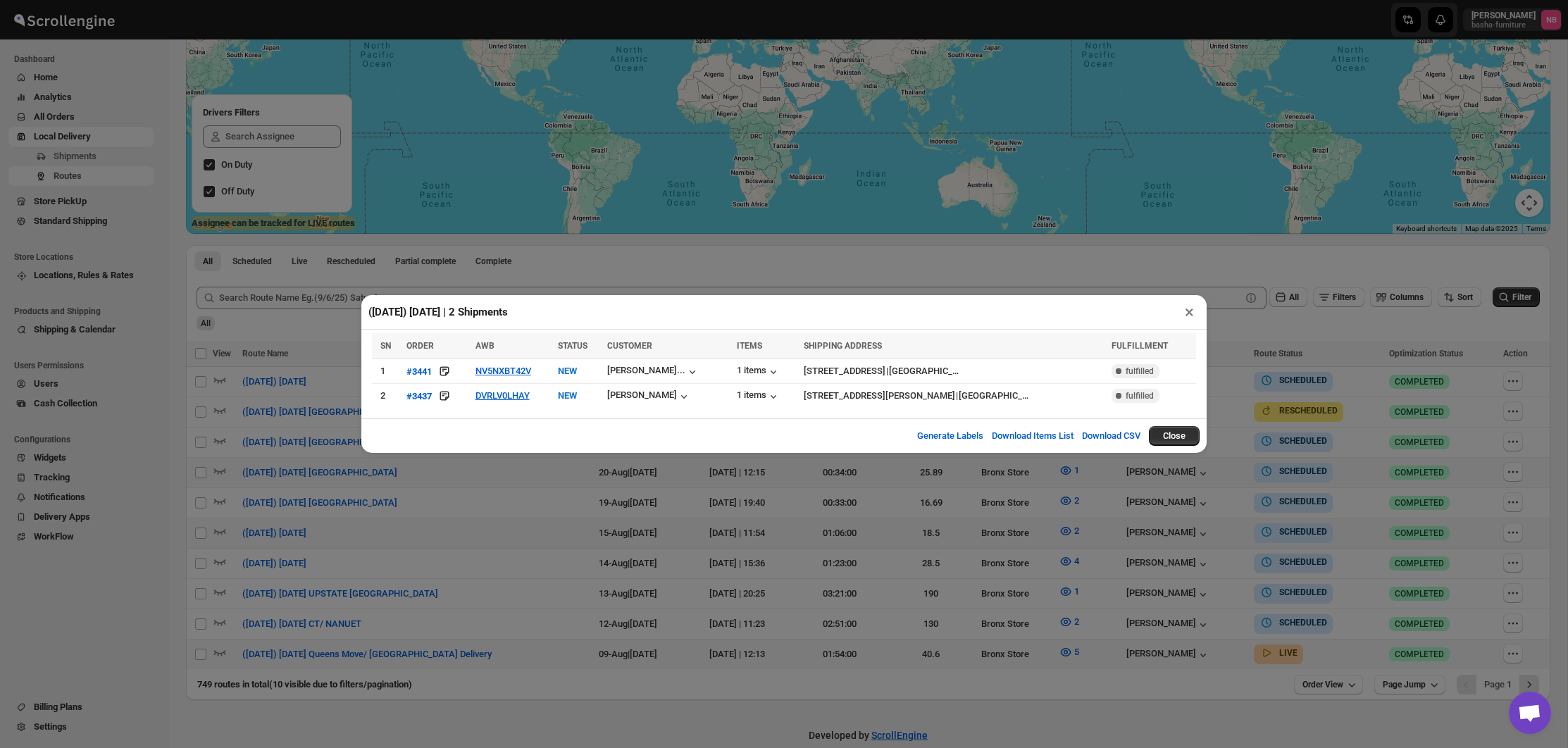
scroll to position [348, 0]
click at [959, 581] on div "([DATE]) [DATE] | 2 Shipments × SN ORDER AWB STATUS CUSTOMER ITEMS SHIPPING ADD…" at bounding box center [784, 374] width 1568 height 748
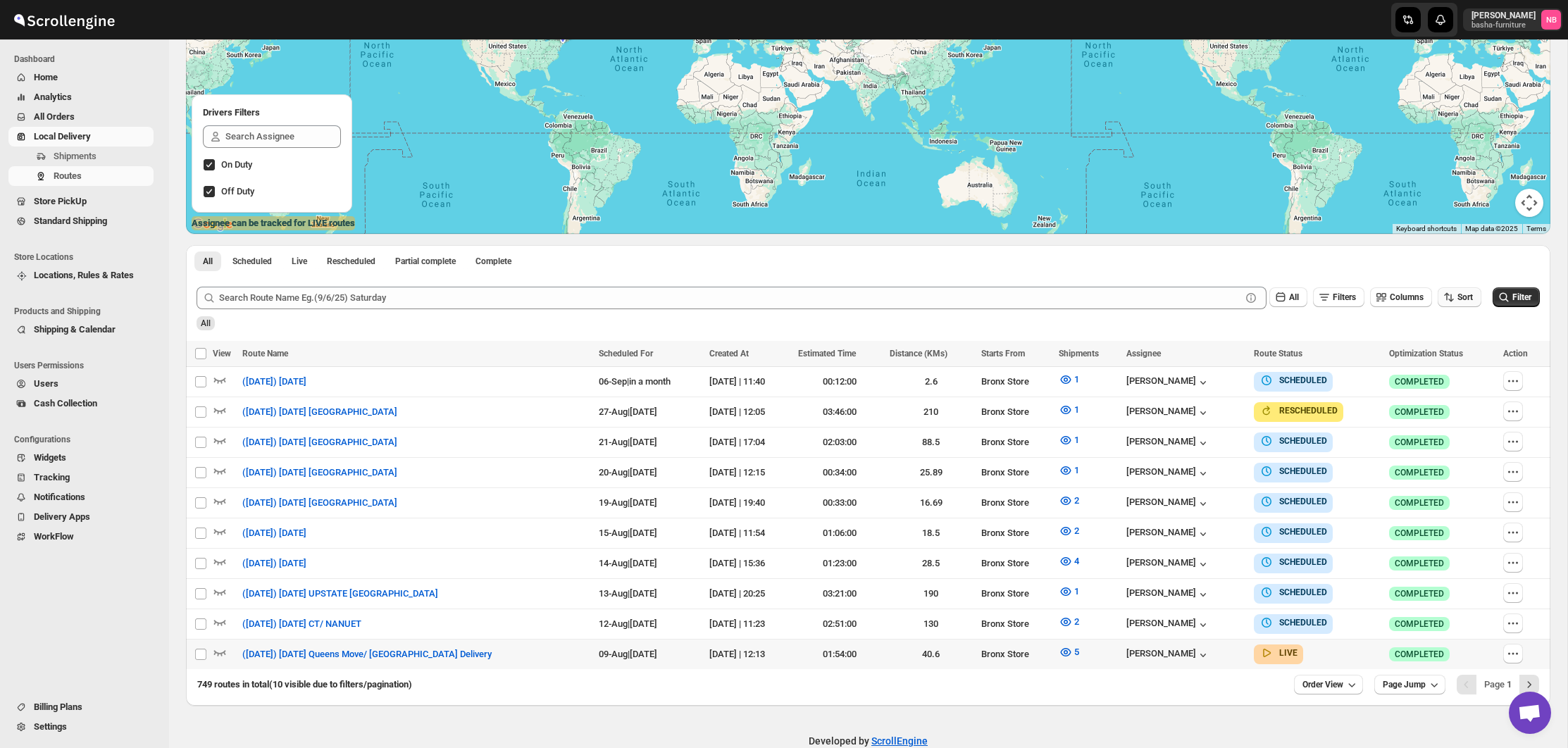
click at [1457, 298] on span "Sort" at bounding box center [1465, 297] width 16 height 10
click at [1289, 295] on span "All" at bounding box center [1294, 297] width 10 height 10
click at [1328, 679] on span "Order View" at bounding box center [1323, 685] width 41 height 12
click at [1312, 580] on div "25 orders" at bounding box center [1306, 580] width 37 height 14
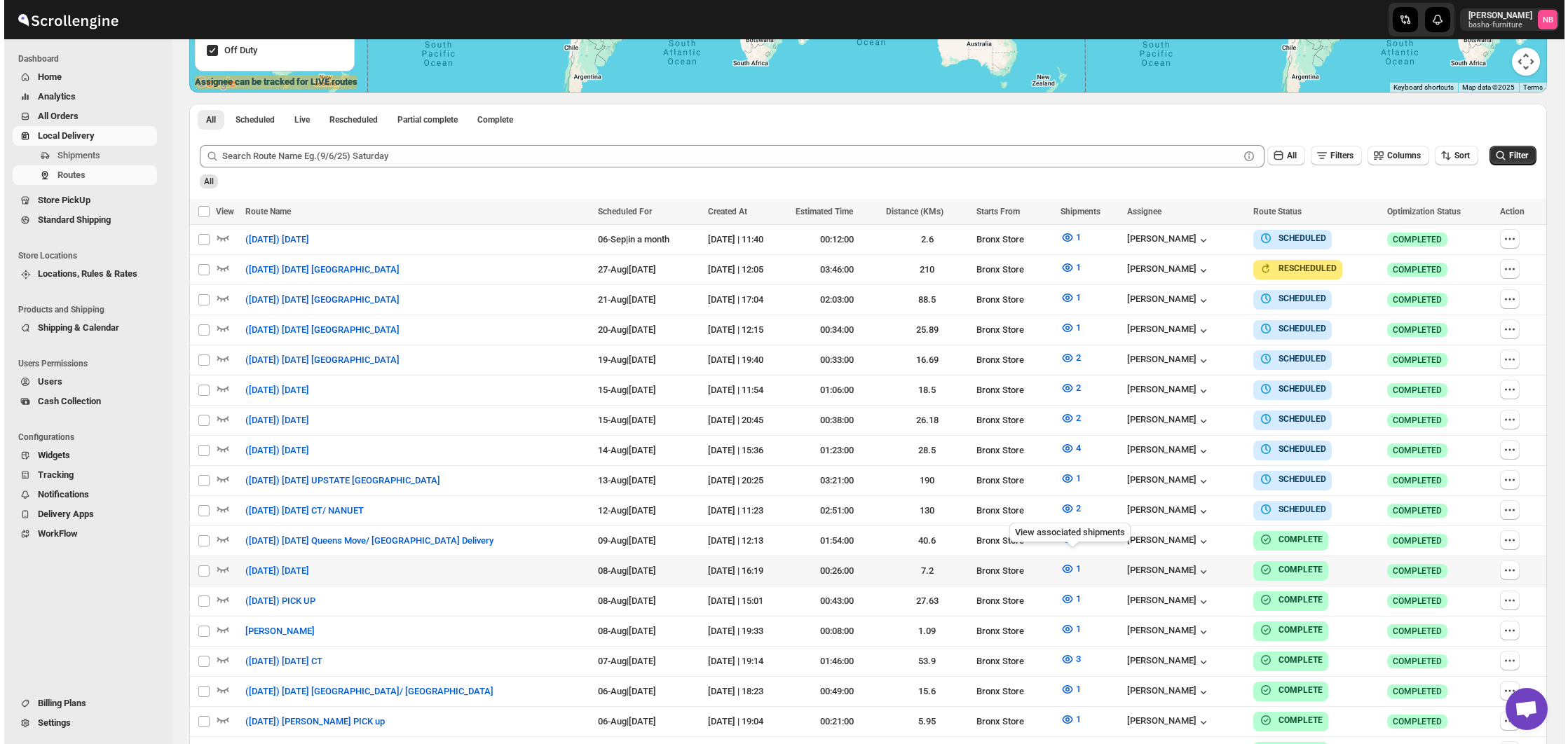
scroll to position [341, 0]
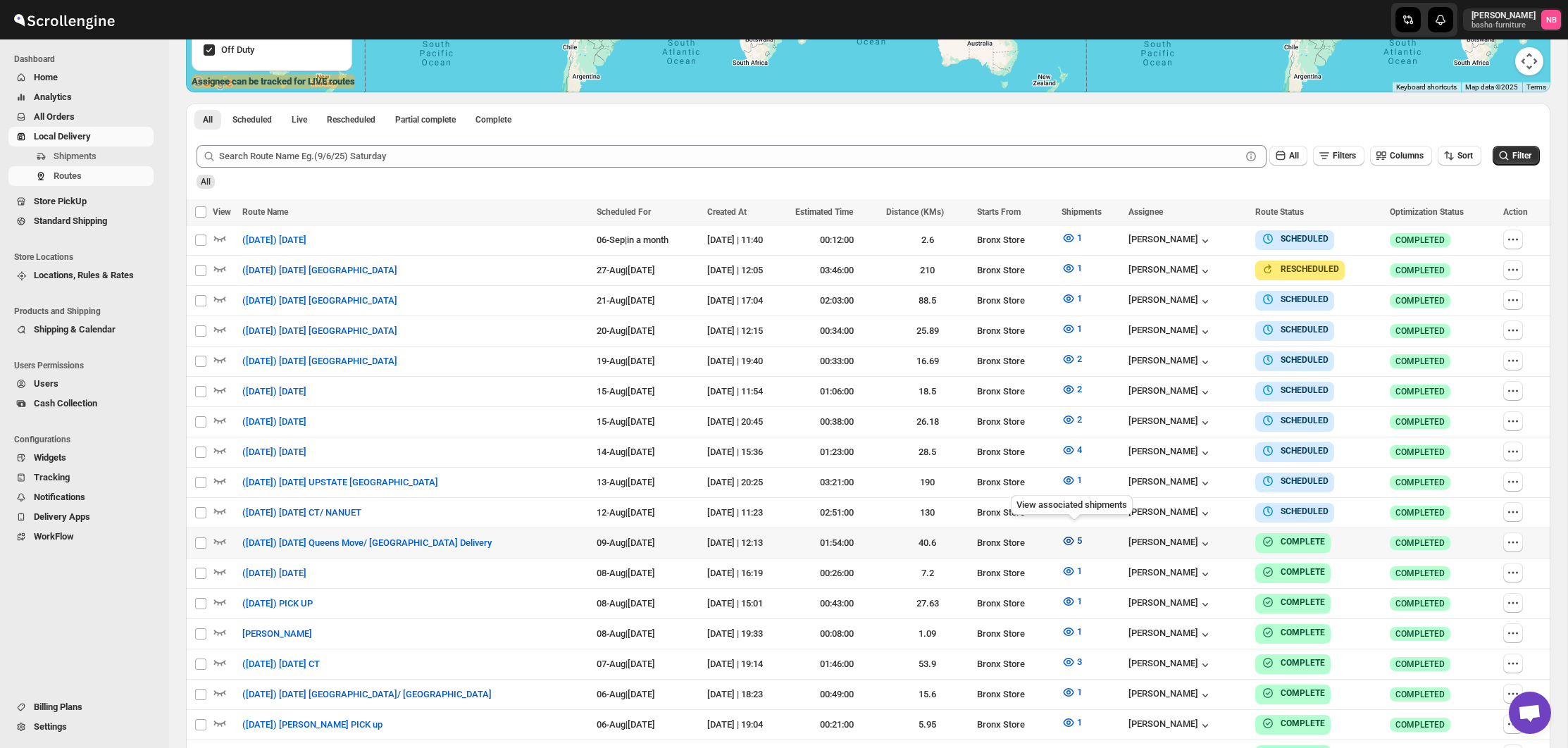
click at [1080, 536] on span "5" at bounding box center [1079, 541] width 5 height 11
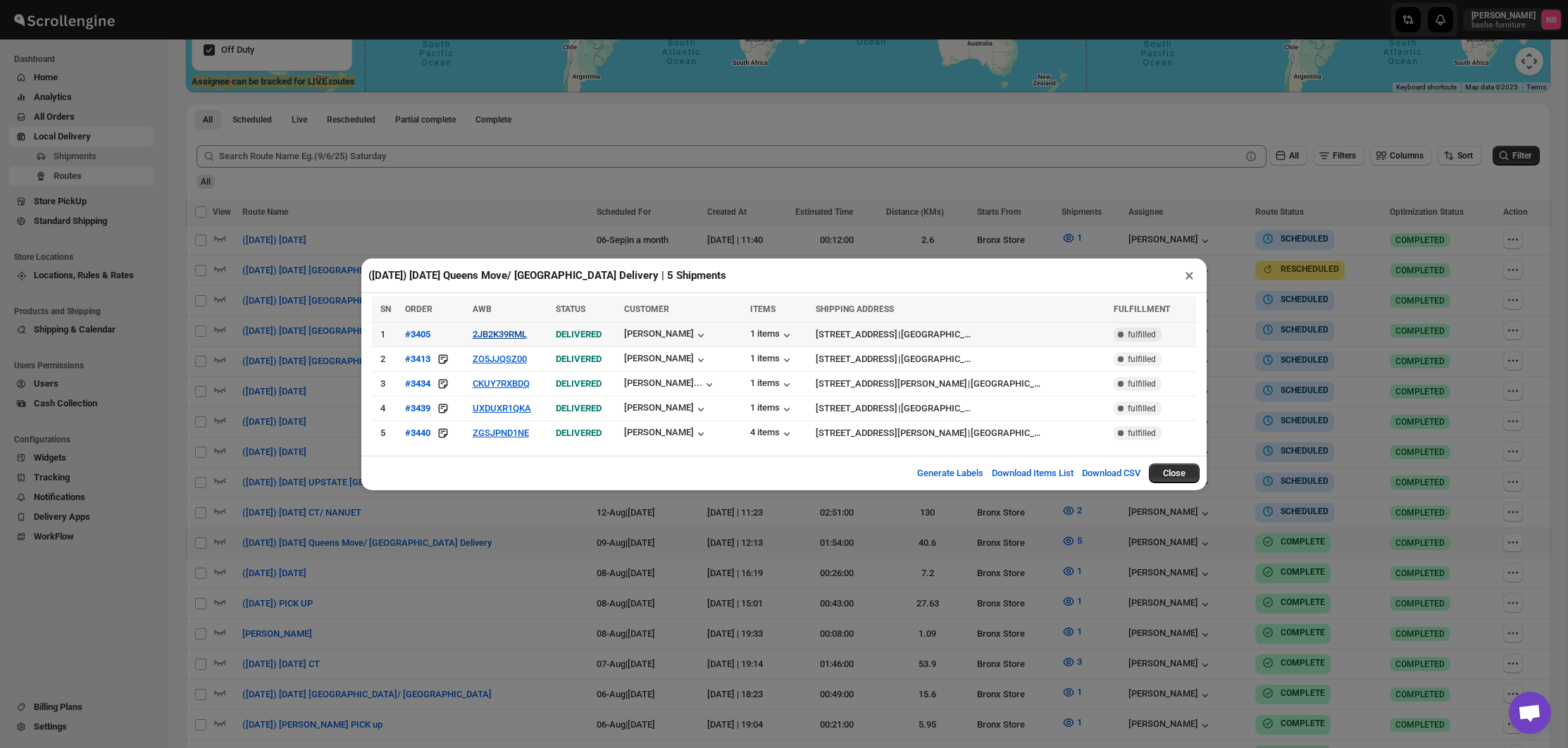
click at [498, 333] on button "2JB2K39RML" at bounding box center [500, 334] width 54 height 11
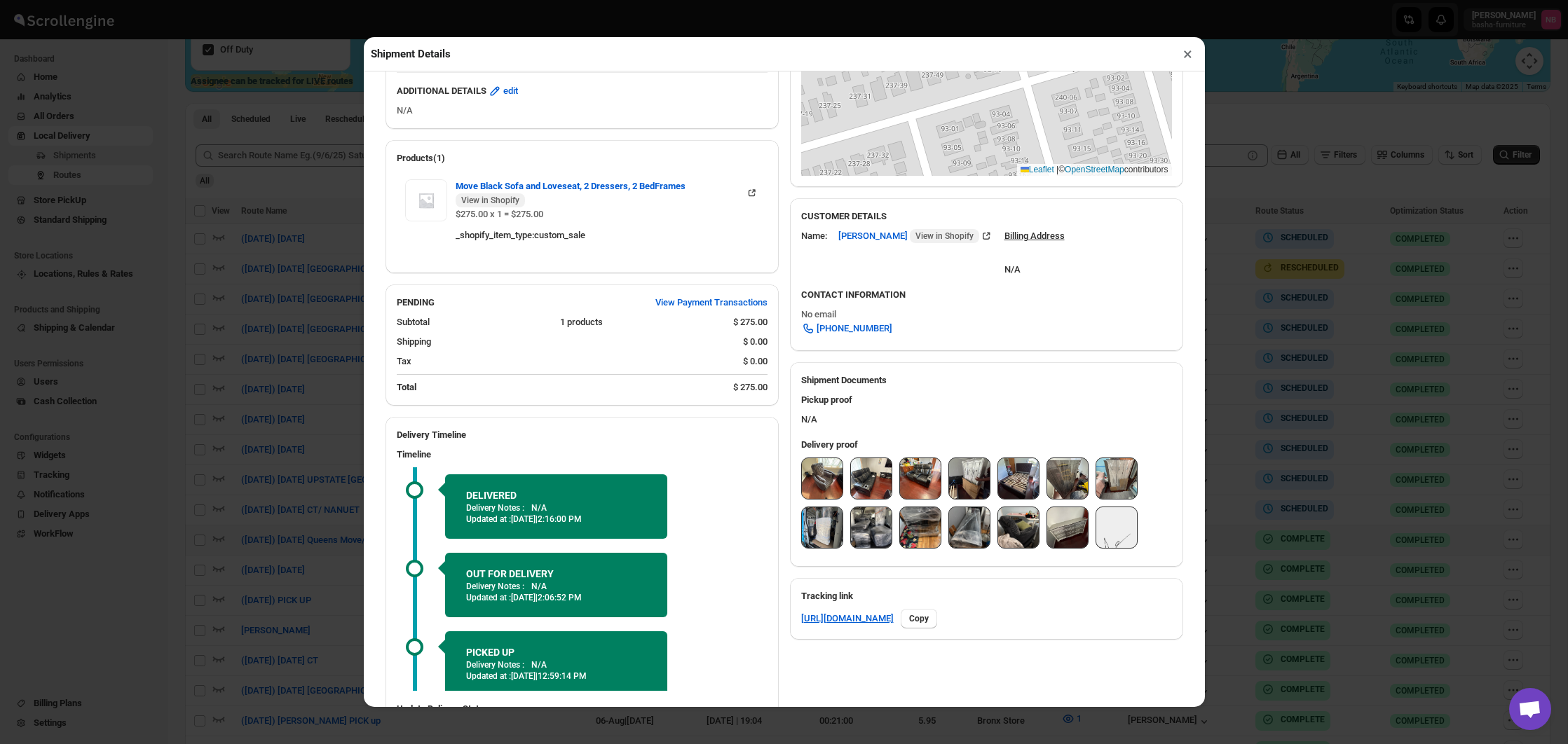
scroll to position [320, 0]
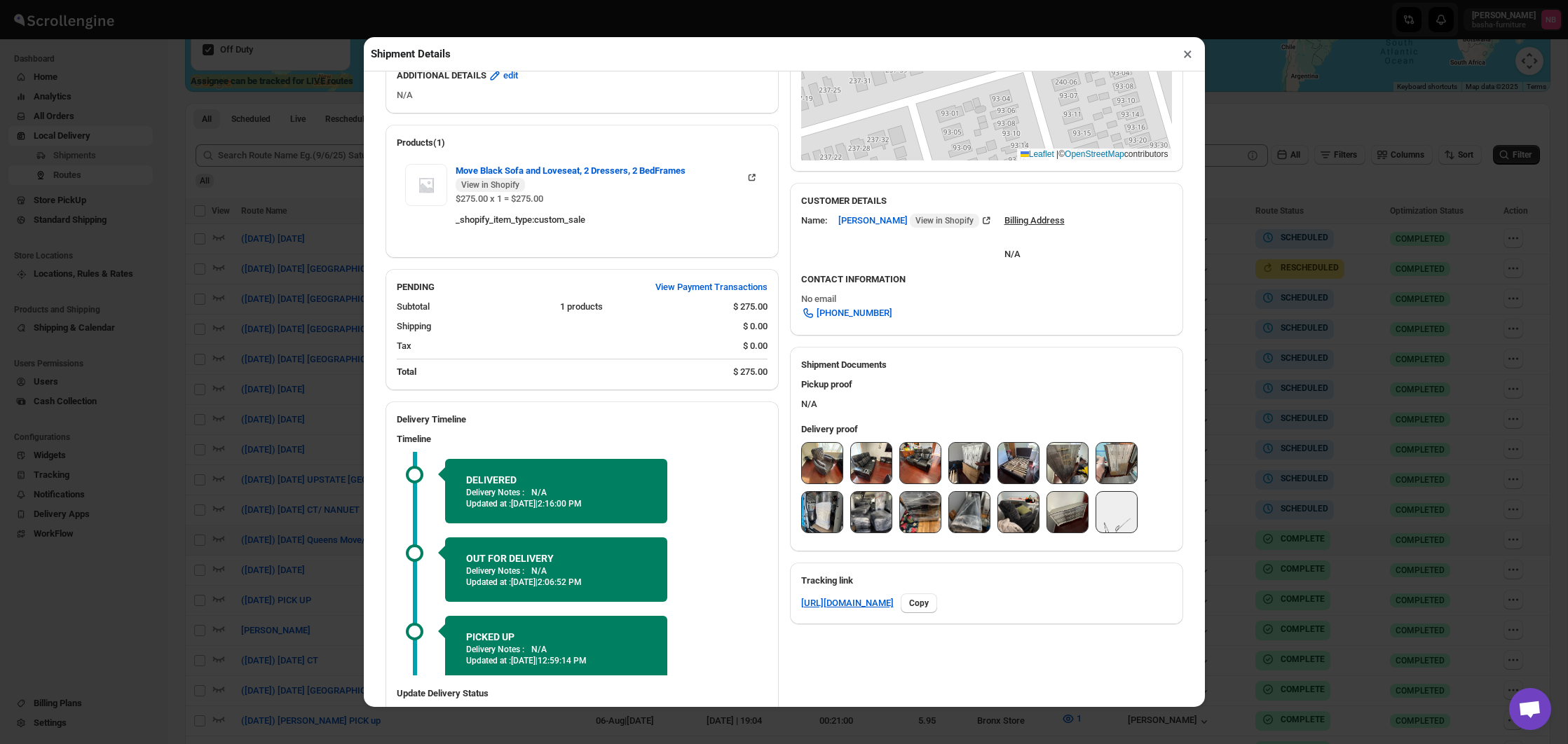
click at [817, 464] on img at bounding box center [822, 463] width 41 height 41
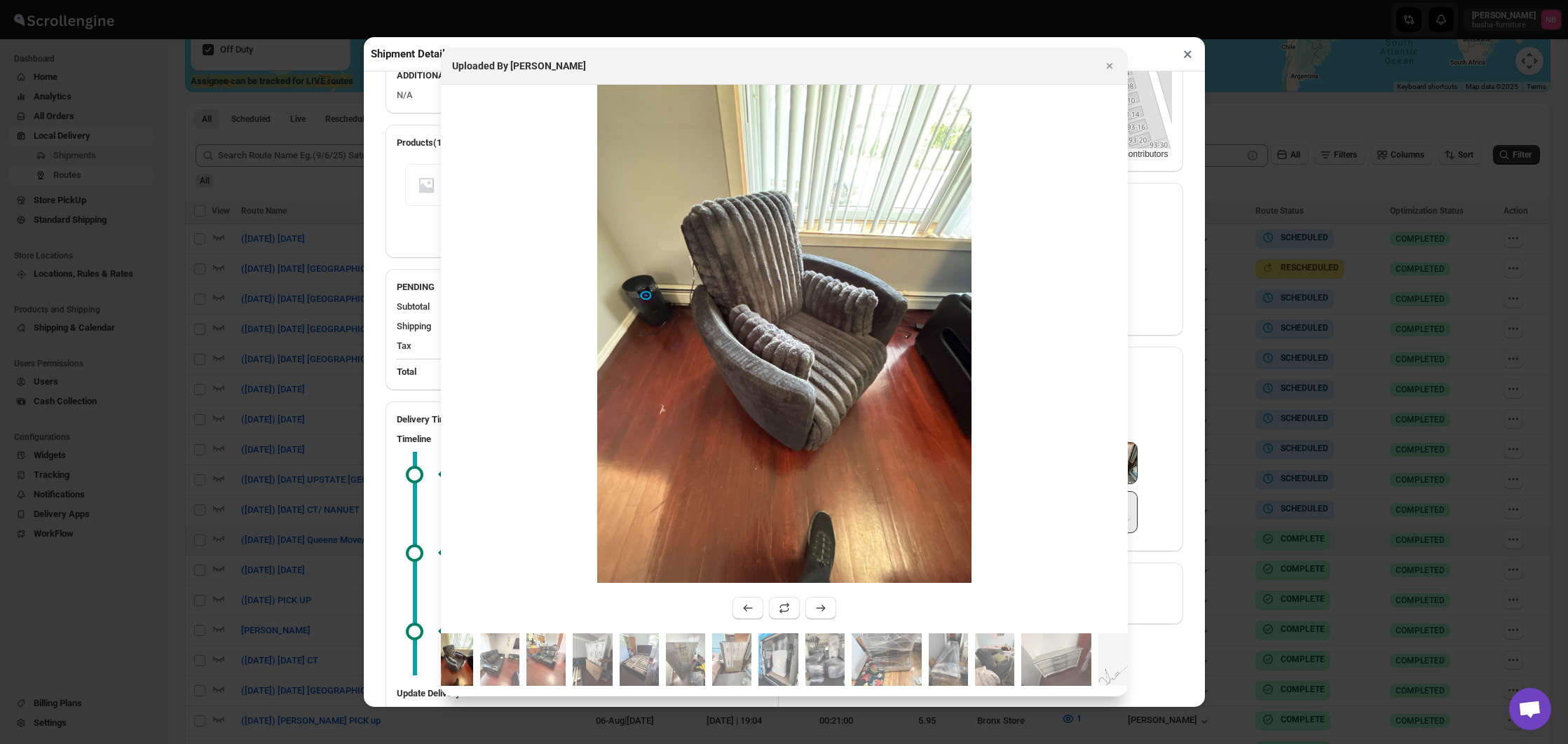
scroll to position [319, 0]
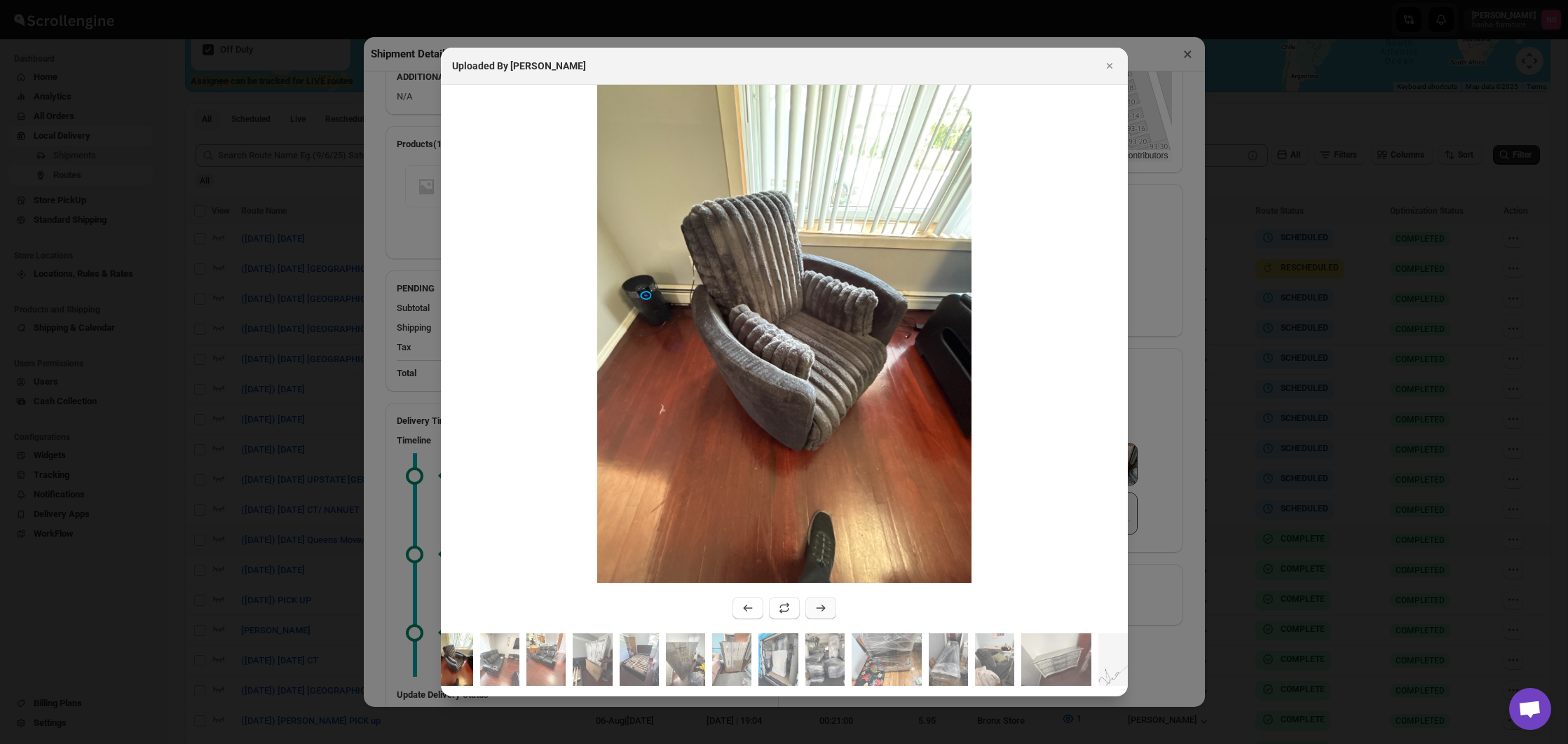
click at [810, 605] on button ":r26hc:" at bounding box center [820, 608] width 31 height 22
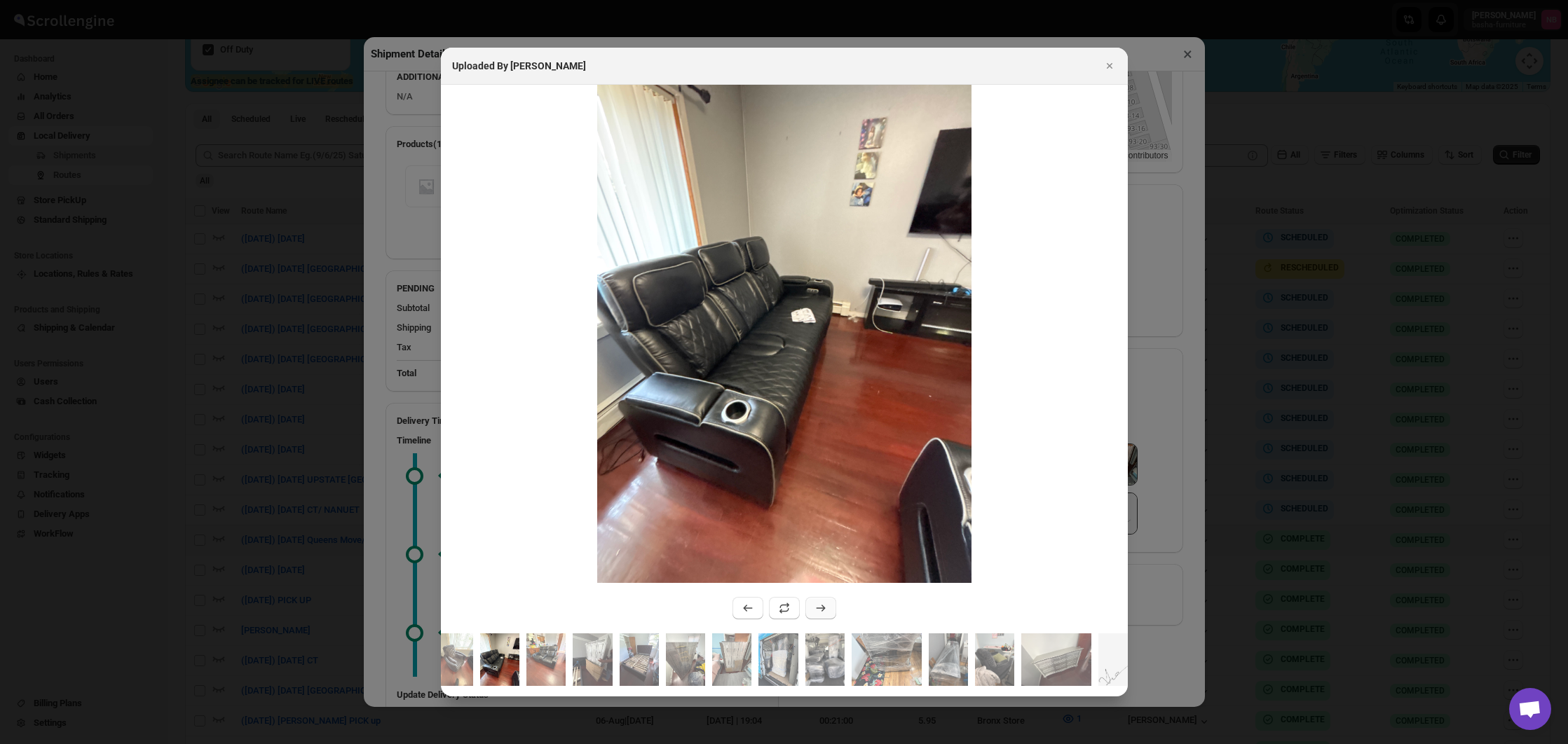
click at [810, 605] on button ":r26hc:" at bounding box center [820, 608] width 31 height 22
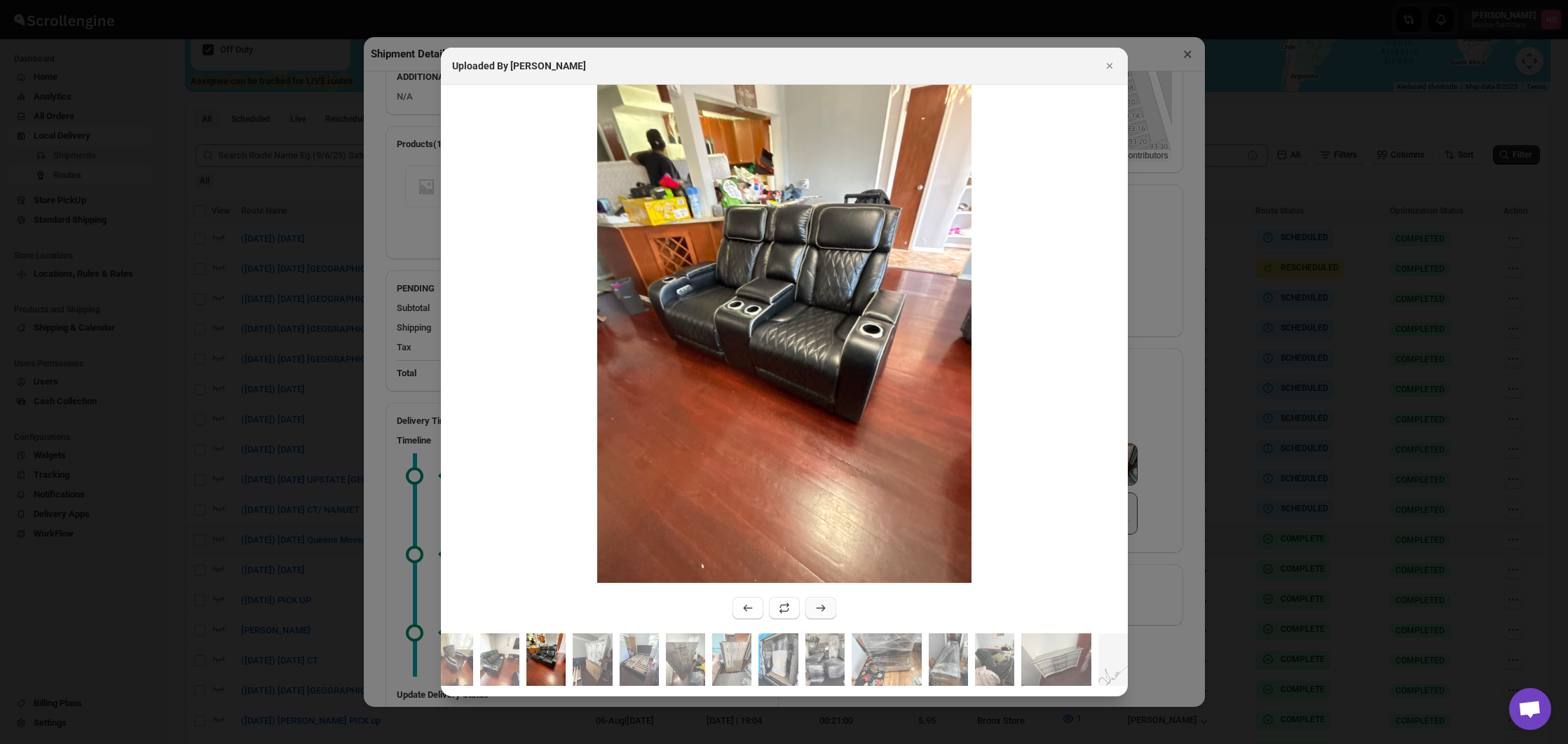
click at [810, 605] on button ":r26hc:" at bounding box center [820, 608] width 31 height 22
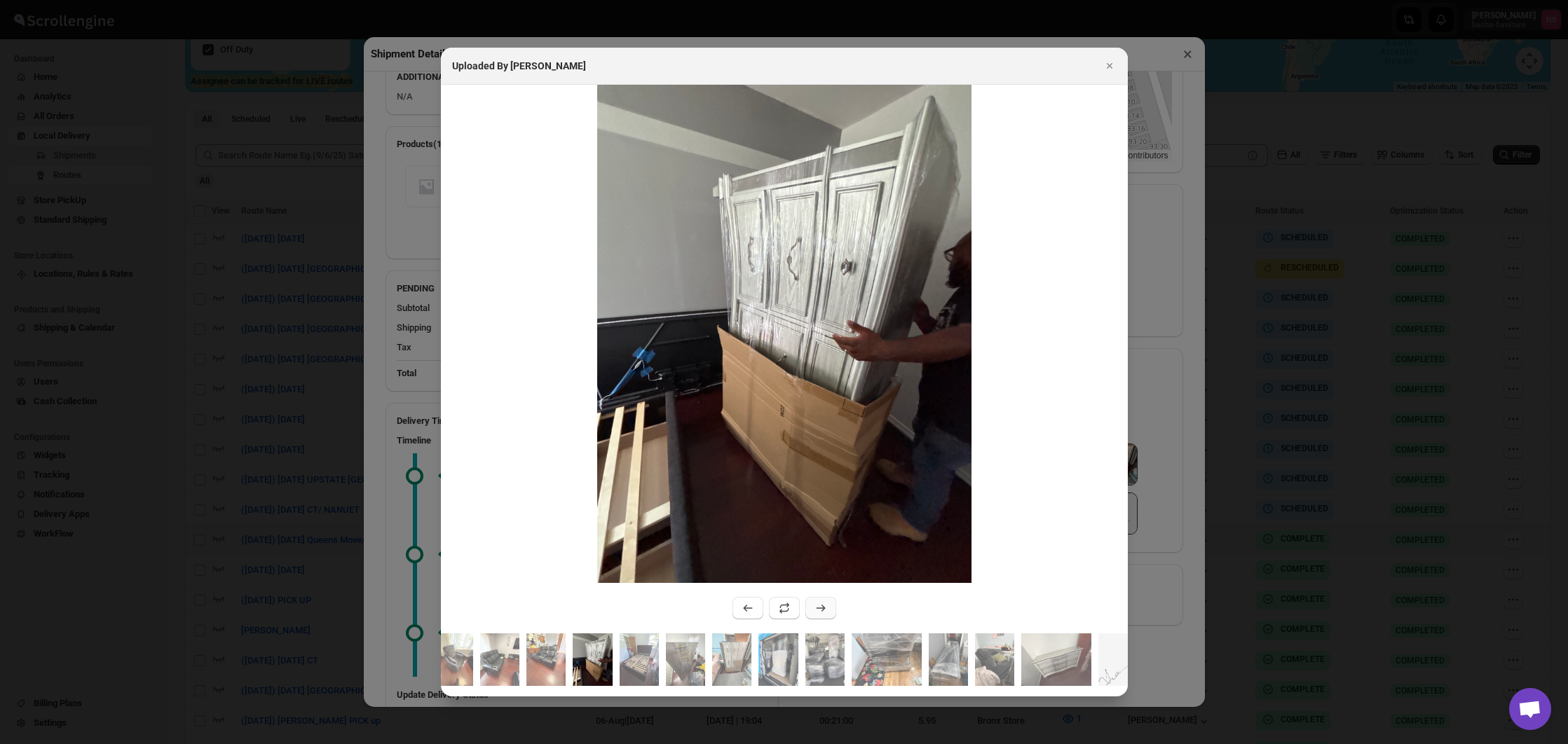
click at [810, 605] on button ":r26hc:" at bounding box center [820, 608] width 31 height 22
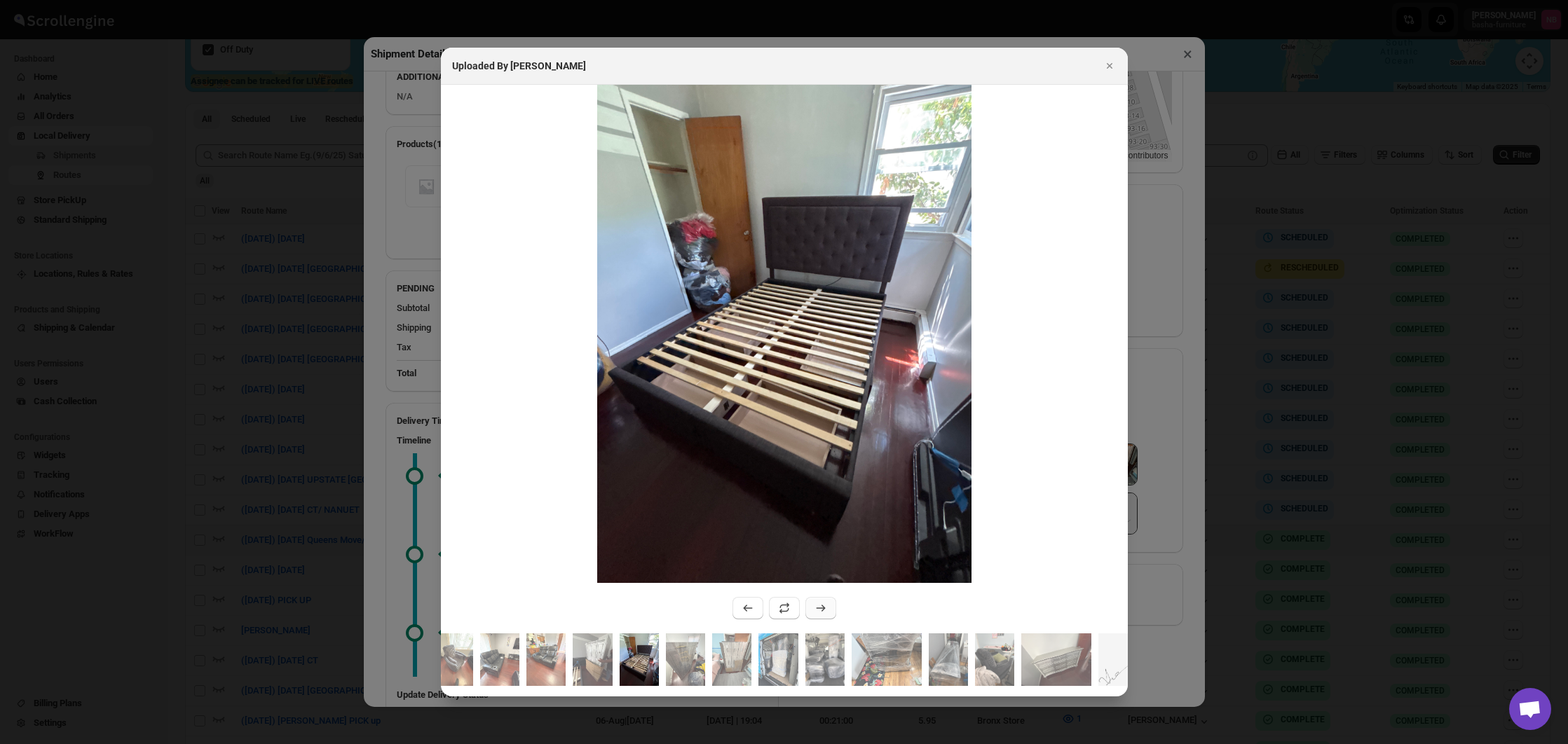
click at [810, 605] on button ":r26hc:" at bounding box center [820, 608] width 31 height 22
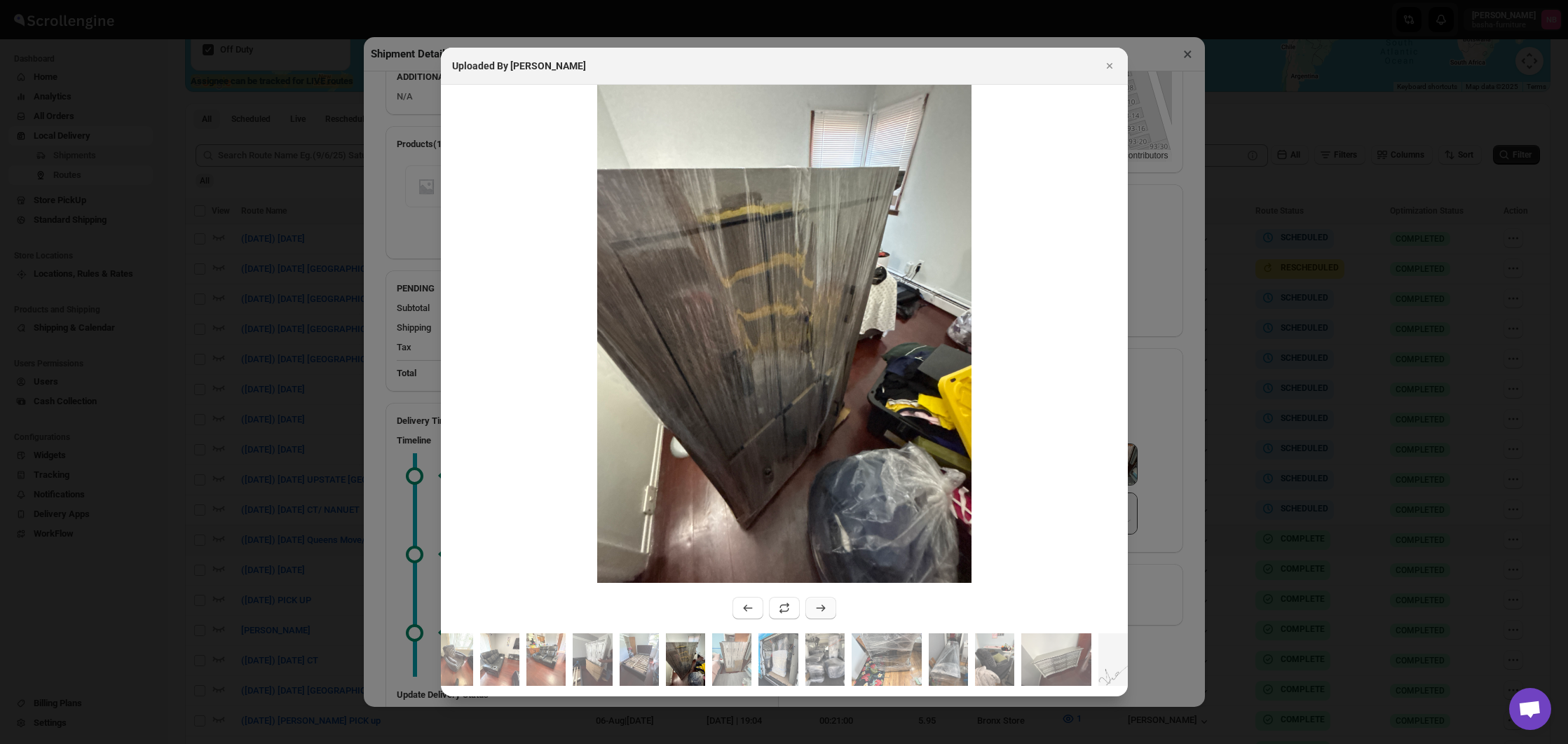
click at [810, 605] on button ":r26hc:" at bounding box center [820, 608] width 31 height 22
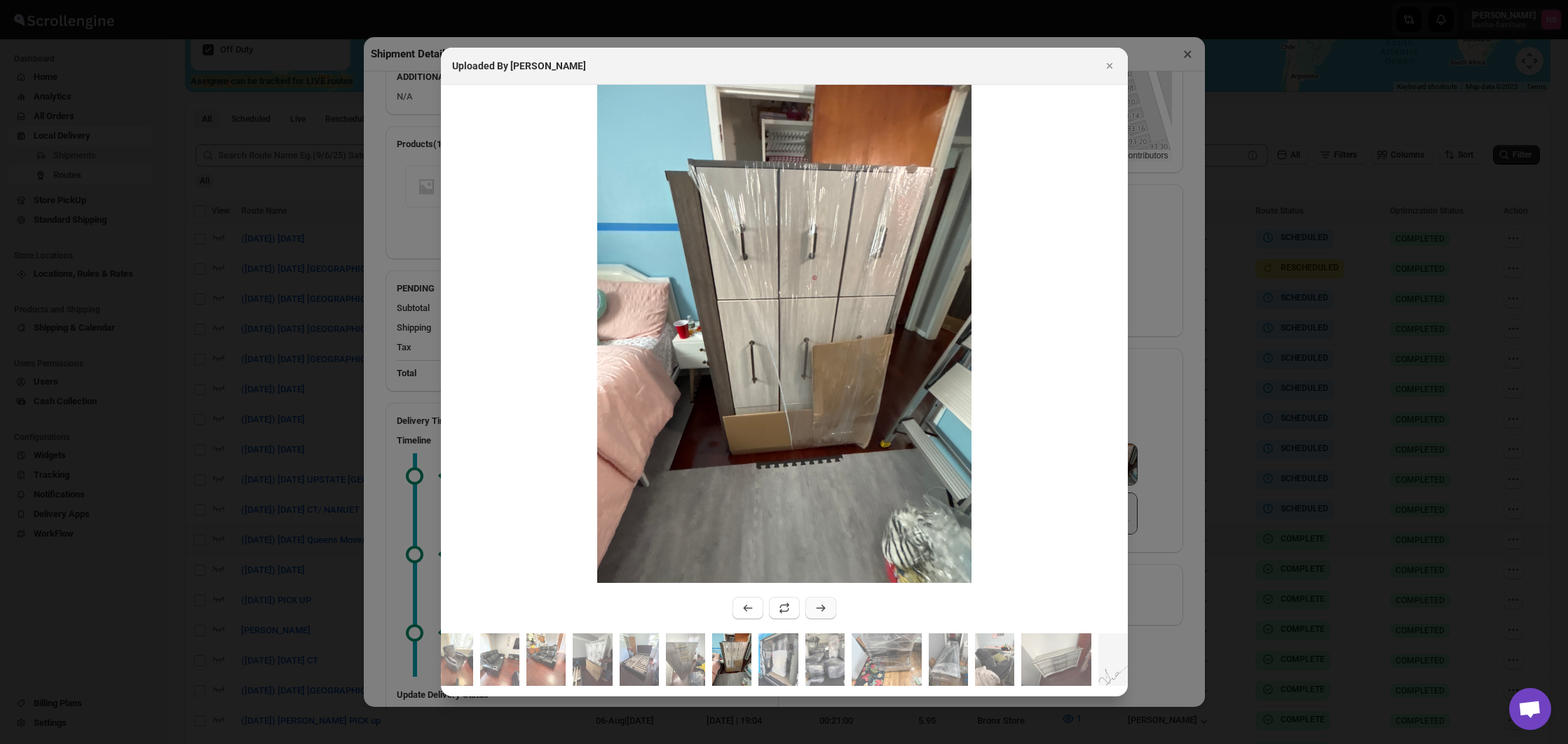
click at [810, 605] on button ":r26hc:" at bounding box center [820, 608] width 31 height 22
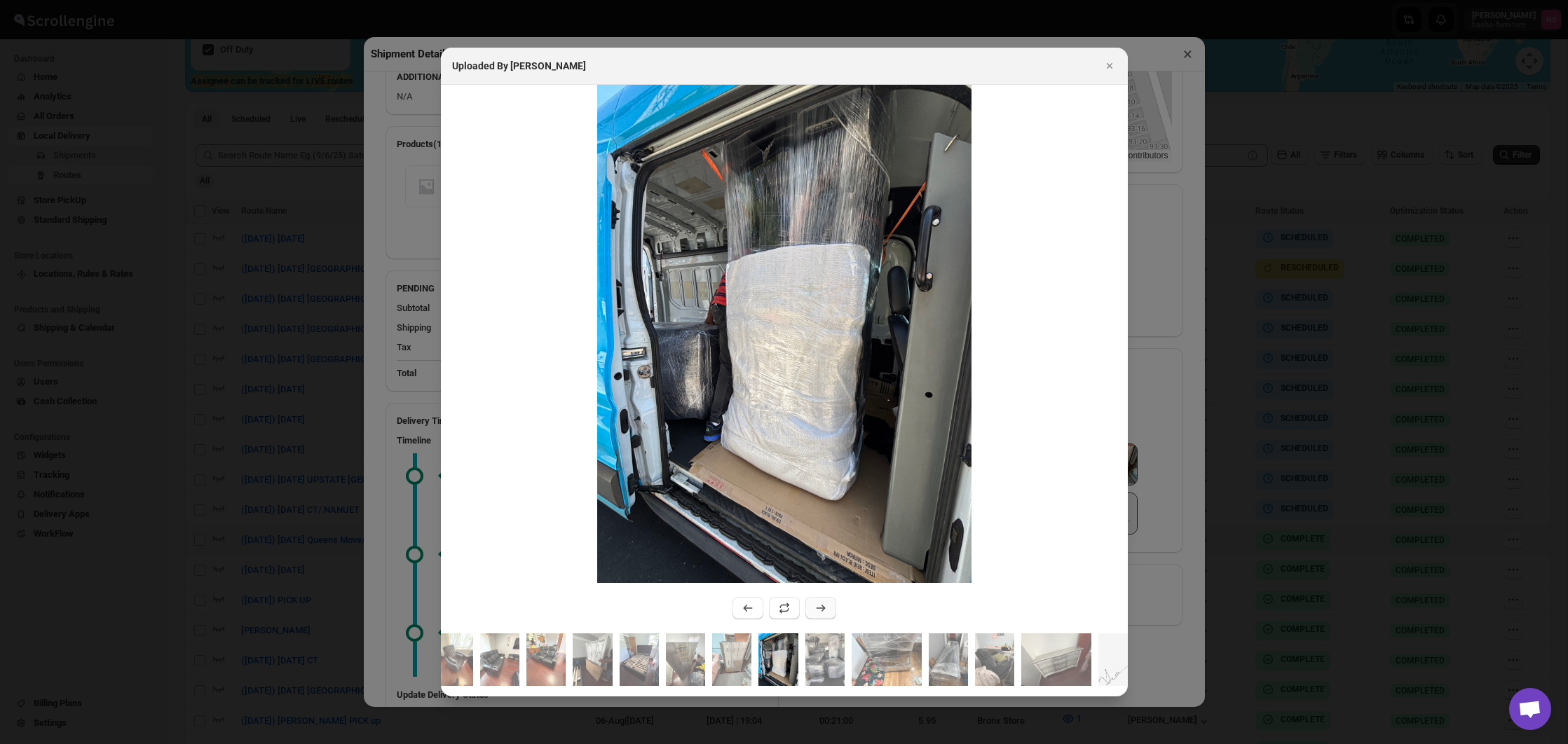
click at [810, 605] on button ":r26hc:" at bounding box center [820, 608] width 31 height 22
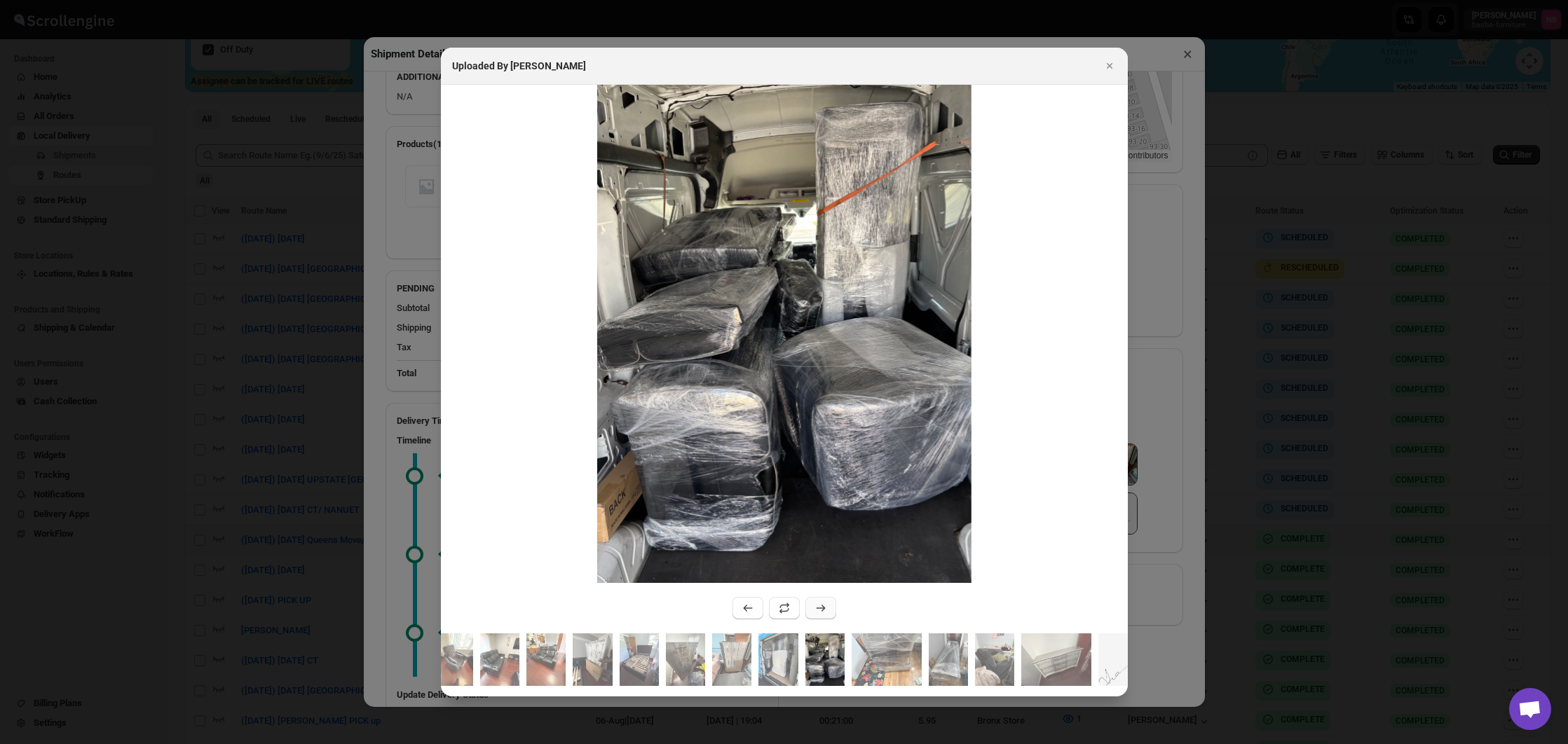
click at [810, 605] on button ":r26hc:" at bounding box center [820, 608] width 31 height 22
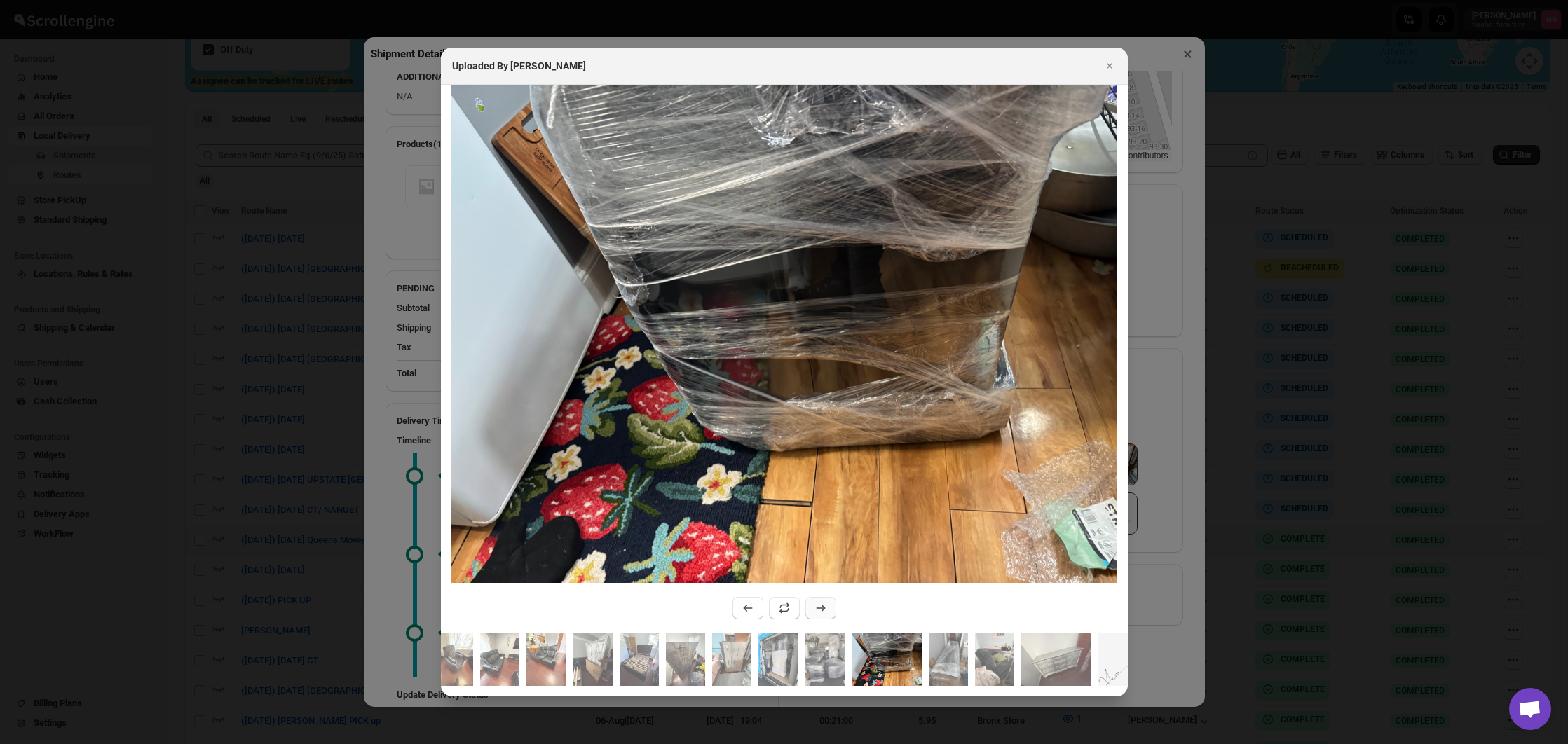
click at [810, 605] on button ":r26hc:" at bounding box center [820, 608] width 31 height 22
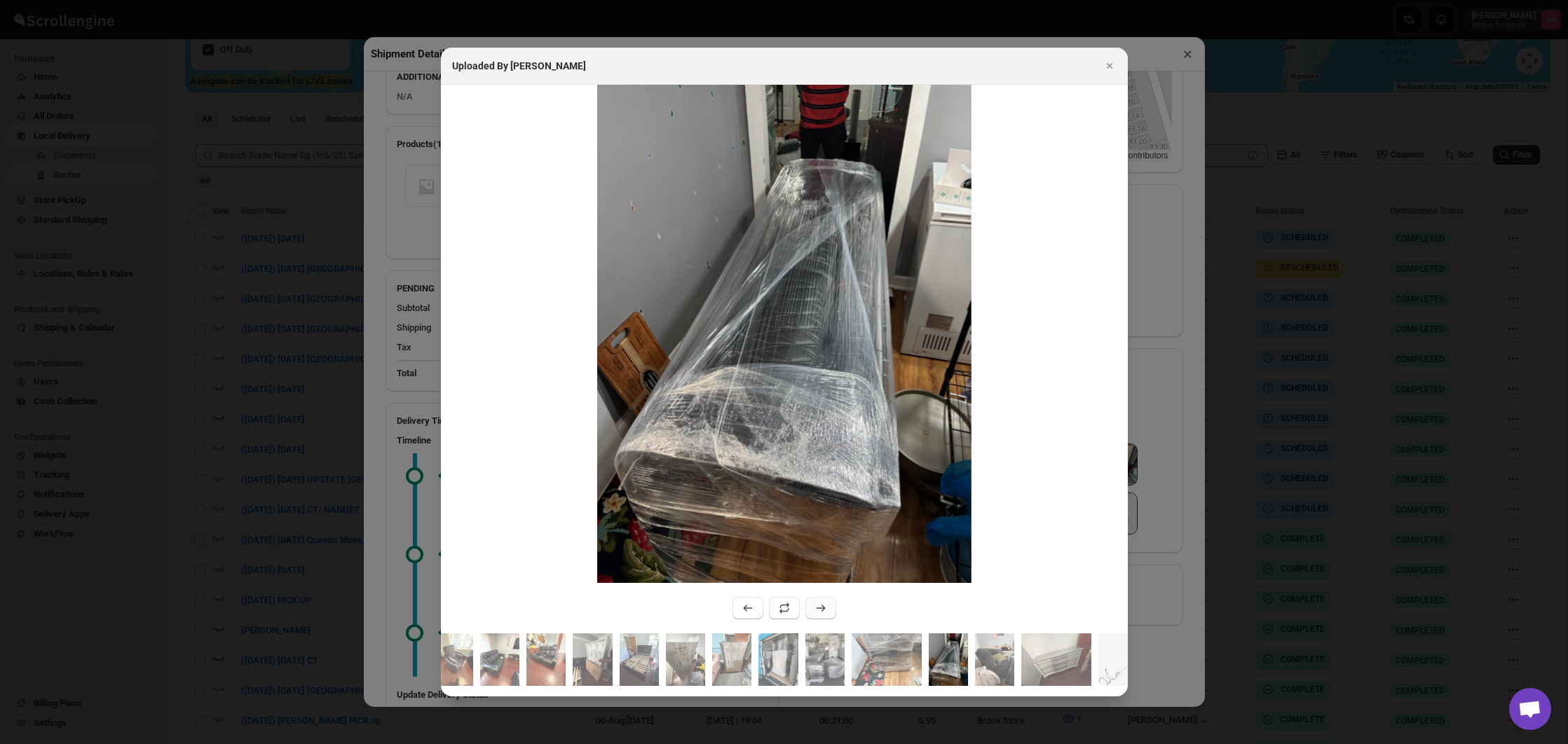
click at [810, 605] on button ":r26hc:" at bounding box center [820, 608] width 31 height 22
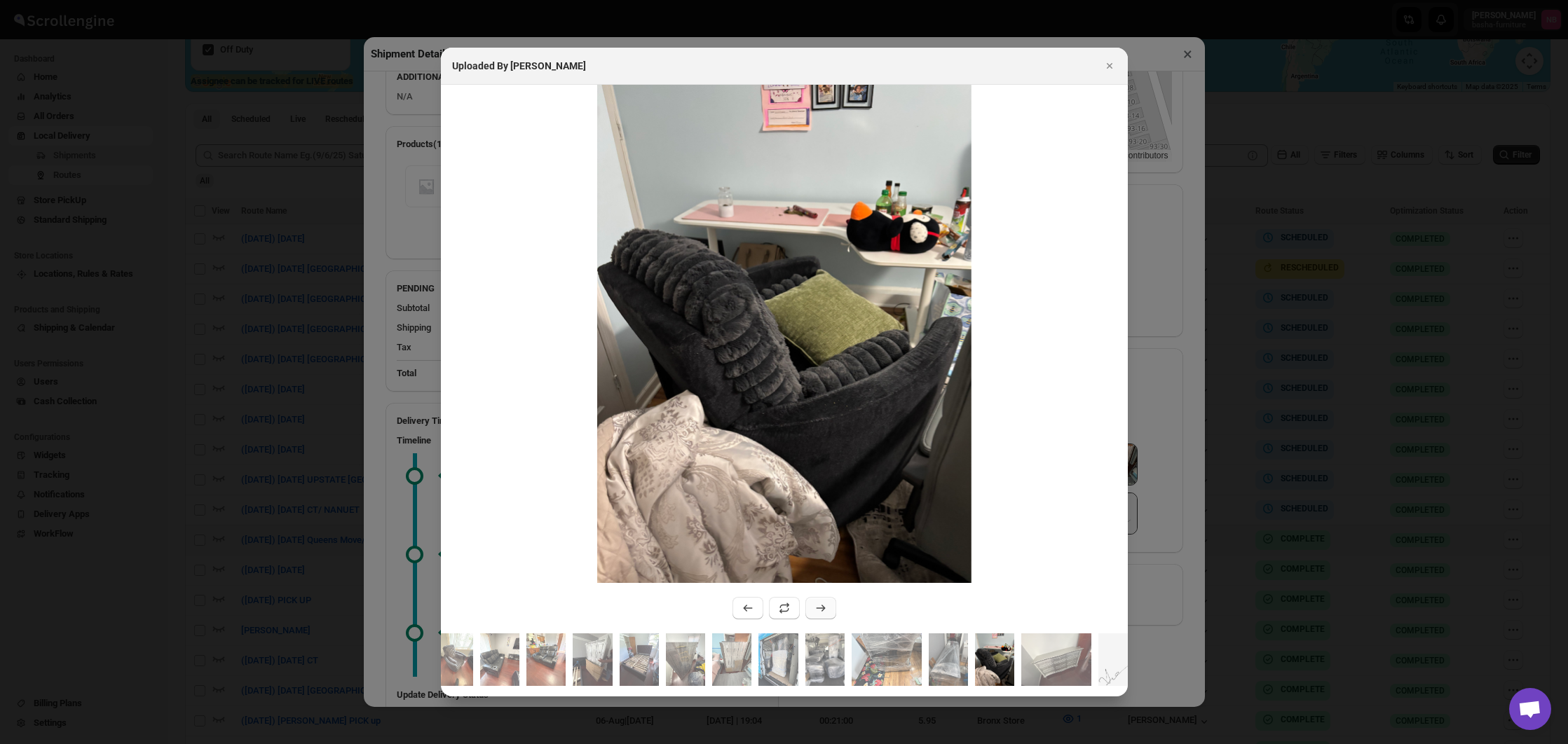
click at [810, 605] on button ":r26hc:" at bounding box center [820, 608] width 31 height 22
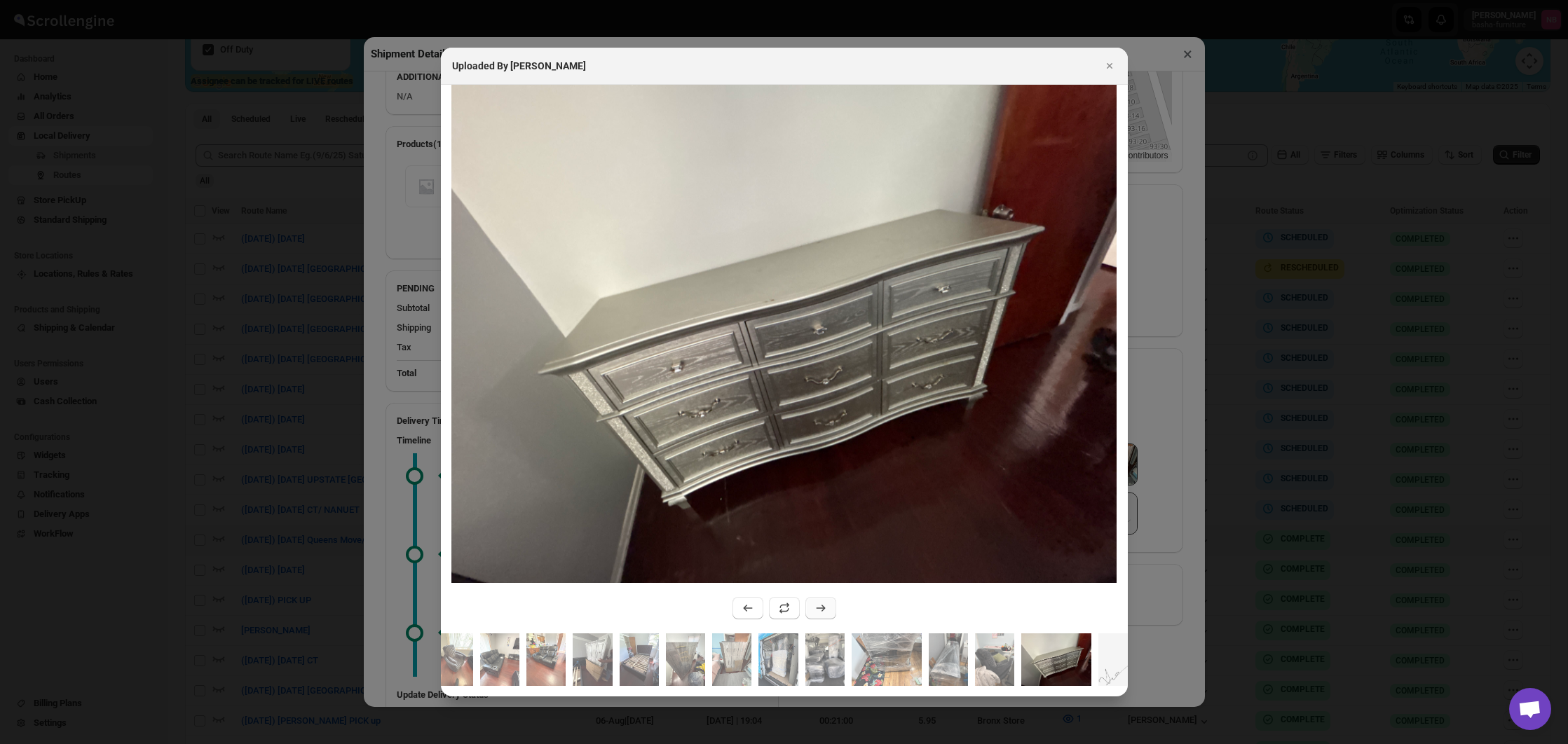
click at [810, 605] on button ":r26hc:" at bounding box center [820, 608] width 31 height 22
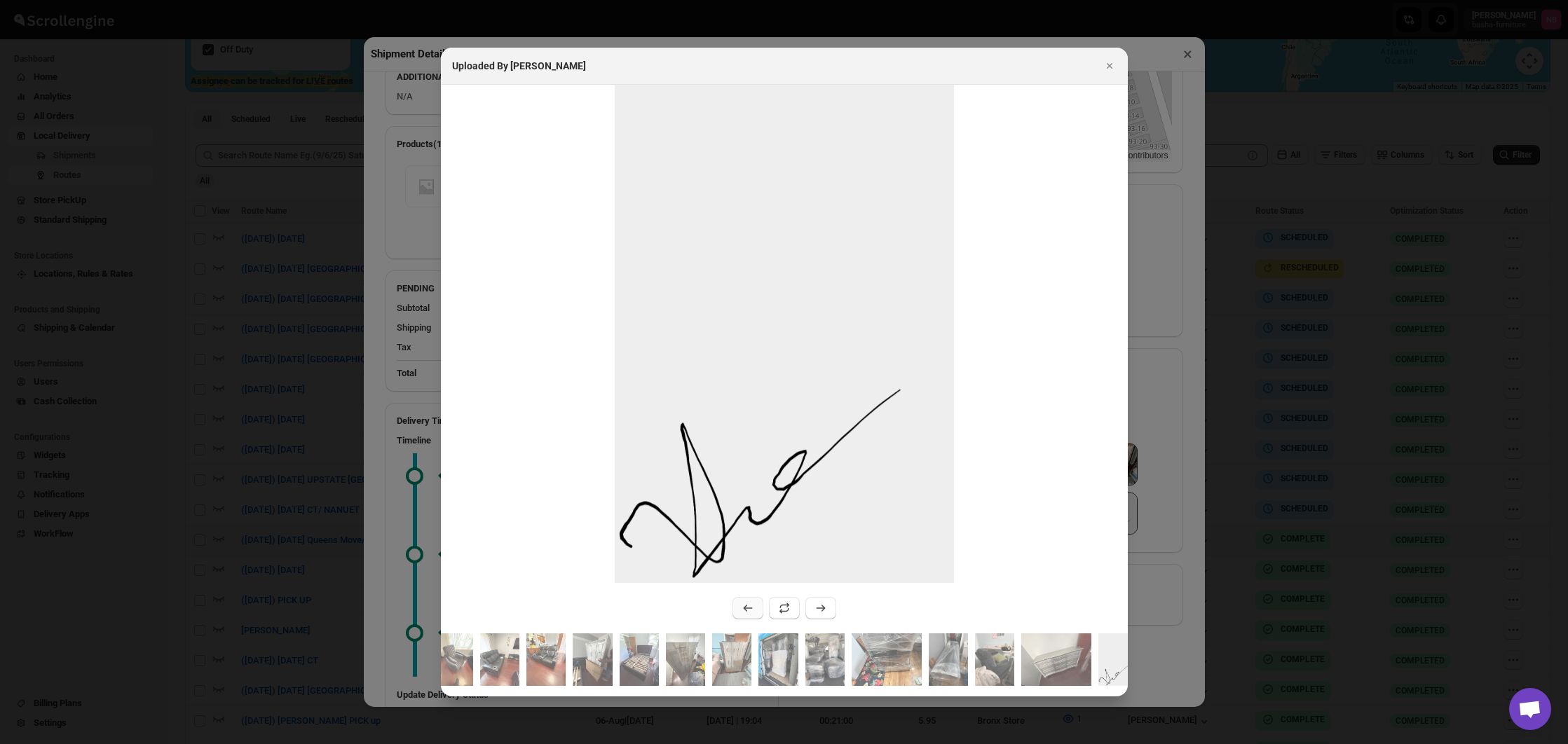
click at [743, 607] on icon ":r26hc:" at bounding box center [748, 608] width 14 height 14
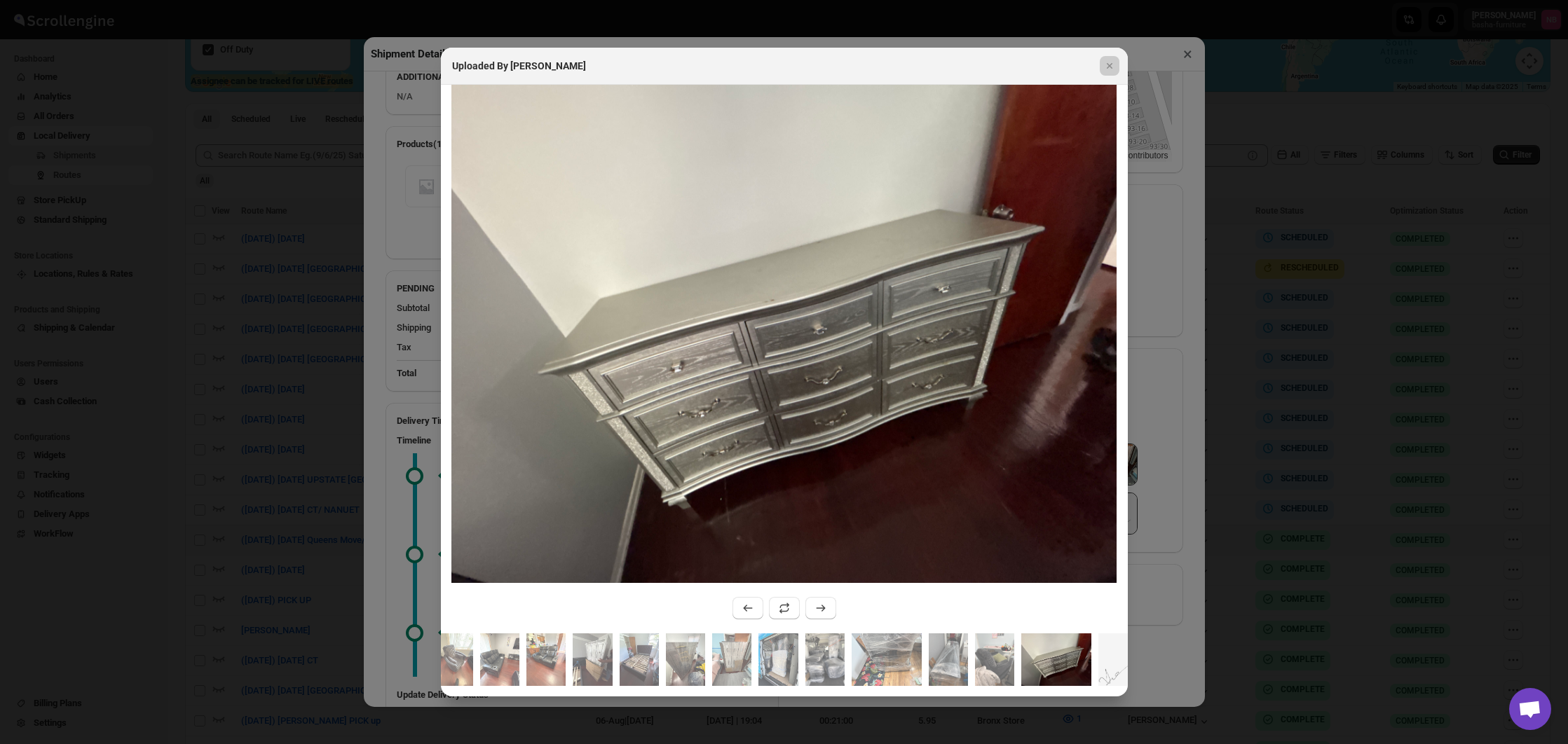
click at [1173, 542] on div at bounding box center [784, 372] width 1568 height 744
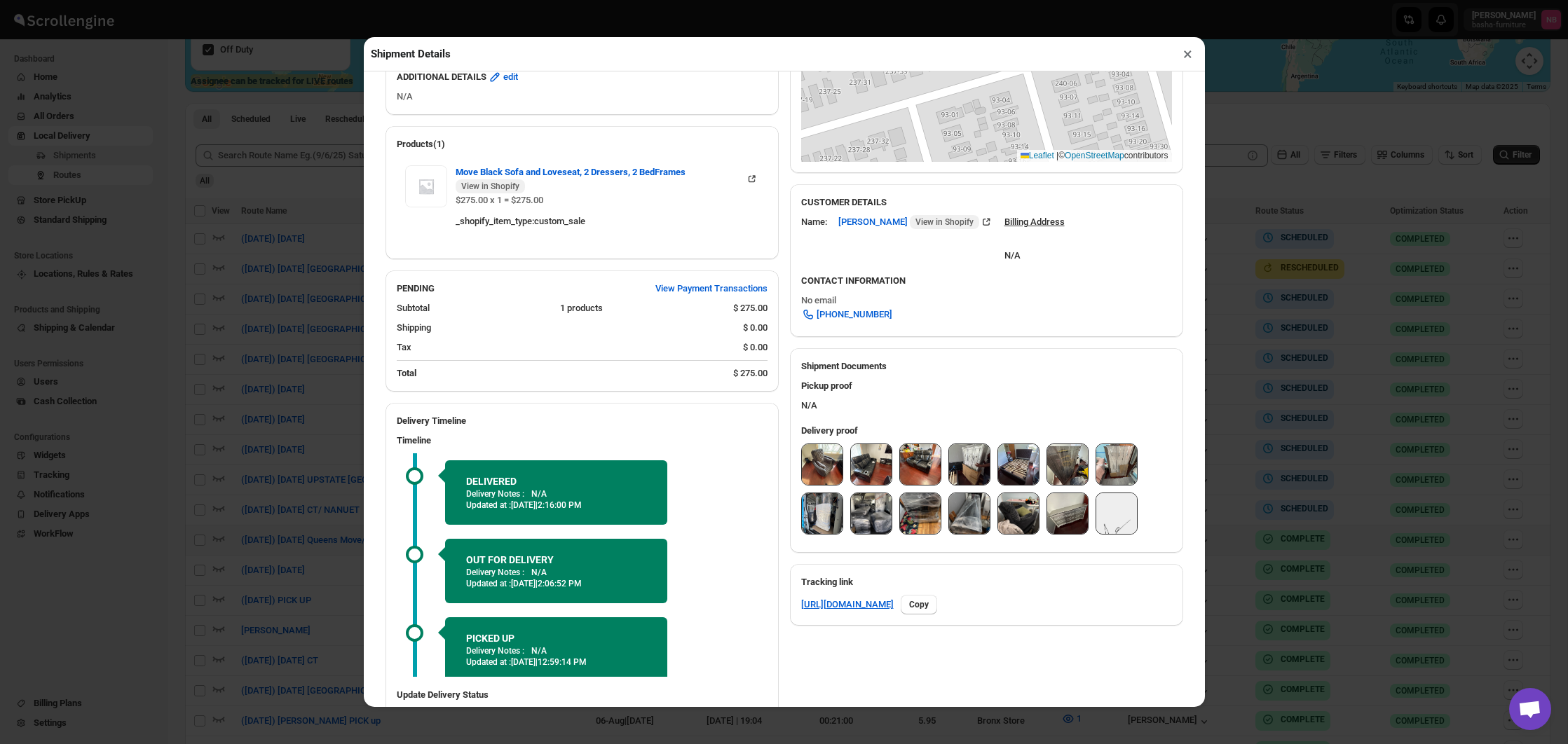
click at [1271, 491] on div "Shipment Details × #3405 Awb : 2JB2K39RML DATE [DATE] | 11:15 Success DELIVERED…" at bounding box center [784, 372] width 1568 height 744
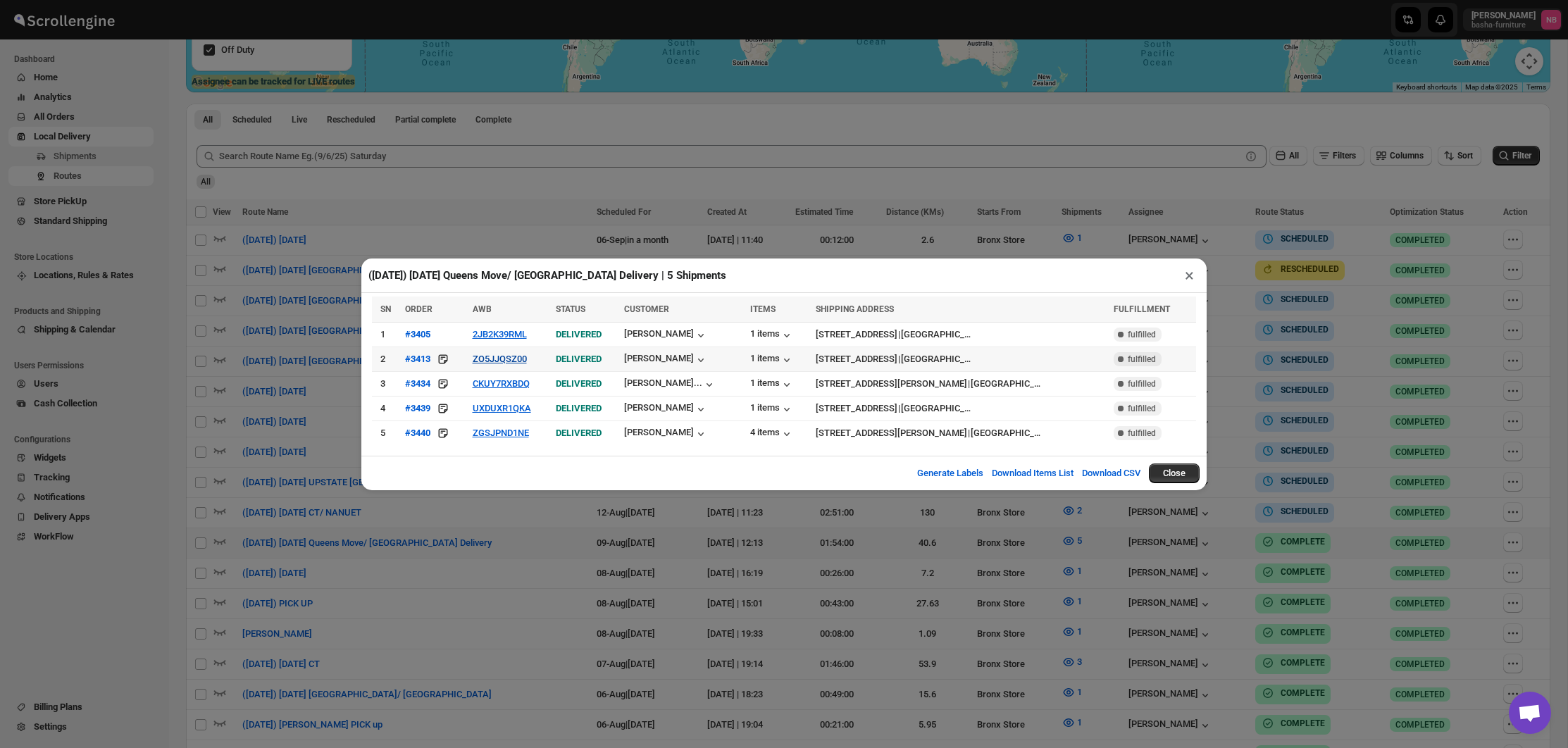
click at [508, 356] on button "ZO5JJQSZ00" at bounding box center [500, 359] width 54 height 11
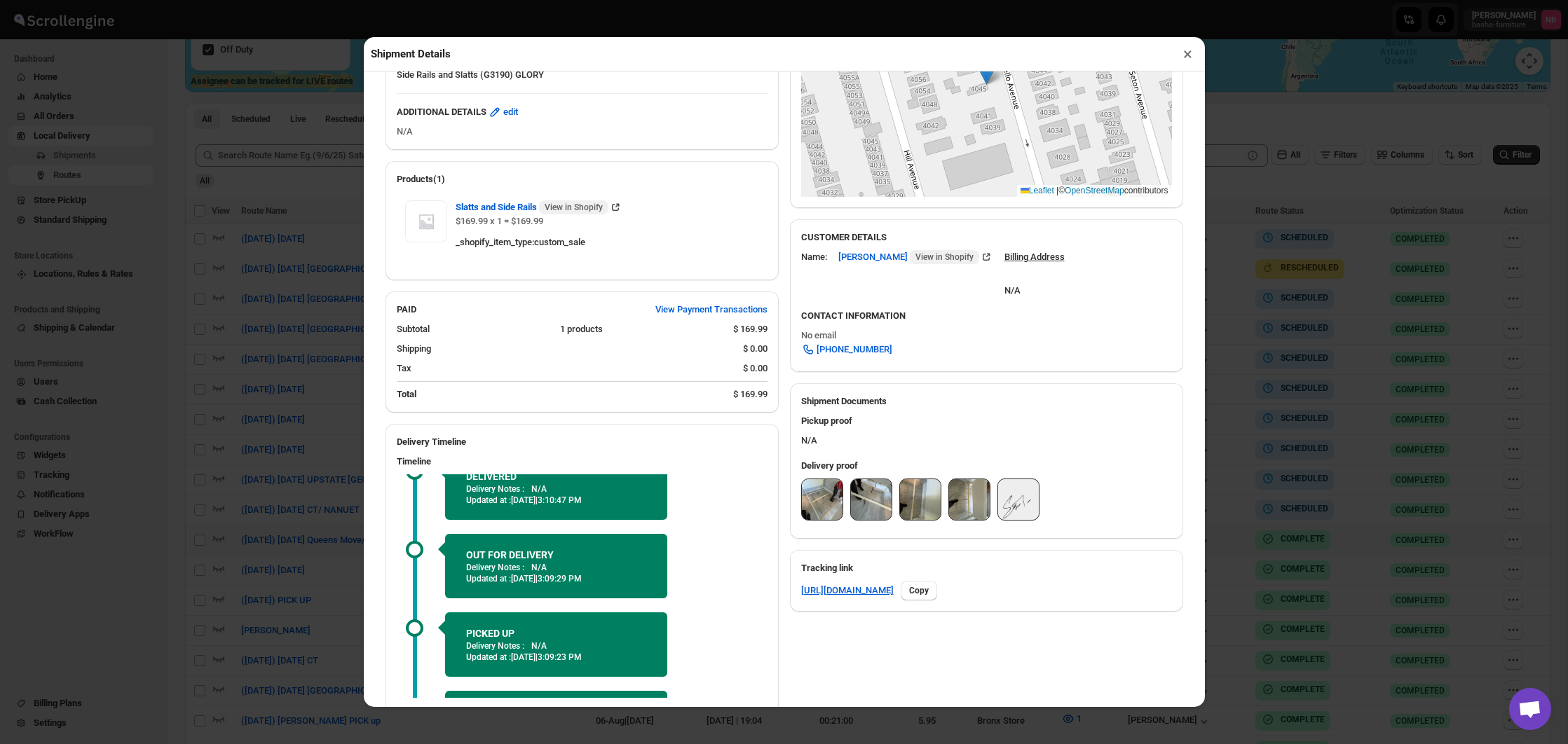
scroll to position [27, 0]
click at [825, 519] on img at bounding box center [822, 499] width 41 height 41
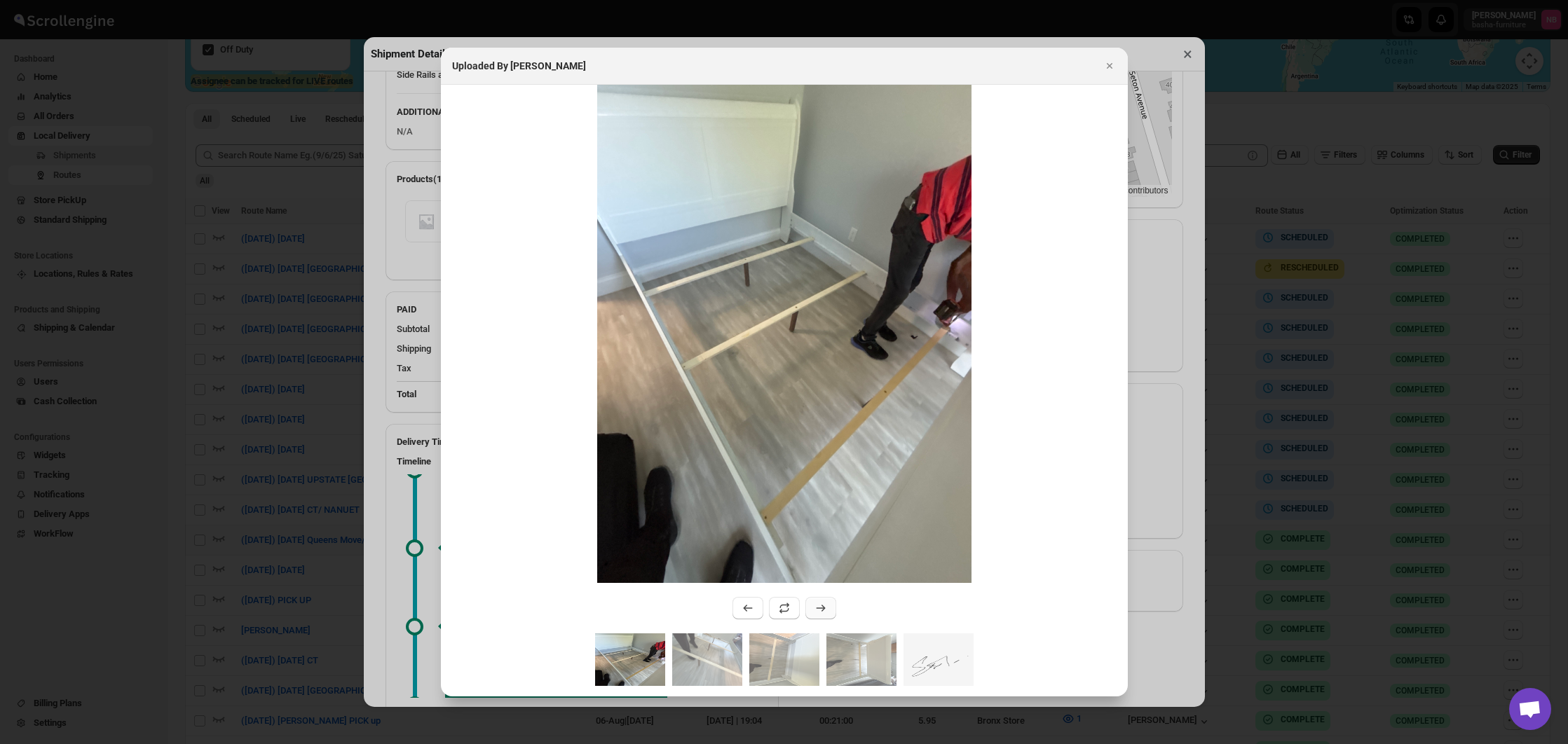
click at [821, 614] on icon ":r26ug:" at bounding box center [821, 608] width 14 height 14
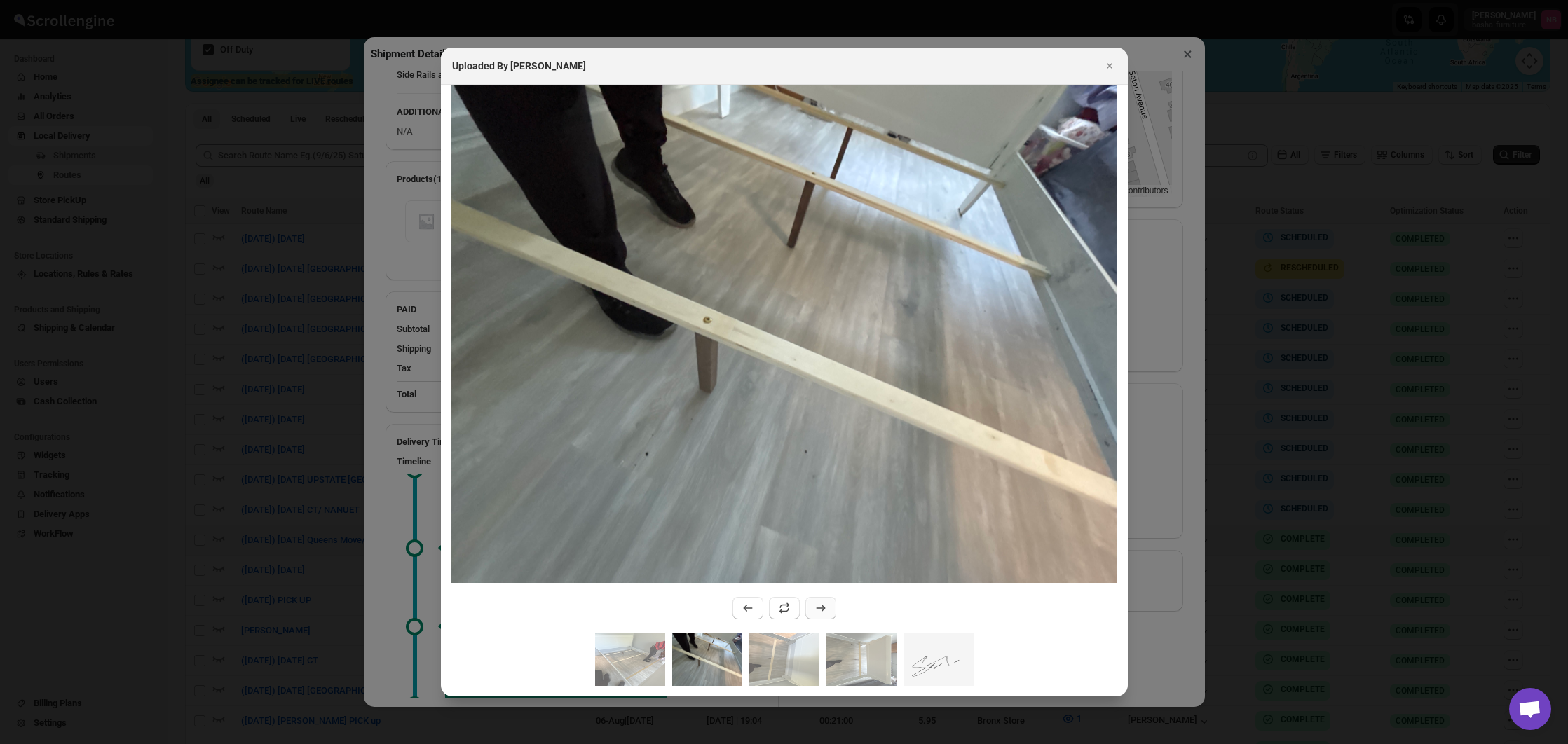
click at [821, 614] on icon ":r26ug:" at bounding box center [821, 608] width 14 height 14
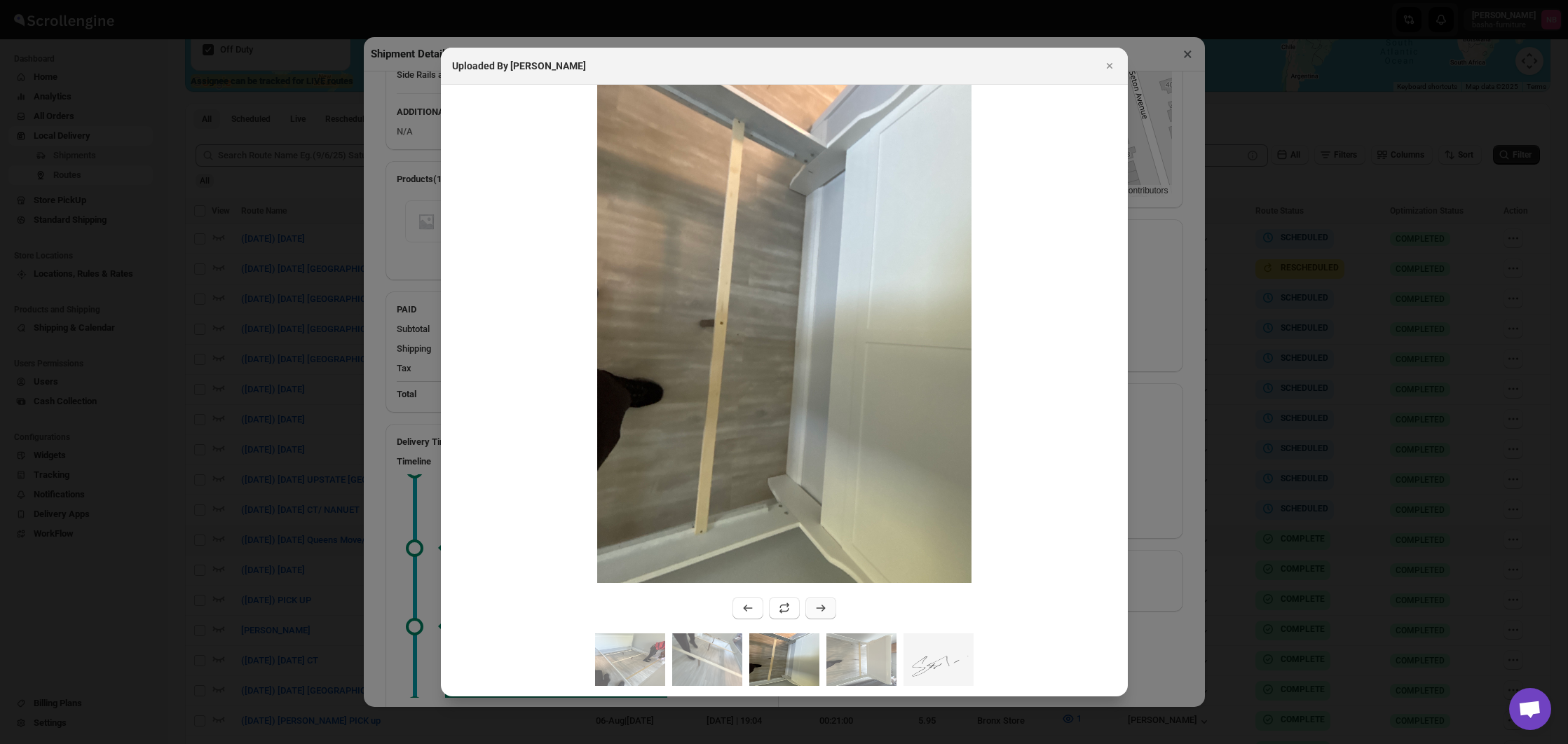
click at [821, 614] on icon ":r26ug:" at bounding box center [821, 608] width 14 height 14
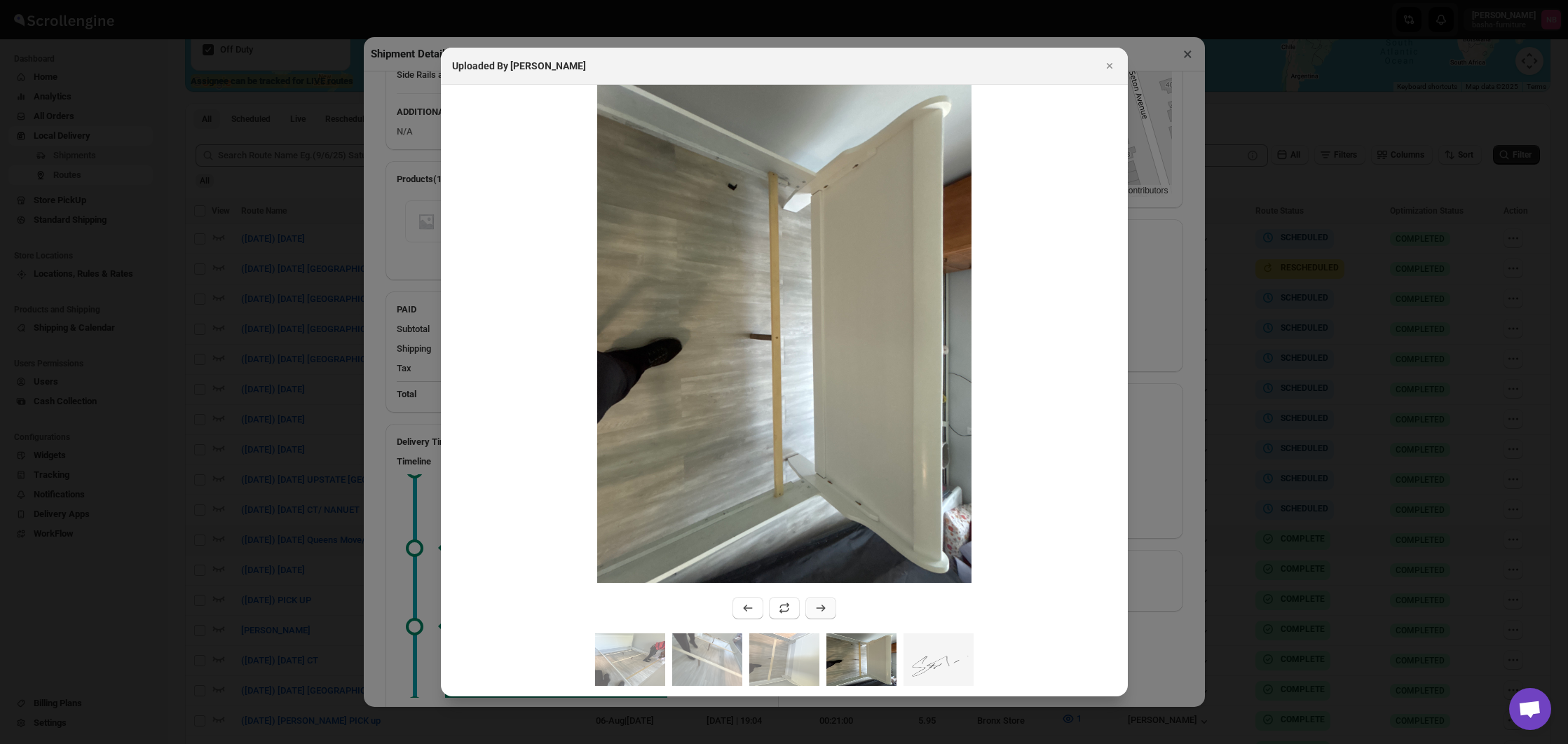
click at [821, 614] on icon ":r26ug:" at bounding box center [821, 608] width 14 height 14
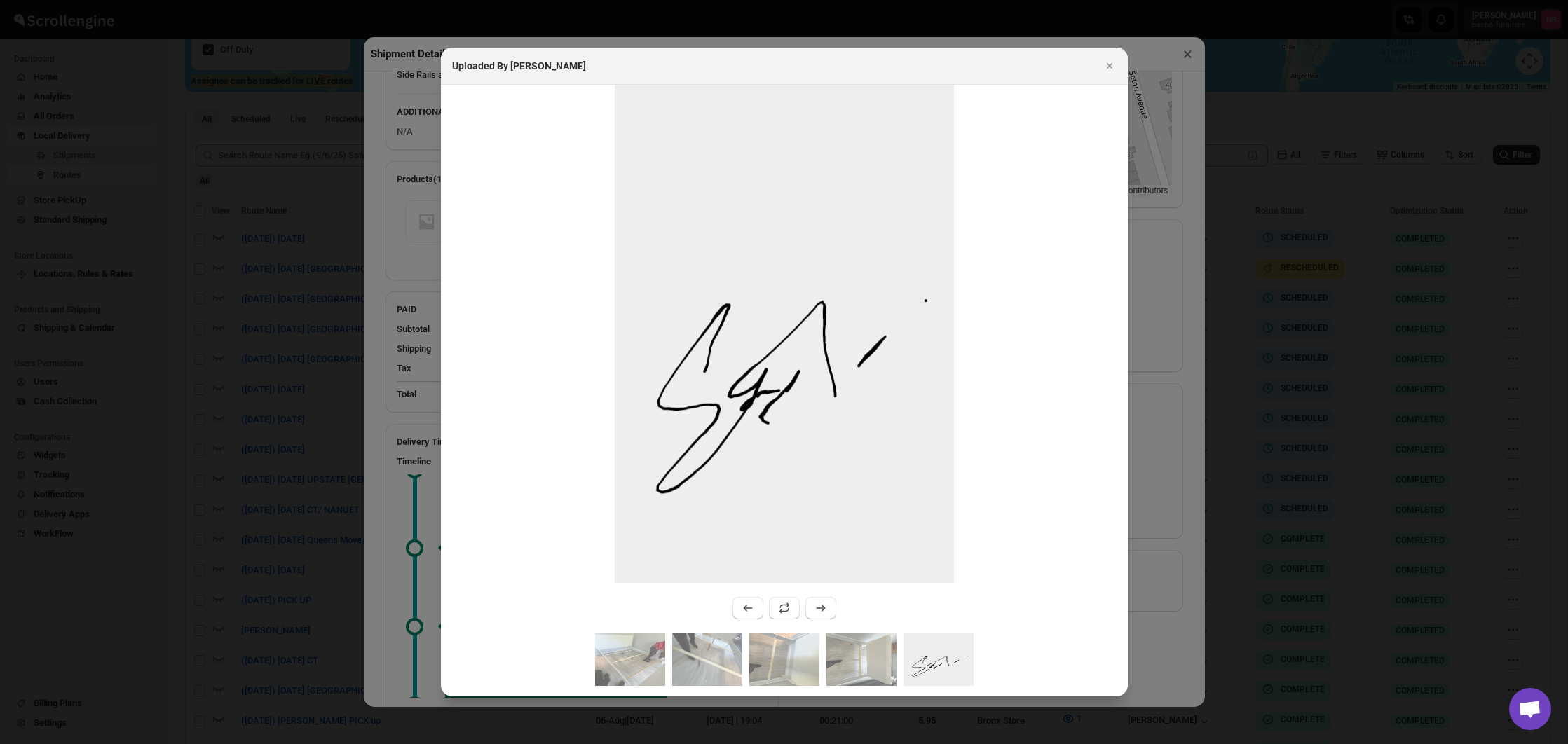
click at [1190, 580] on div at bounding box center [784, 372] width 1568 height 744
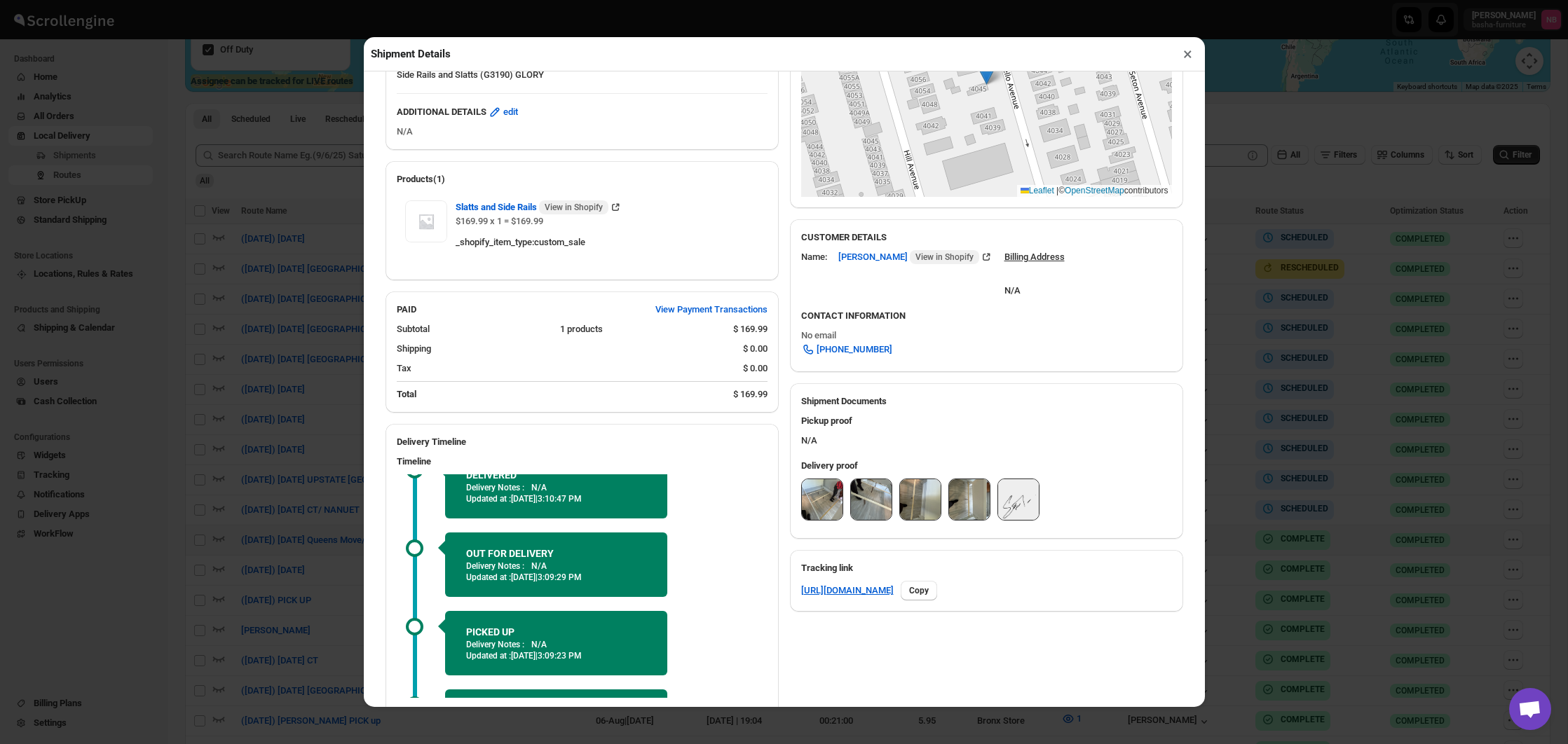
click at [1394, 549] on div "Shipment Details × #3413 Awb : ZO5JJQSZ00 DATE [DATE] | 12:10 Success DELIVERED…" at bounding box center [784, 372] width 1568 height 744
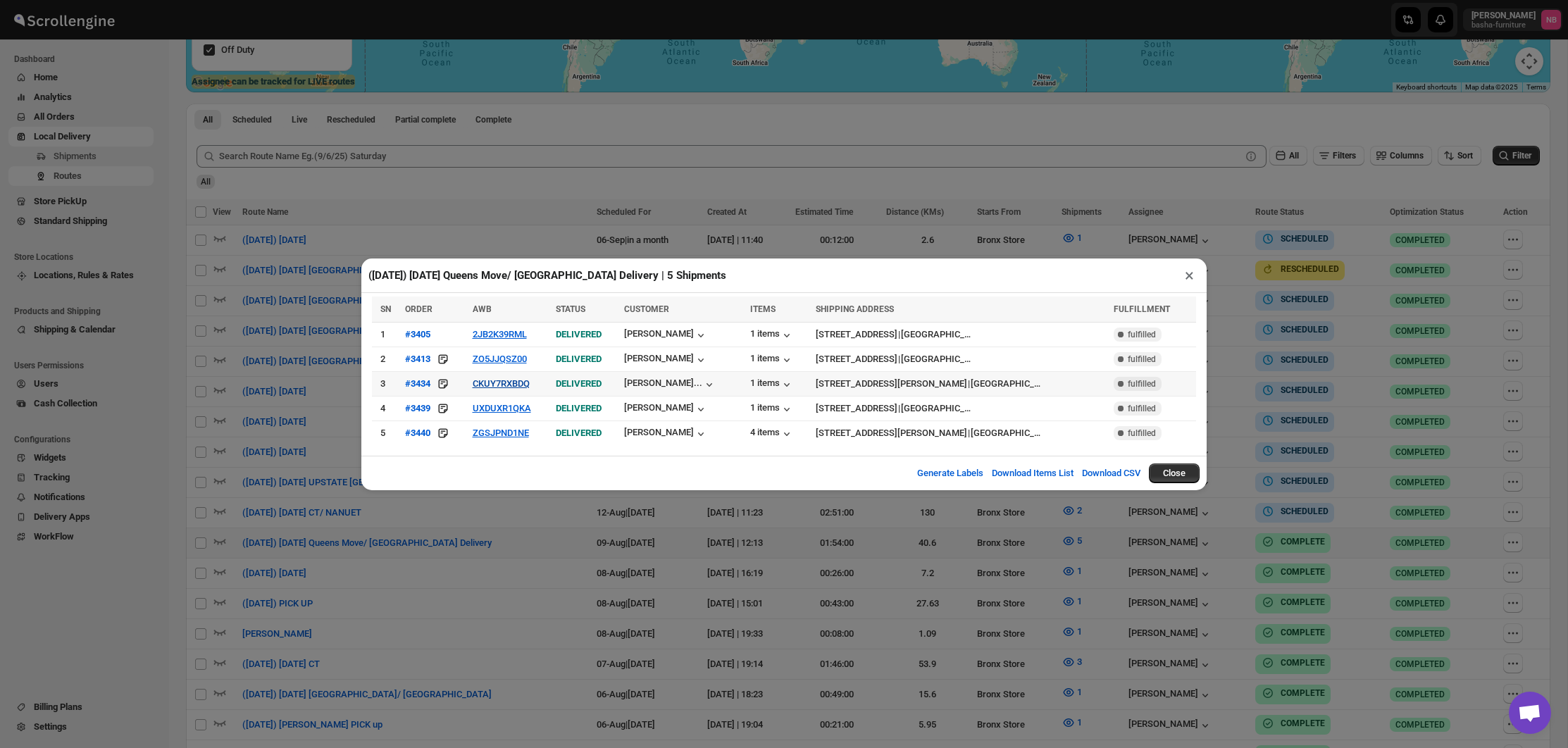
click at [511, 383] on button "CKUY7RXBDQ" at bounding box center [501, 383] width 57 height 11
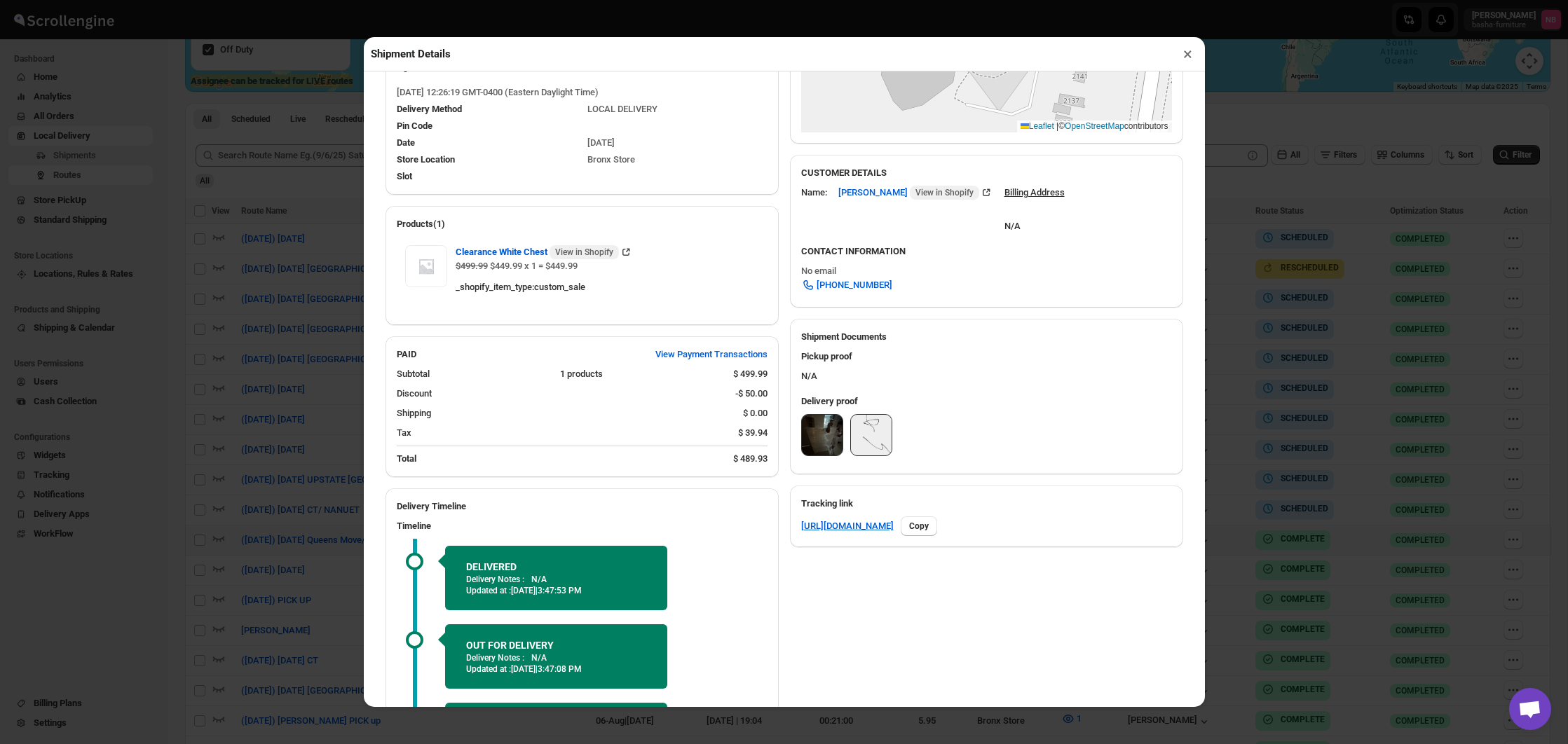
scroll to position [349, 0]
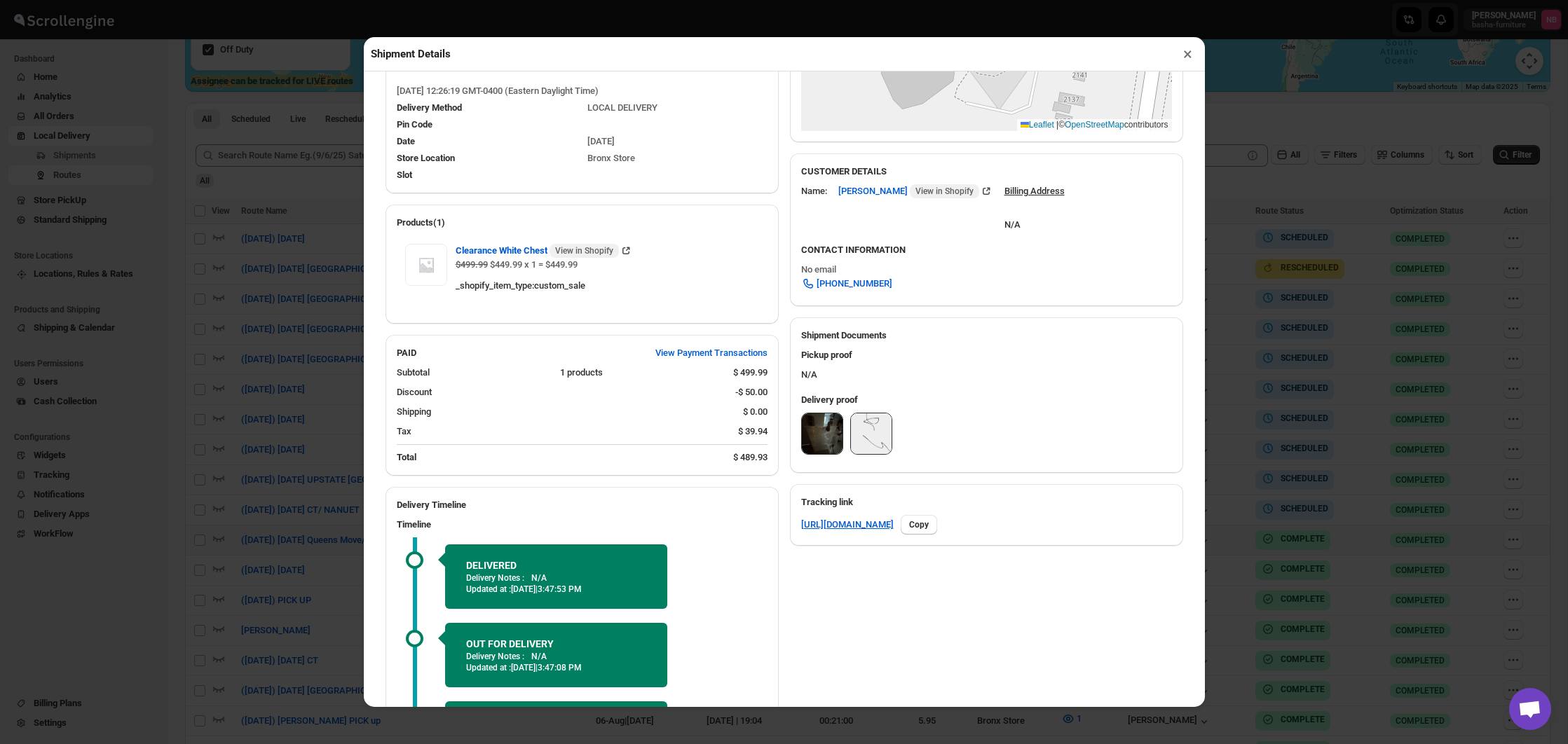
click at [814, 439] on img at bounding box center [822, 433] width 41 height 41
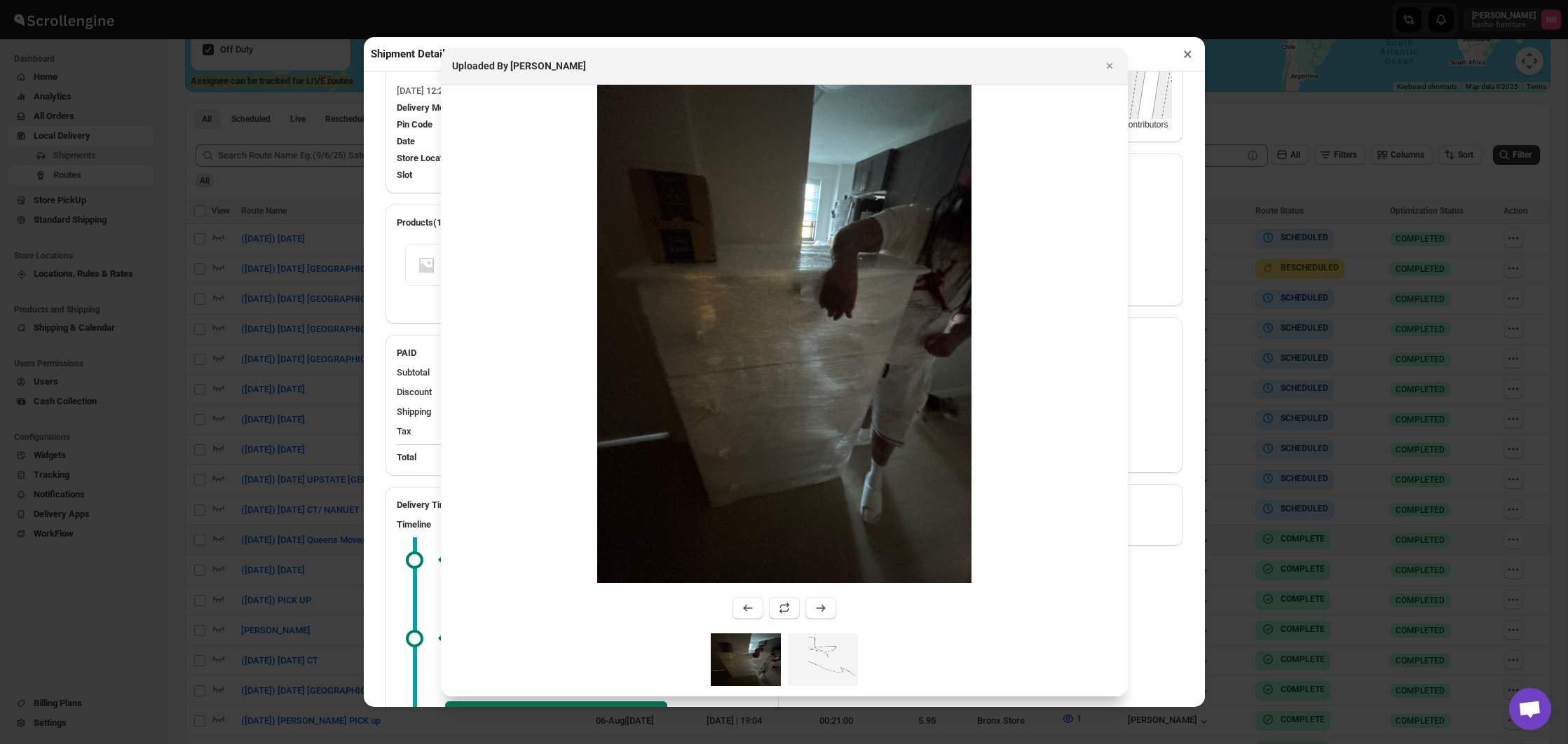
scroll to position [351, 0]
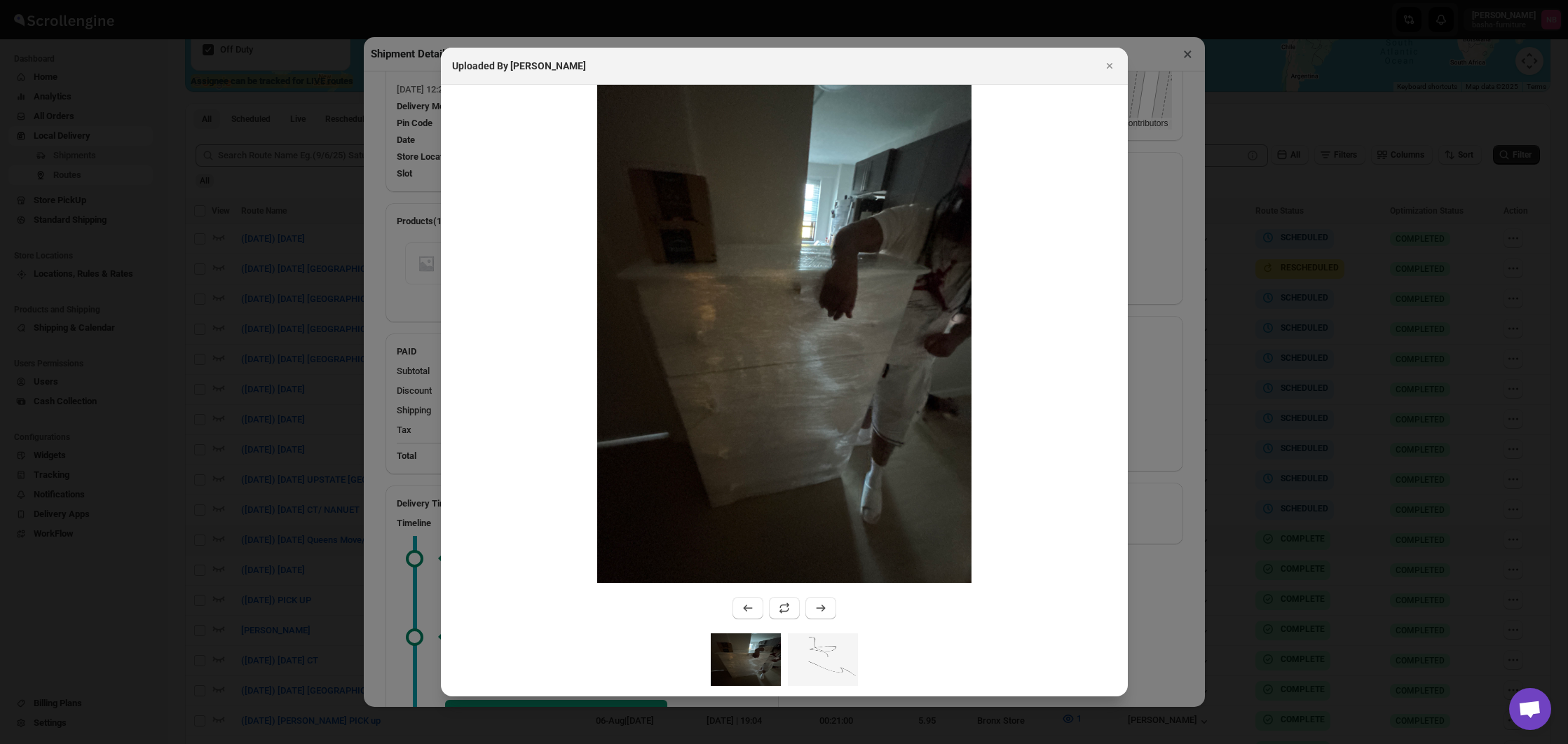
click at [1158, 459] on div at bounding box center [784, 372] width 1568 height 744
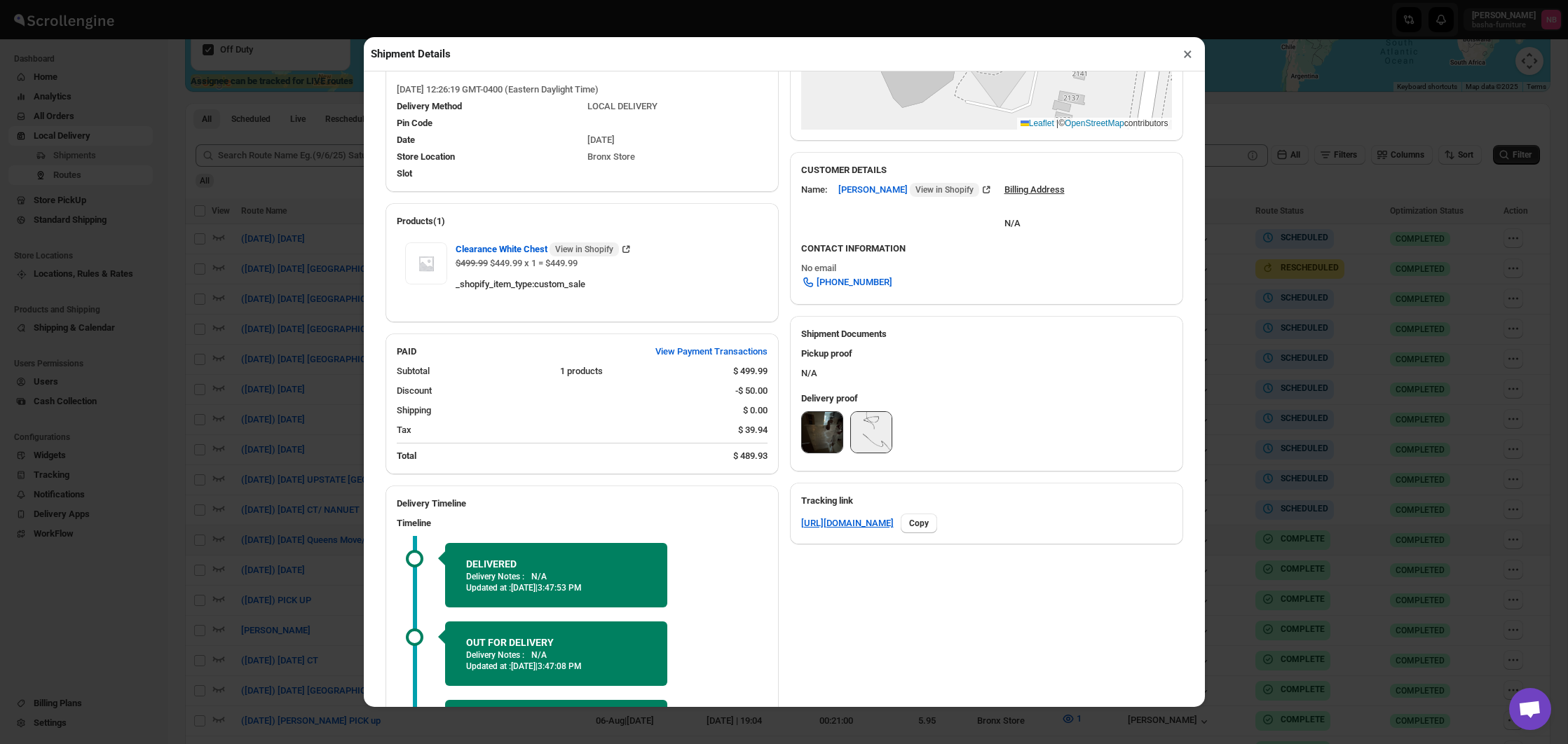
click at [1241, 465] on div "Shipment Details × #3434 Awb : CKUY7RXBDQ DATE [DATE] | 12:27 Success DELIVERED…" at bounding box center [784, 372] width 1568 height 744
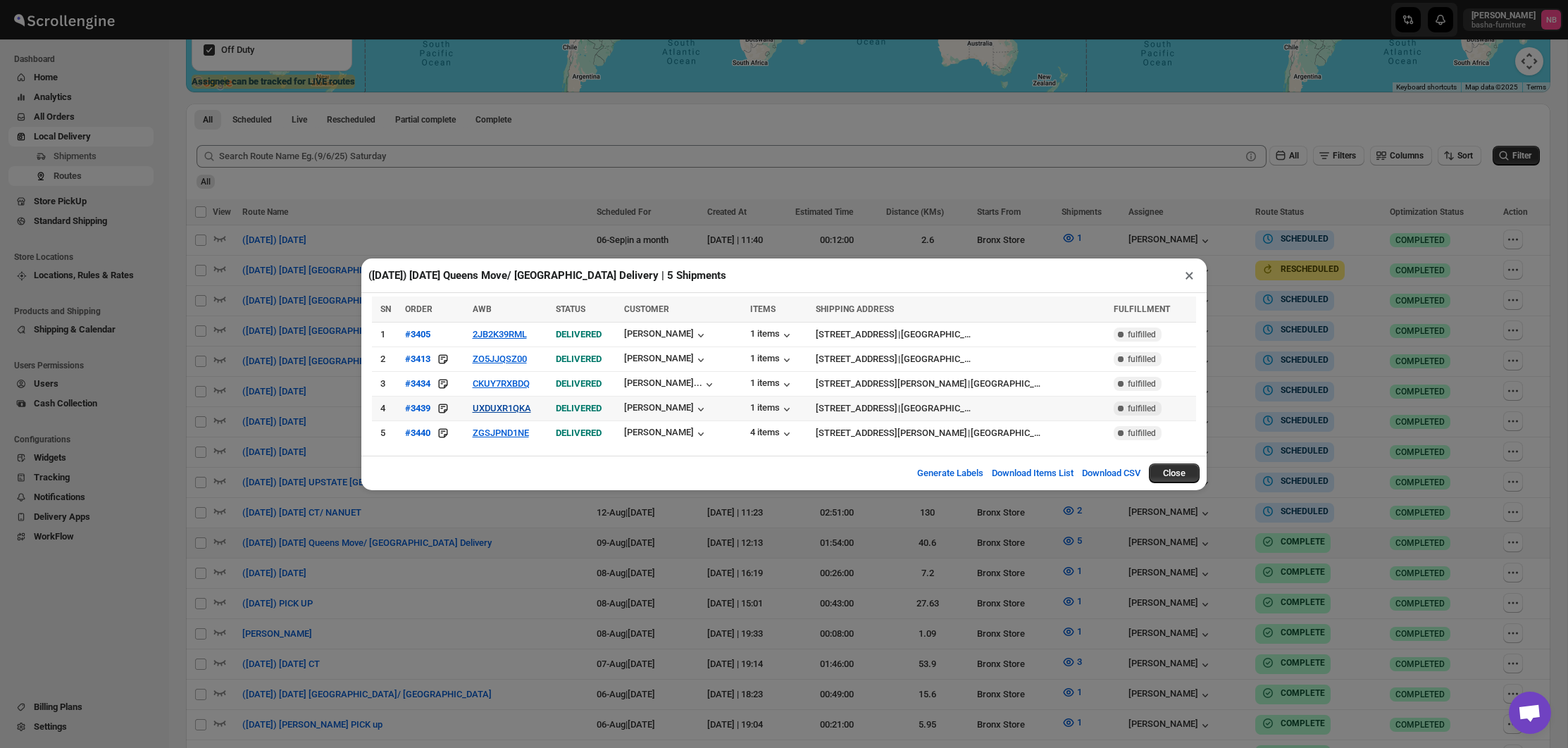
click at [520, 410] on button "UXDUXR1QKA" at bounding box center [502, 408] width 58 height 11
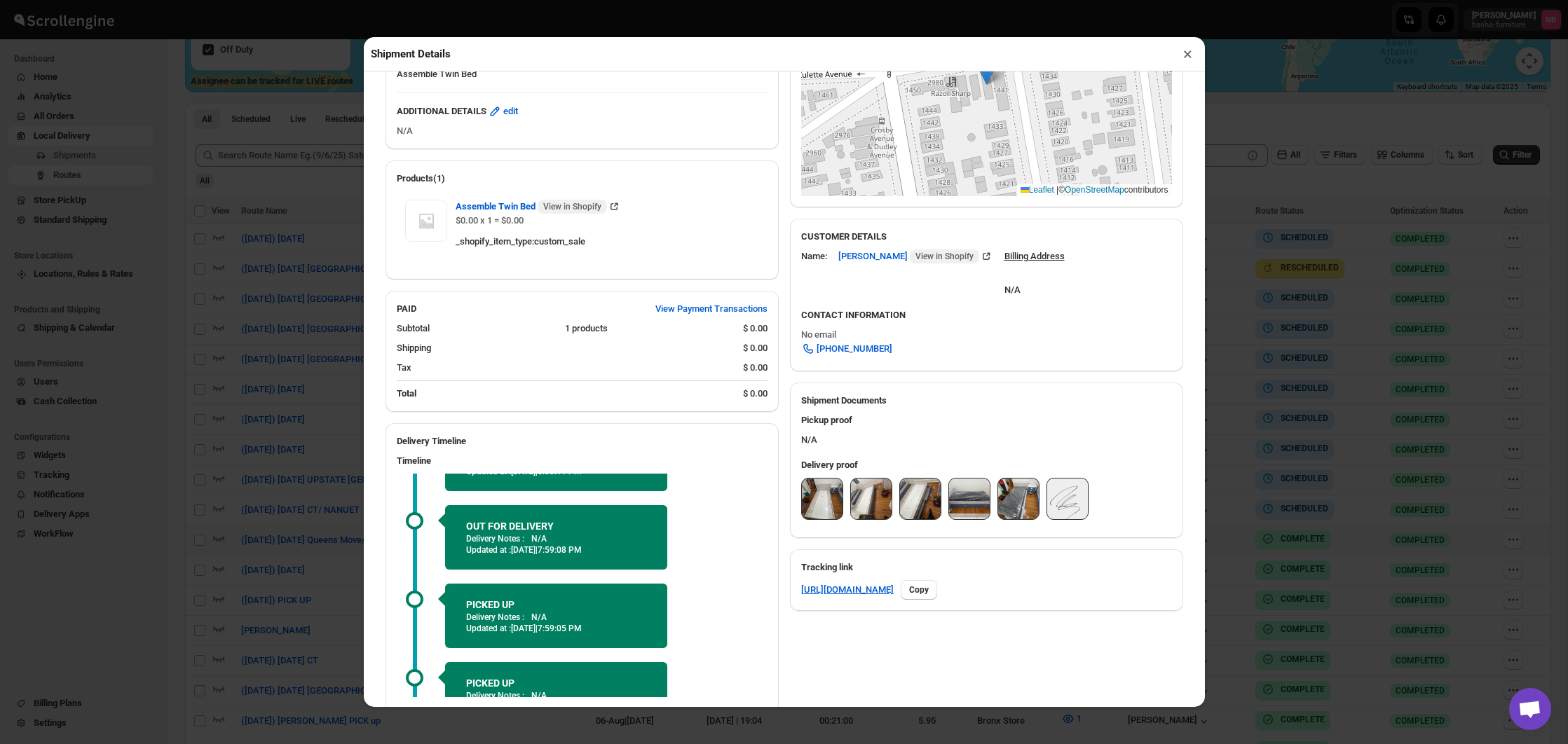
scroll to position [58, 0]
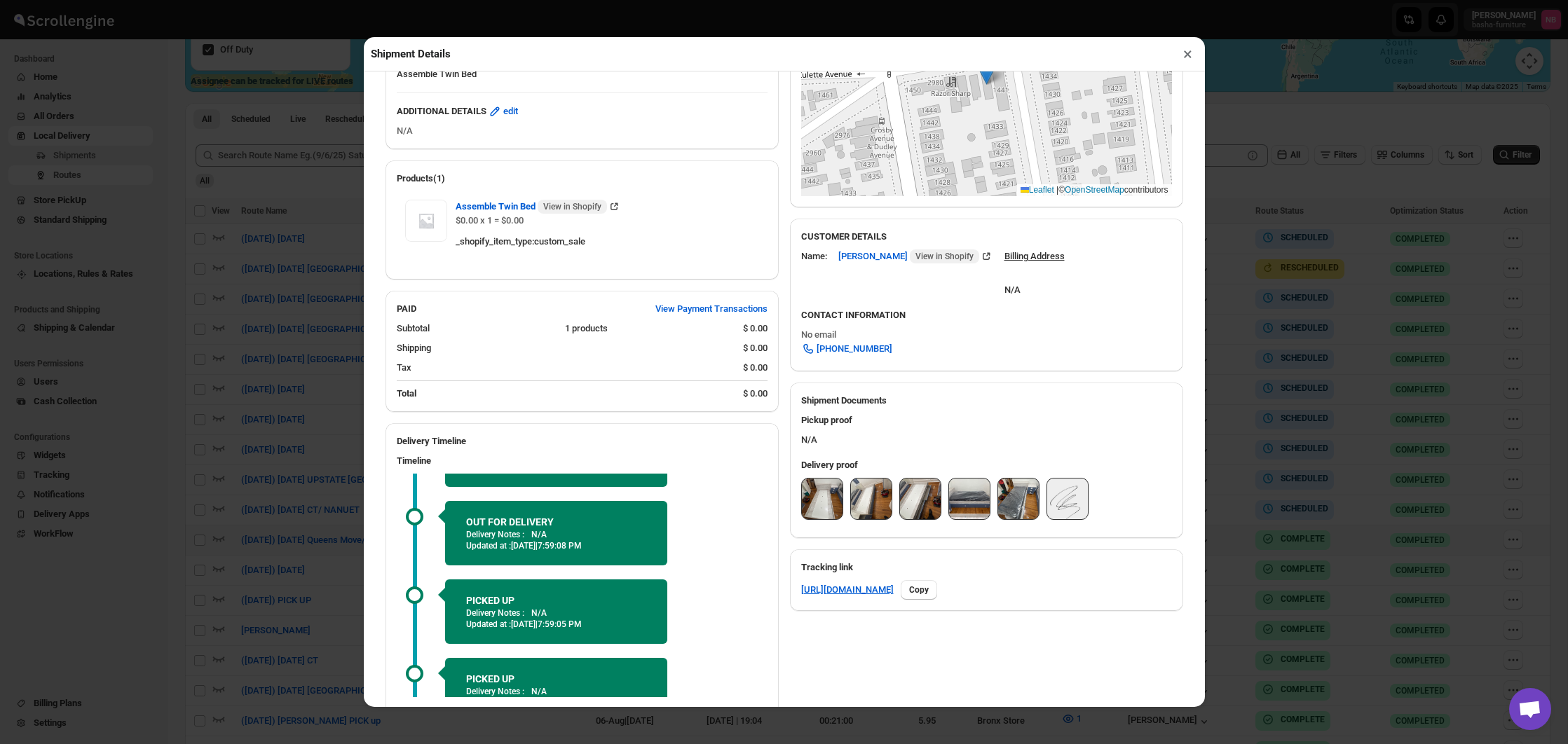
click at [817, 495] on img at bounding box center [822, 498] width 41 height 41
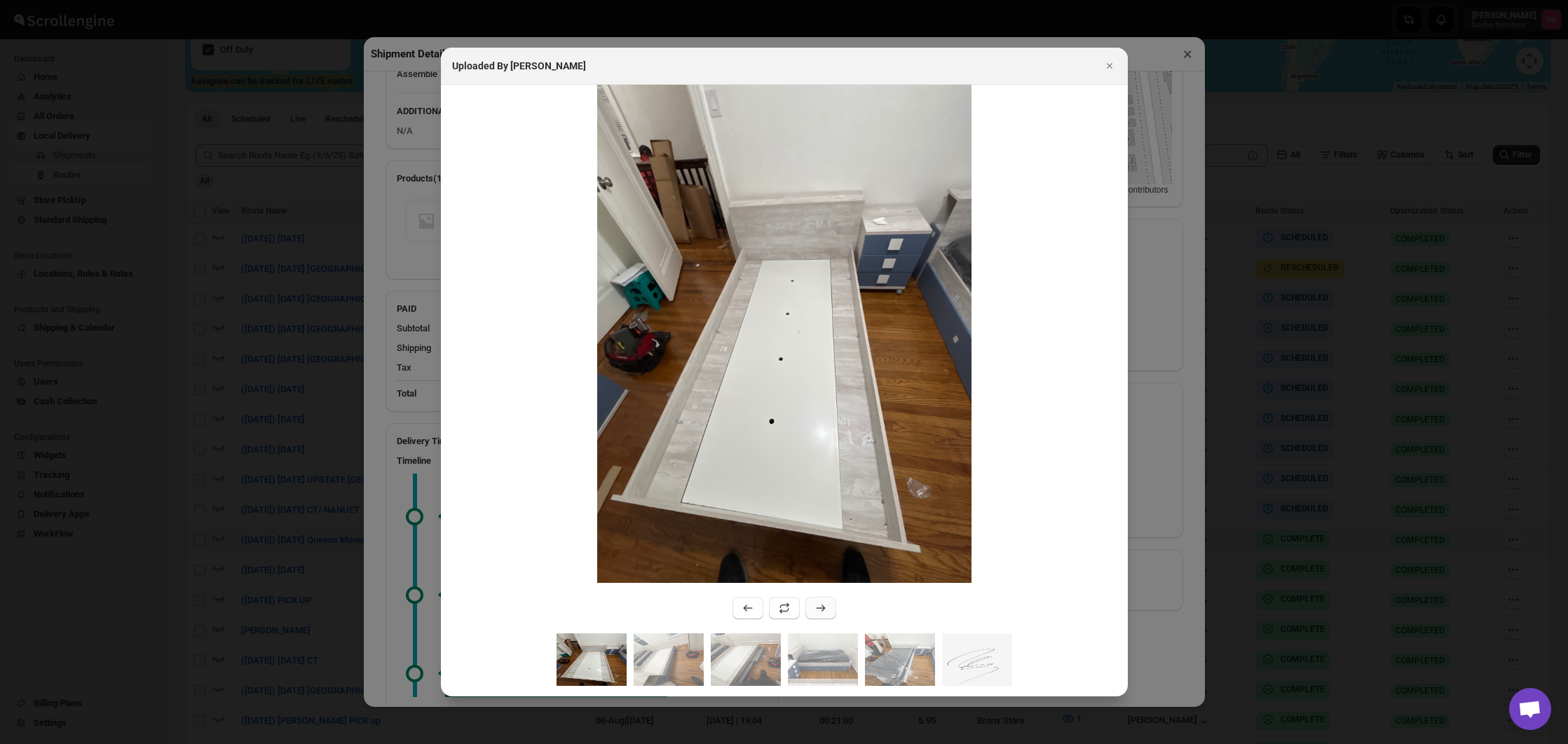
click at [811, 612] on button ":r27oq:" at bounding box center [820, 608] width 31 height 22
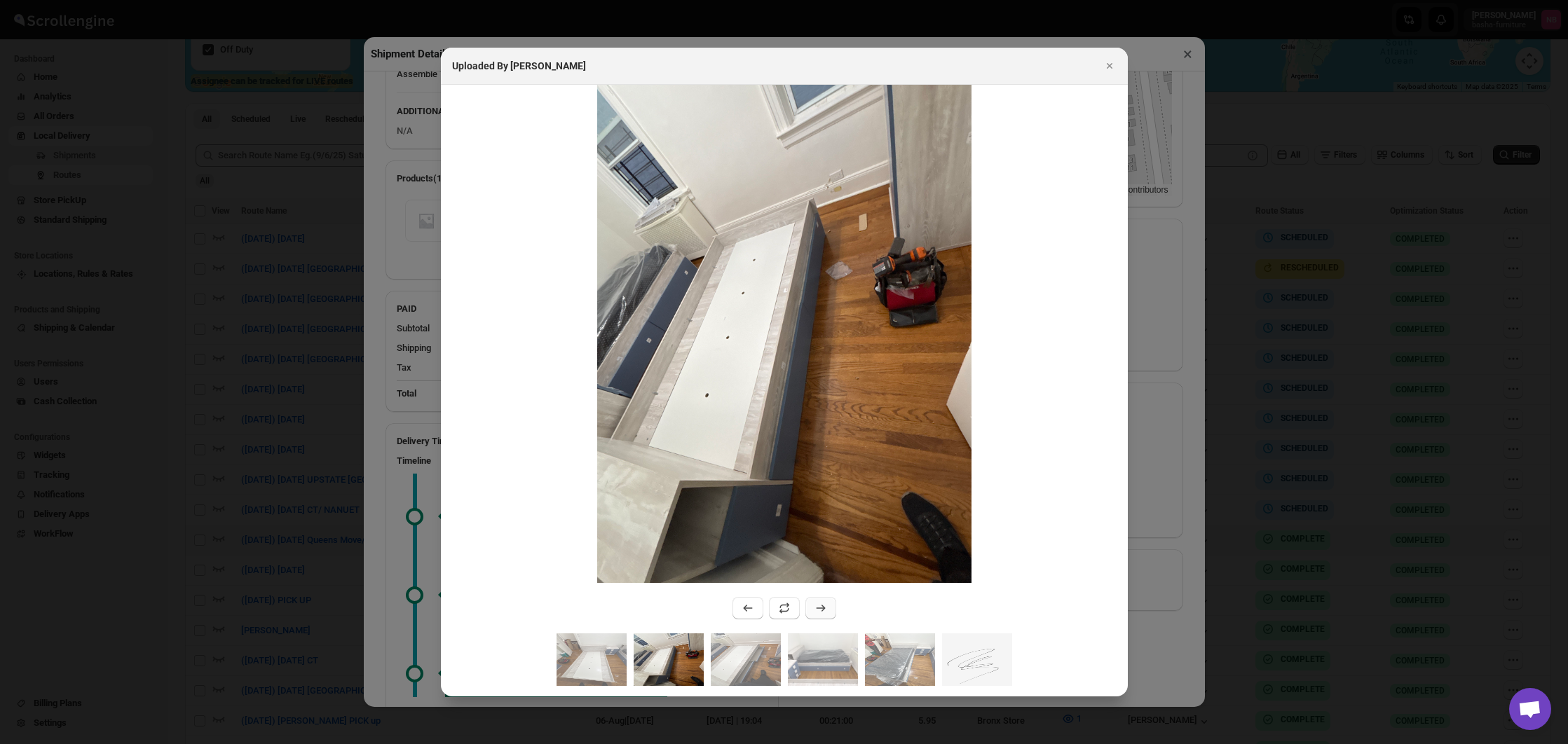
click at [811, 612] on button ":r27oq:" at bounding box center [820, 608] width 31 height 22
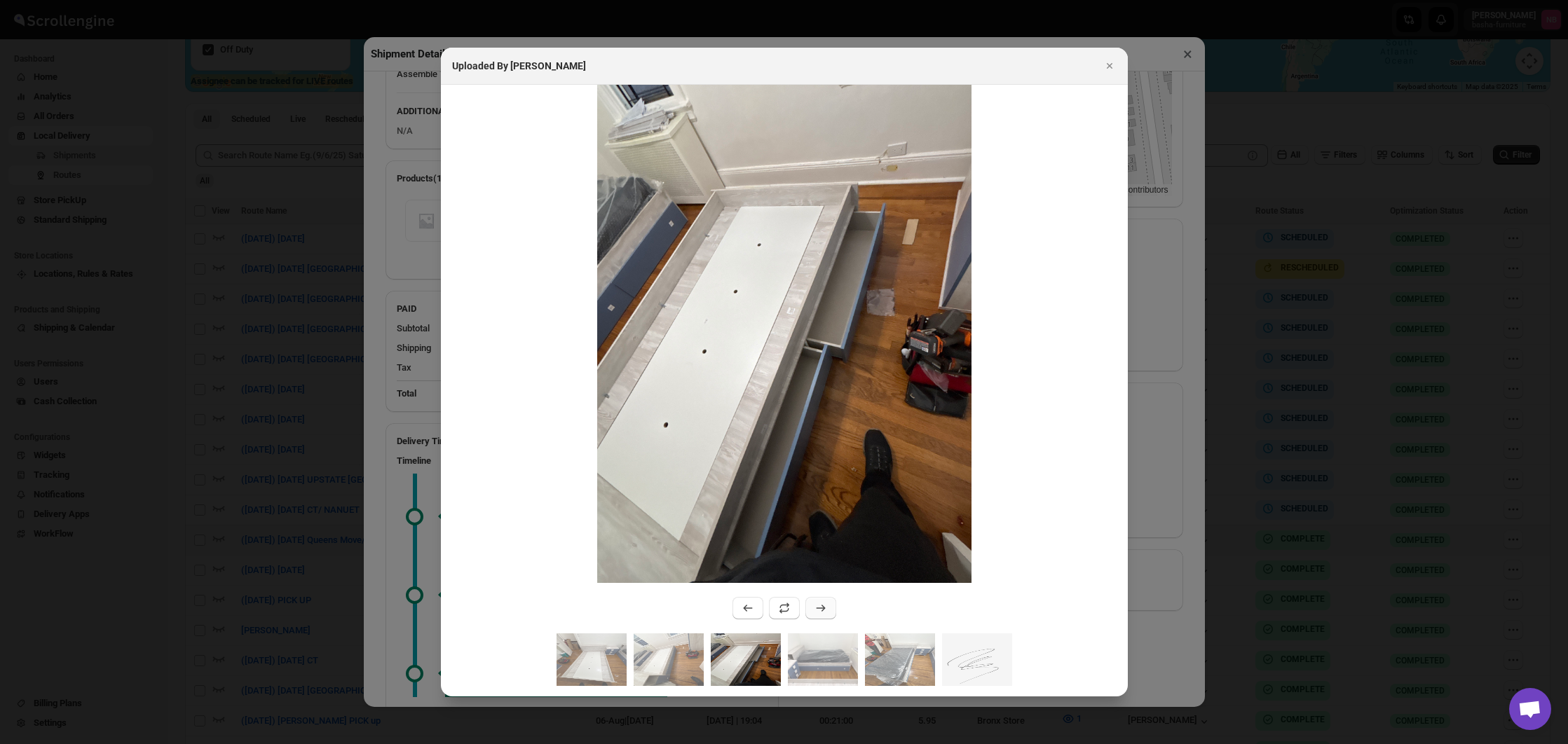
click at [811, 612] on button ":r27oq:" at bounding box center [820, 608] width 31 height 22
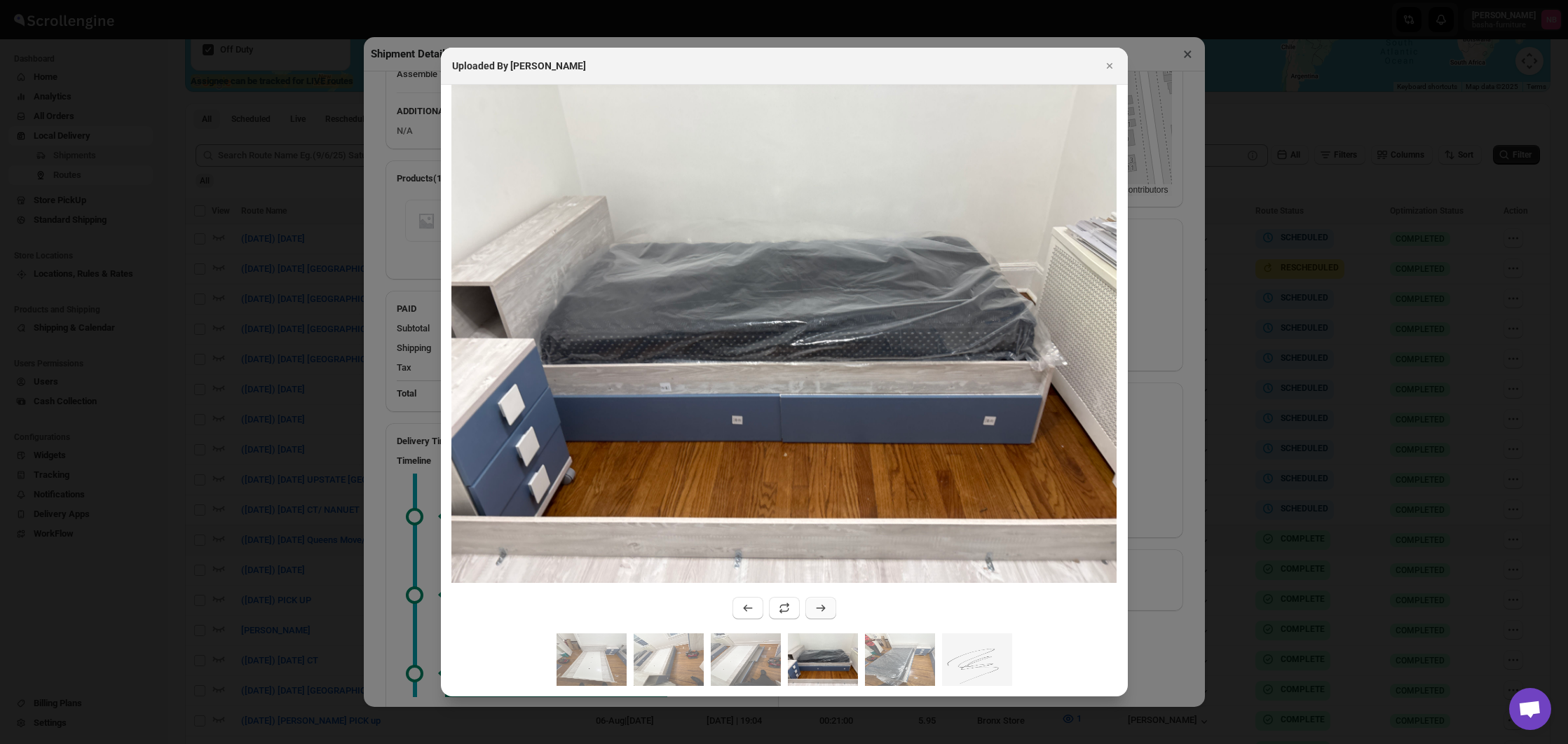
click at [811, 612] on button ":r27oq:" at bounding box center [820, 608] width 31 height 22
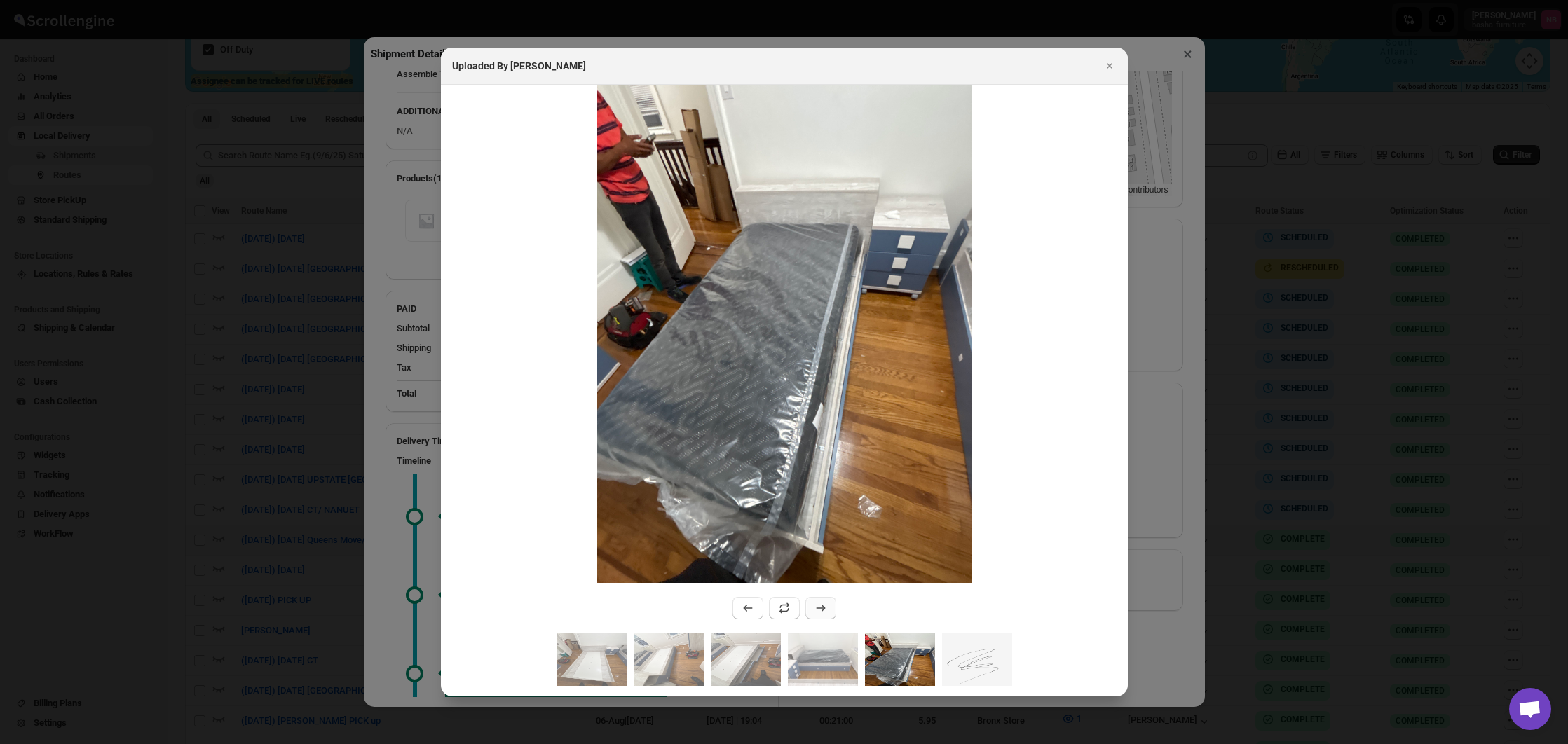
click at [811, 612] on button ":r27oq:" at bounding box center [820, 608] width 31 height 22
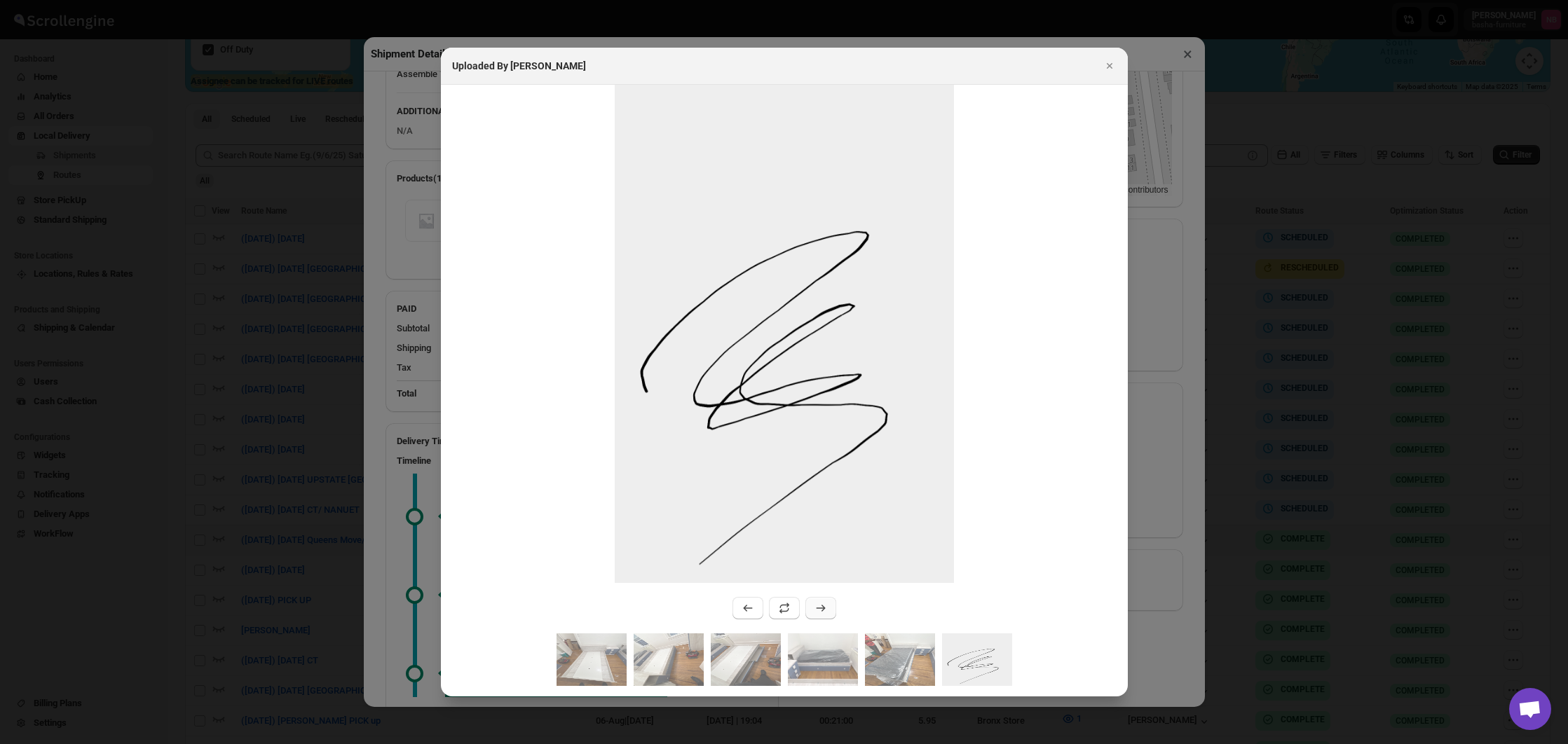
click at [811, 612] on button ":r27oq:" at bounding box center [820, 608] width 31 height 22
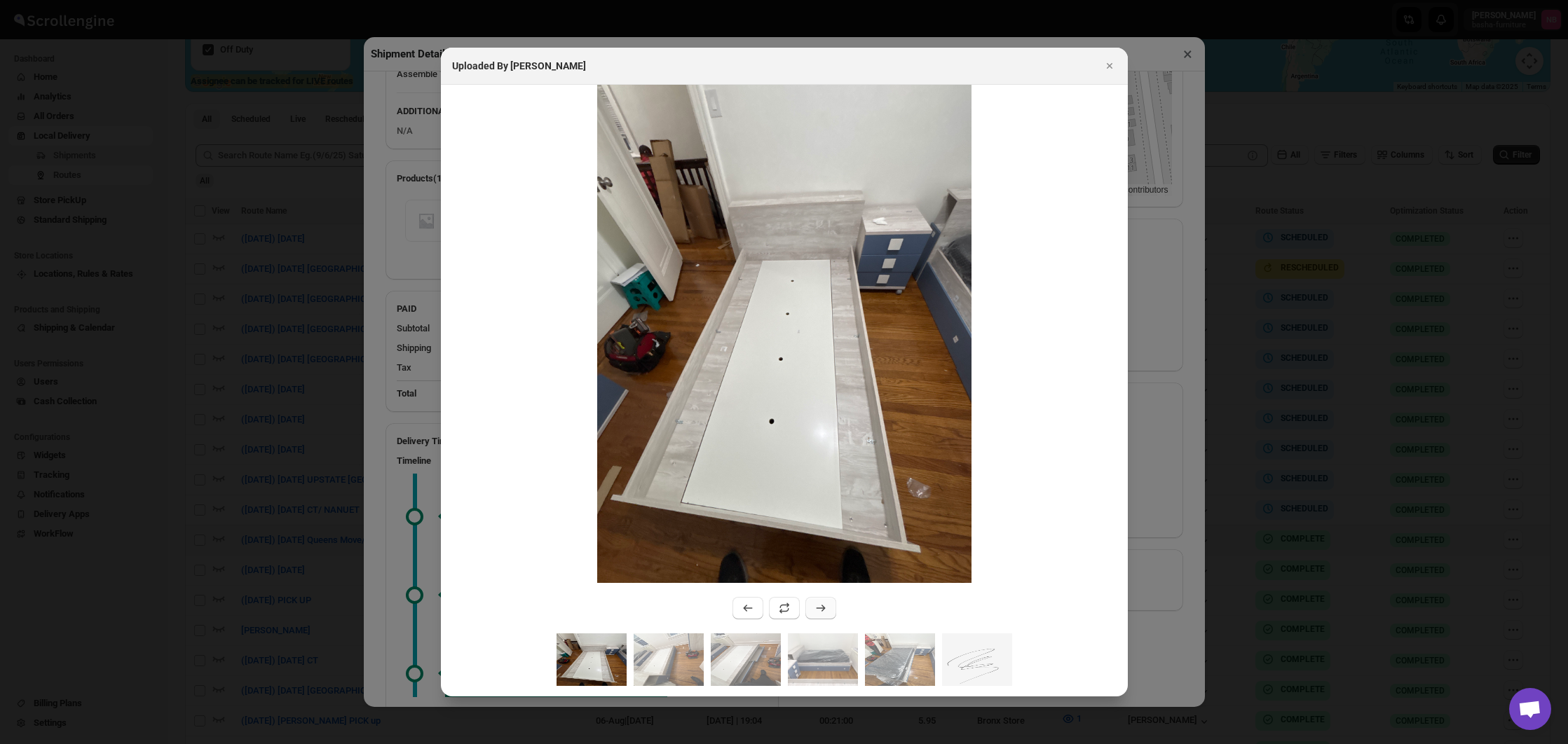
click at [811, 612] on button ":r27oq:" at bounding box center [820, 608] width 31 height 22
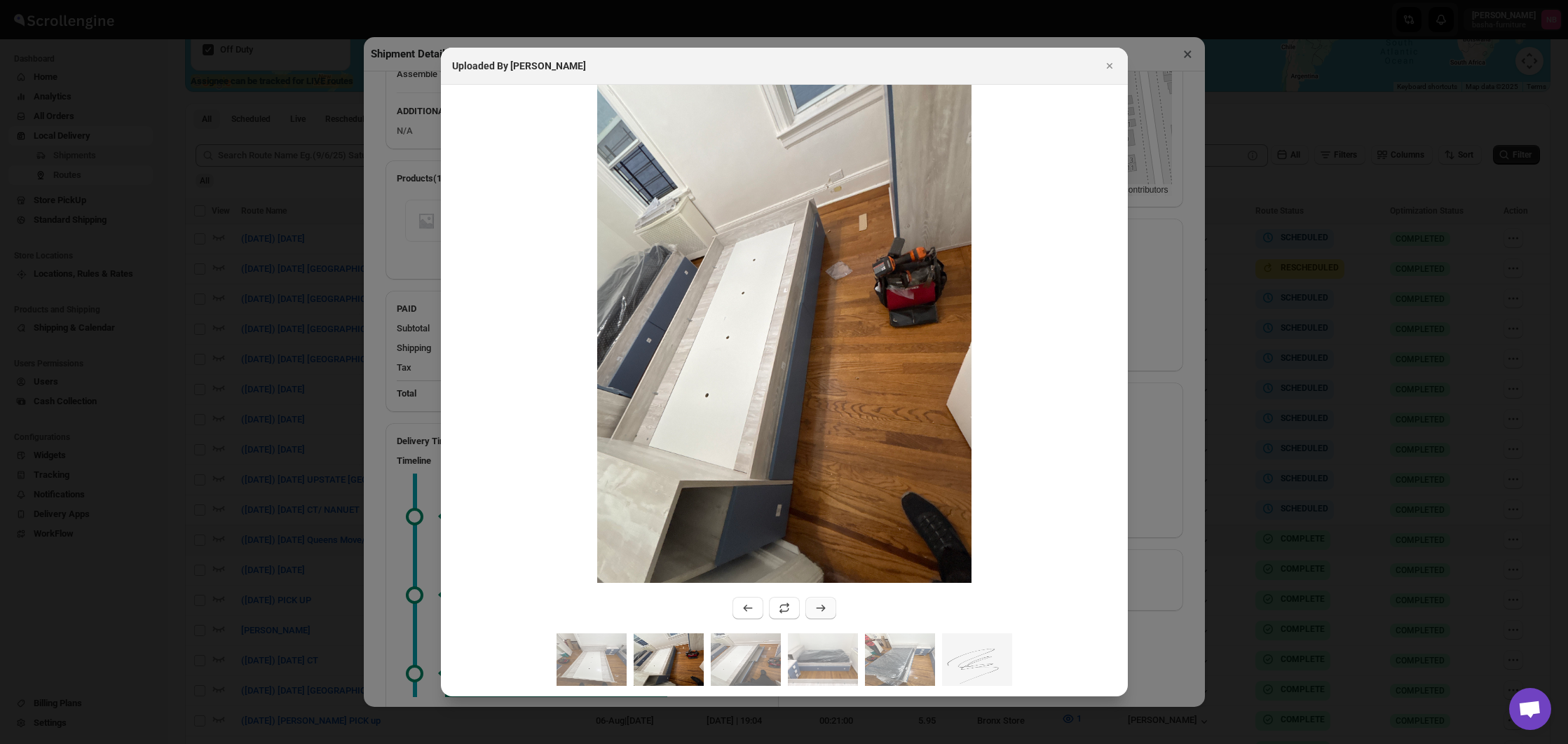
click at [811, 612] on button ":r27oq:" at bounding box center [820, 608] width 31 height 22
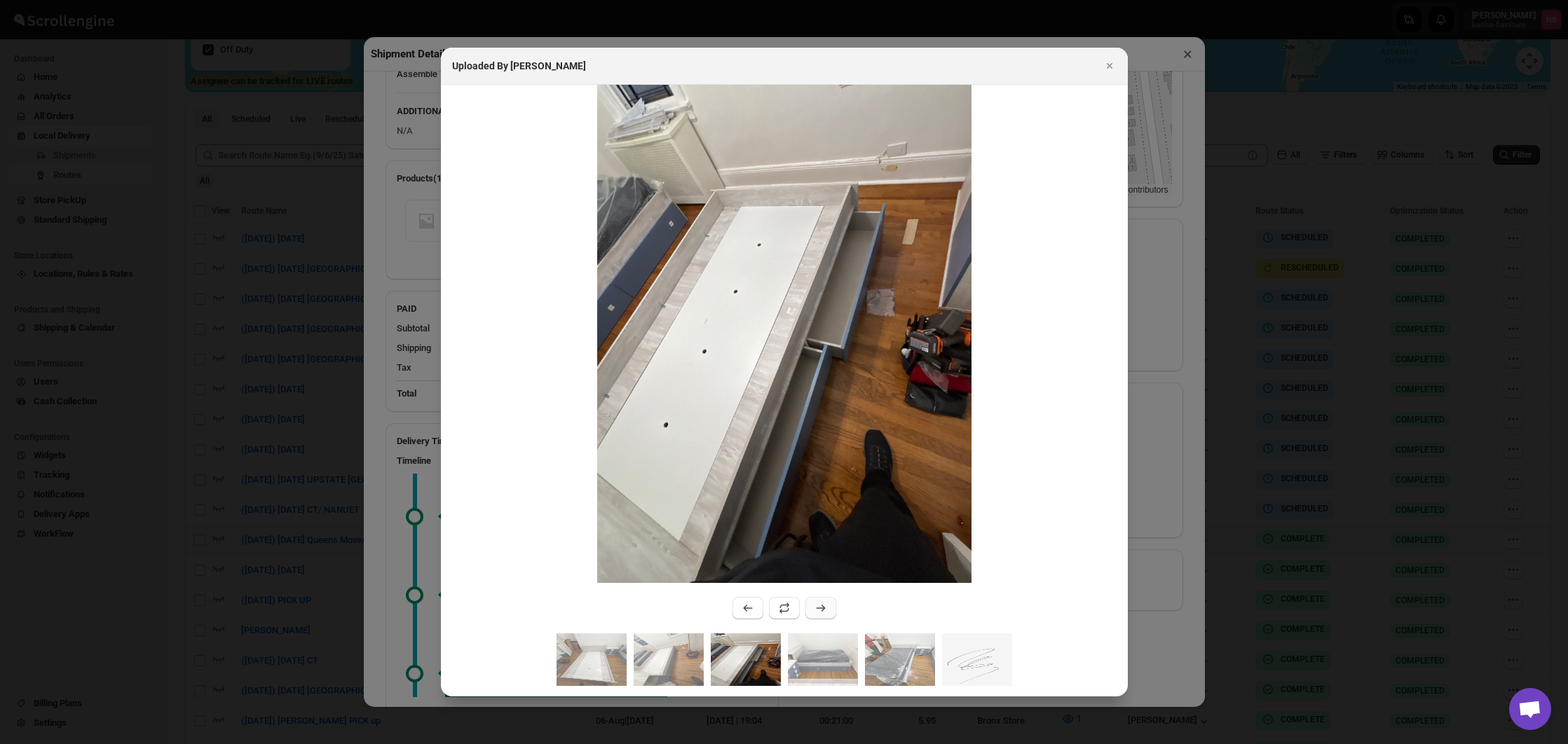
click at [811, 612] on button ":r27oq:" at bounding box center [820, 608] width 31 height 22
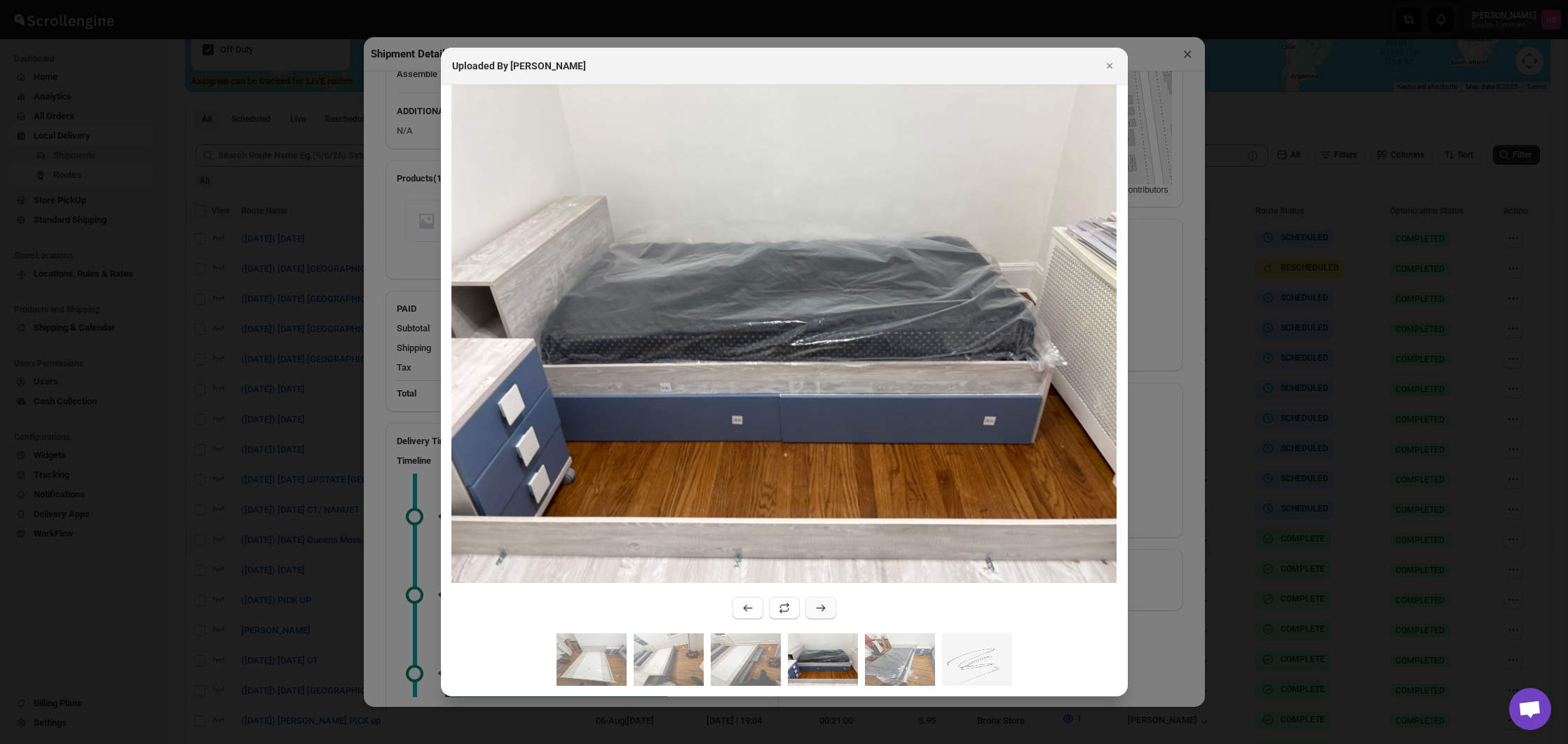
click at [811, 612] on button ":r27oq:" at bounding box center [820, 608] width 31 height 22
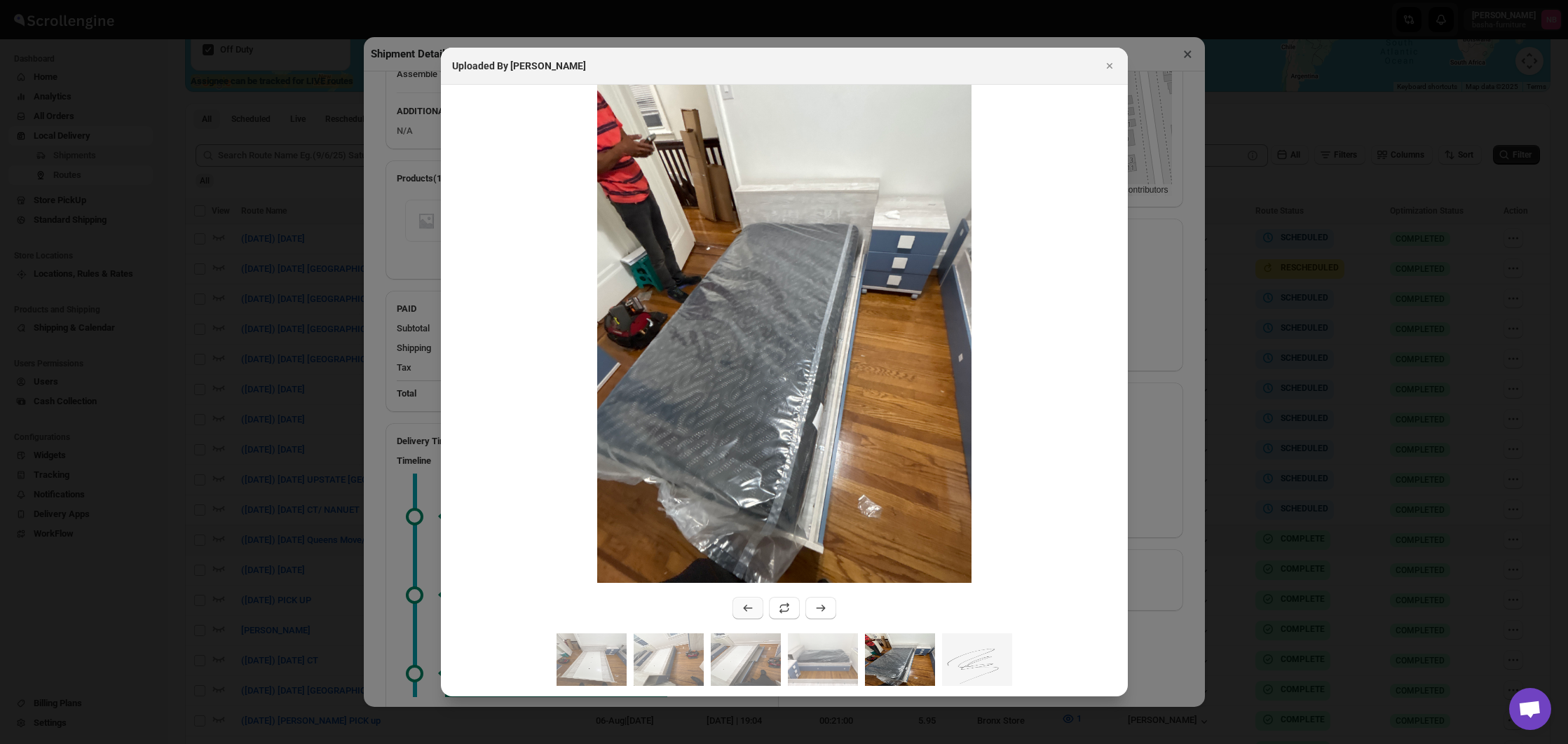
click at [751, 609] on icon ":r27oq:" at bounding box center [747, 608] width 9 height 7
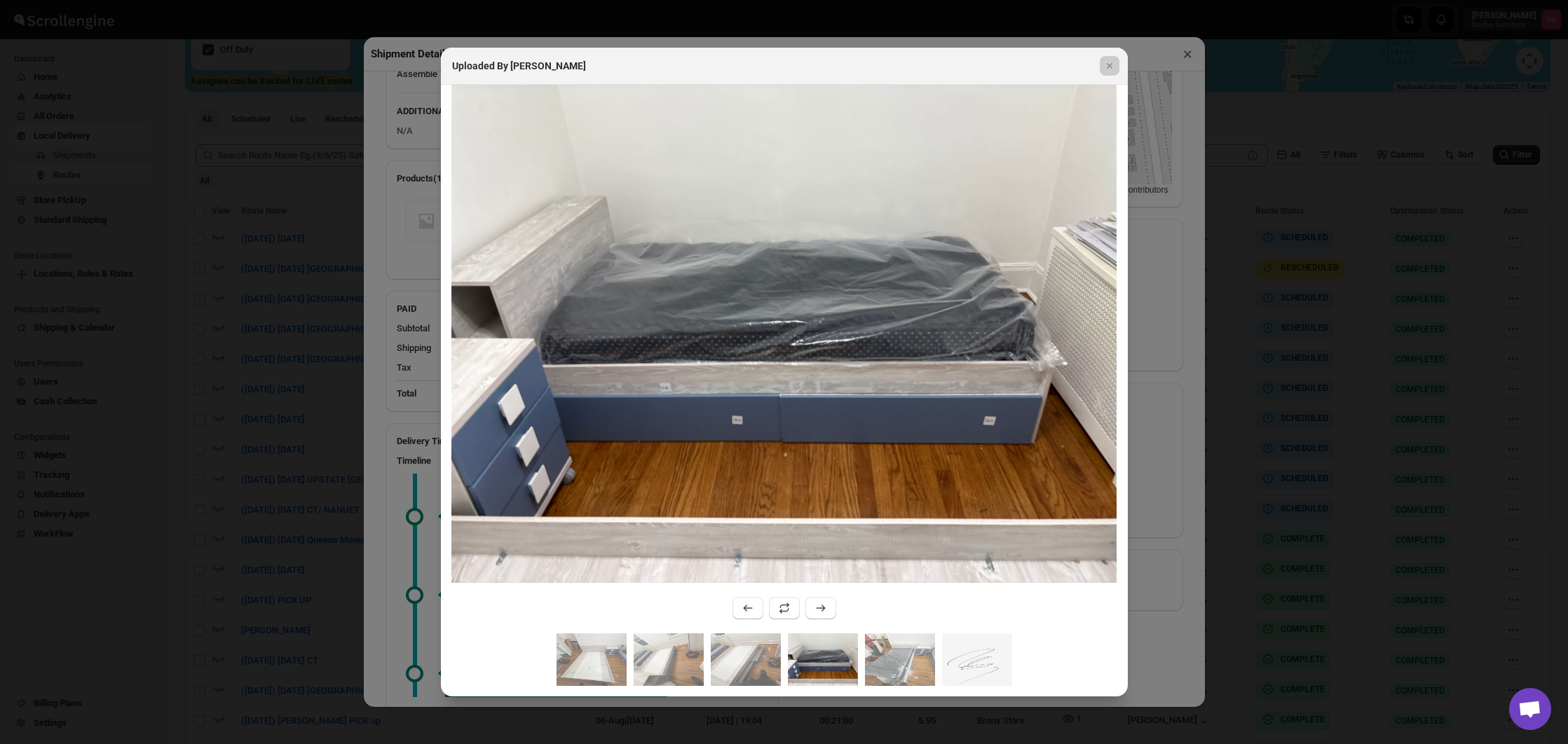
click at [1206, 586] on div at bounding box center [784, 372] width 1568 height 744
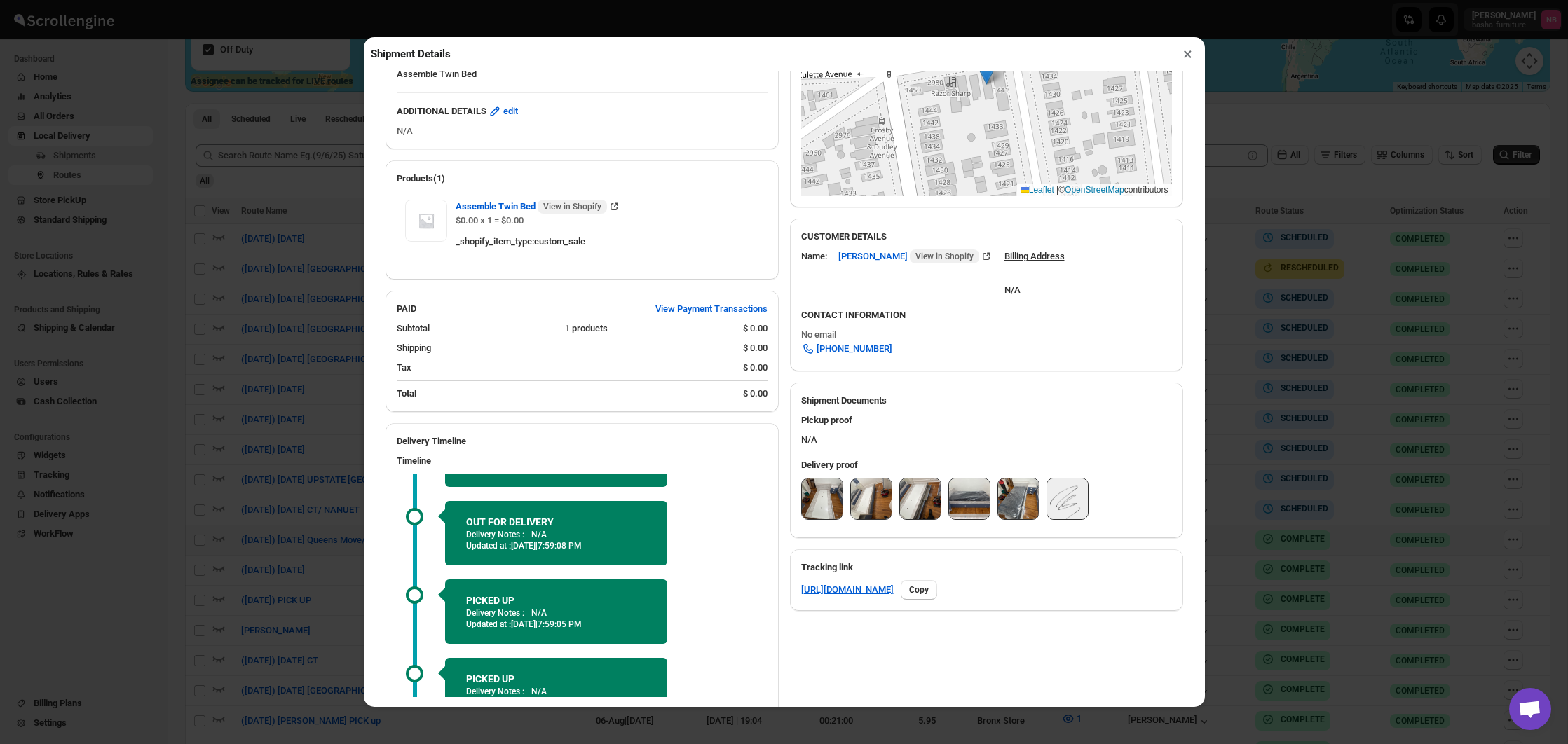
click at [1267, 570] on div "Shipment Details × #3439 Awb : UXDUXR1QKA DATE [DATE] | 10:30 Success DELIVERED…" at bounding box center [784, 372] width 1568 height 744
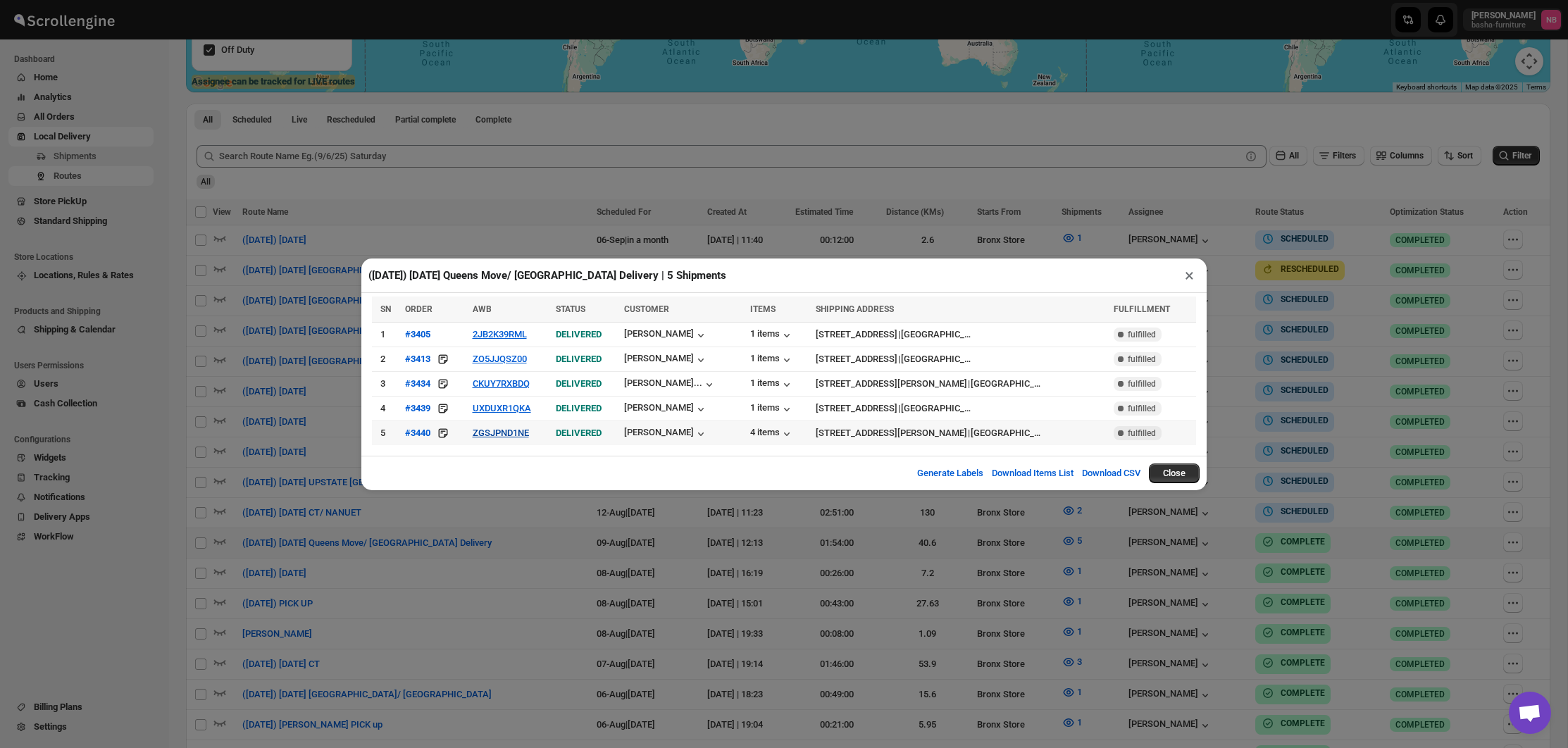
click at [529, 436] on button "ZGSJPND1NE" at bounding box center [501, 433] width 56 height 11
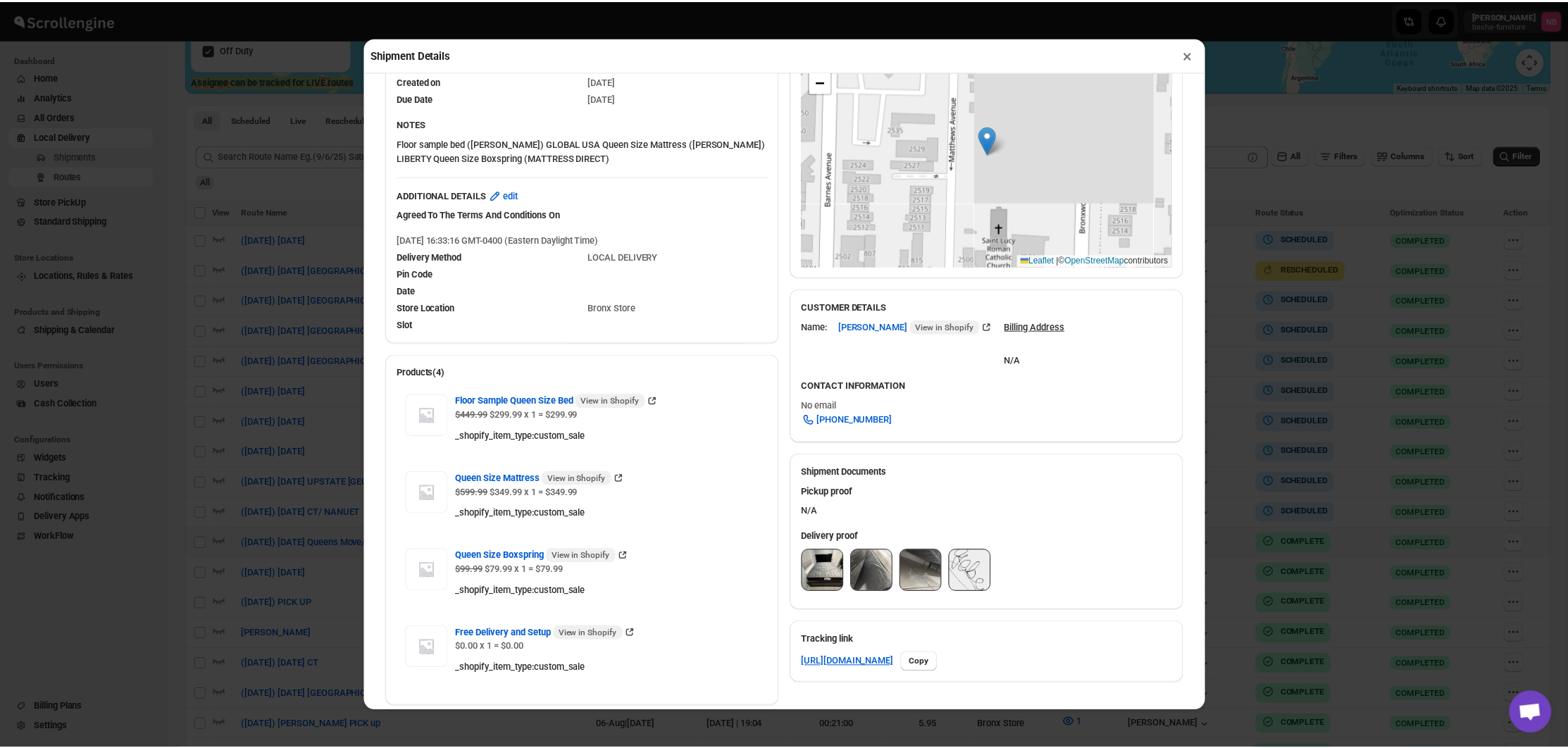
scroll to position [220, 0]
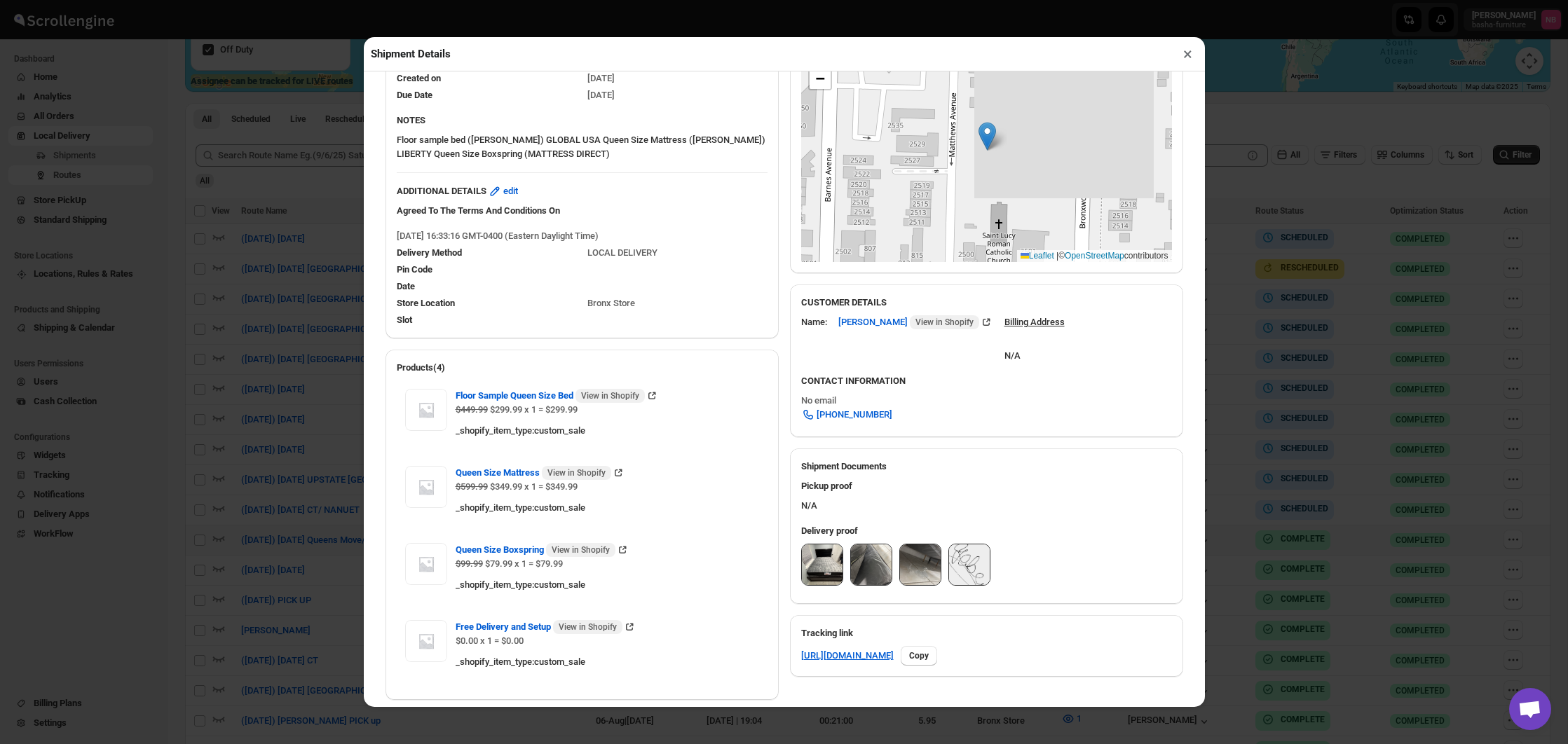
click at [822, 561] on img at bounding box center [822, 564] width 41 height 41
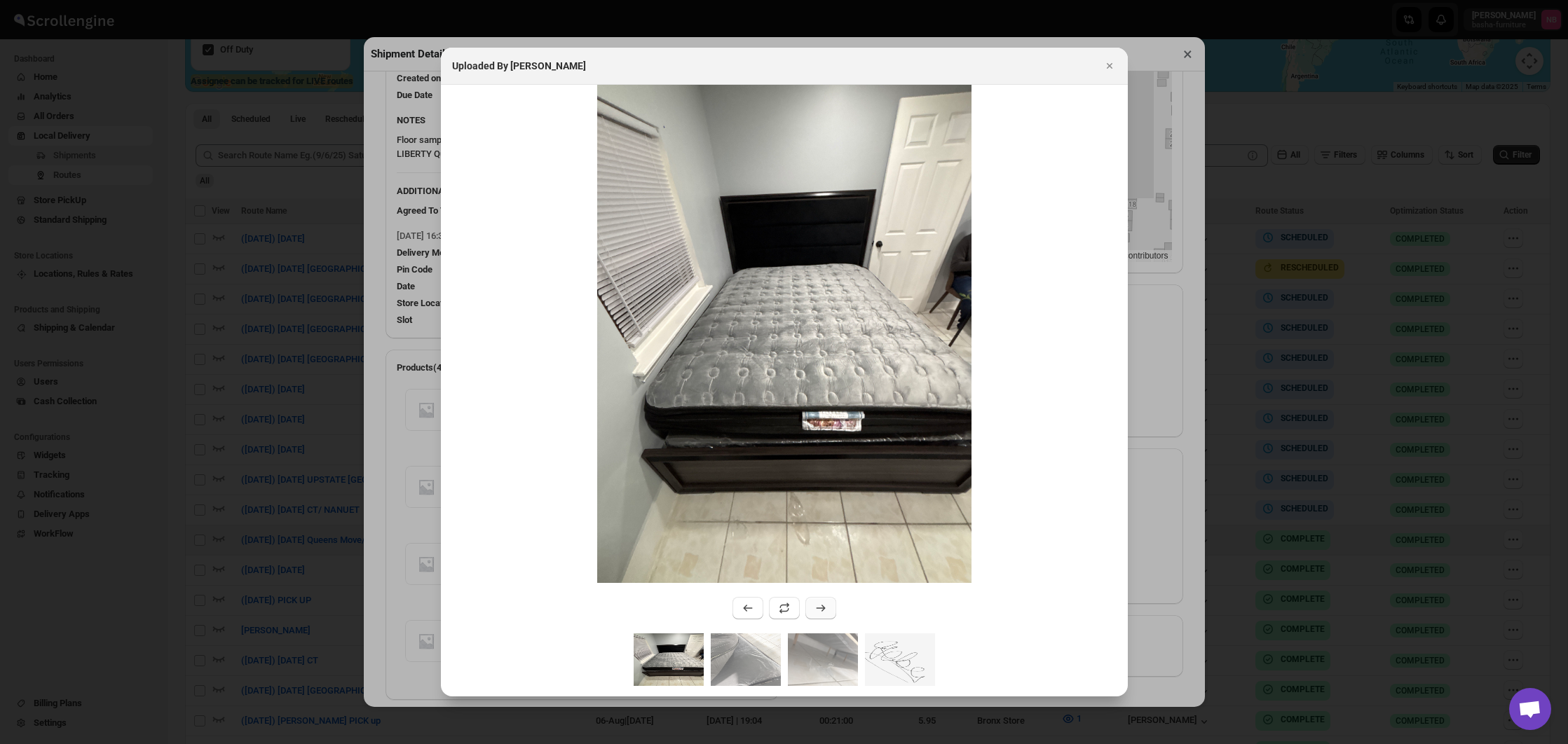
click at [818, 617] on button ":r2864:" at bounding box center [820, 608] width 31 height 22
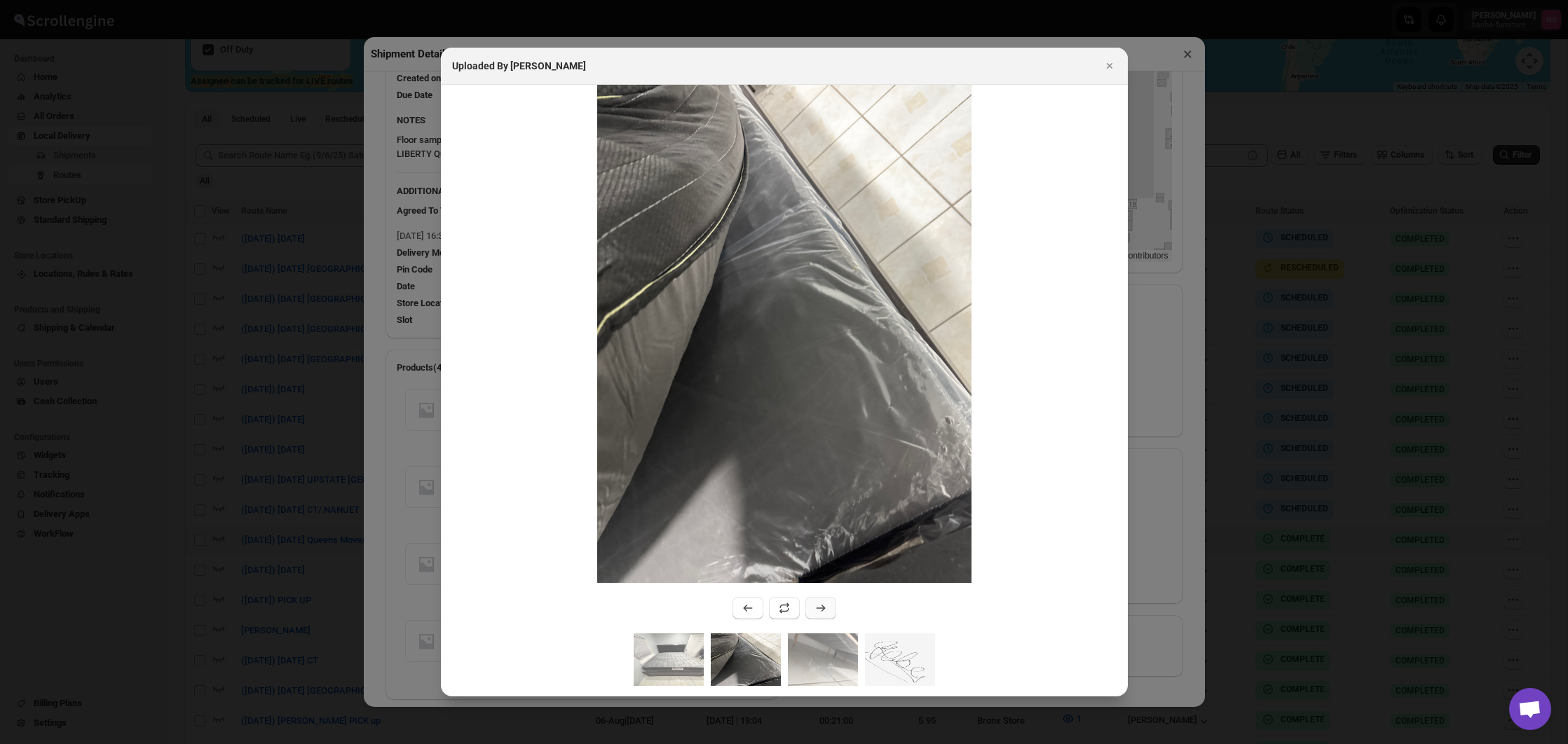
click at [818, 617] on button ":r2864:" at bounding box center [820, 608] width 31 height 22
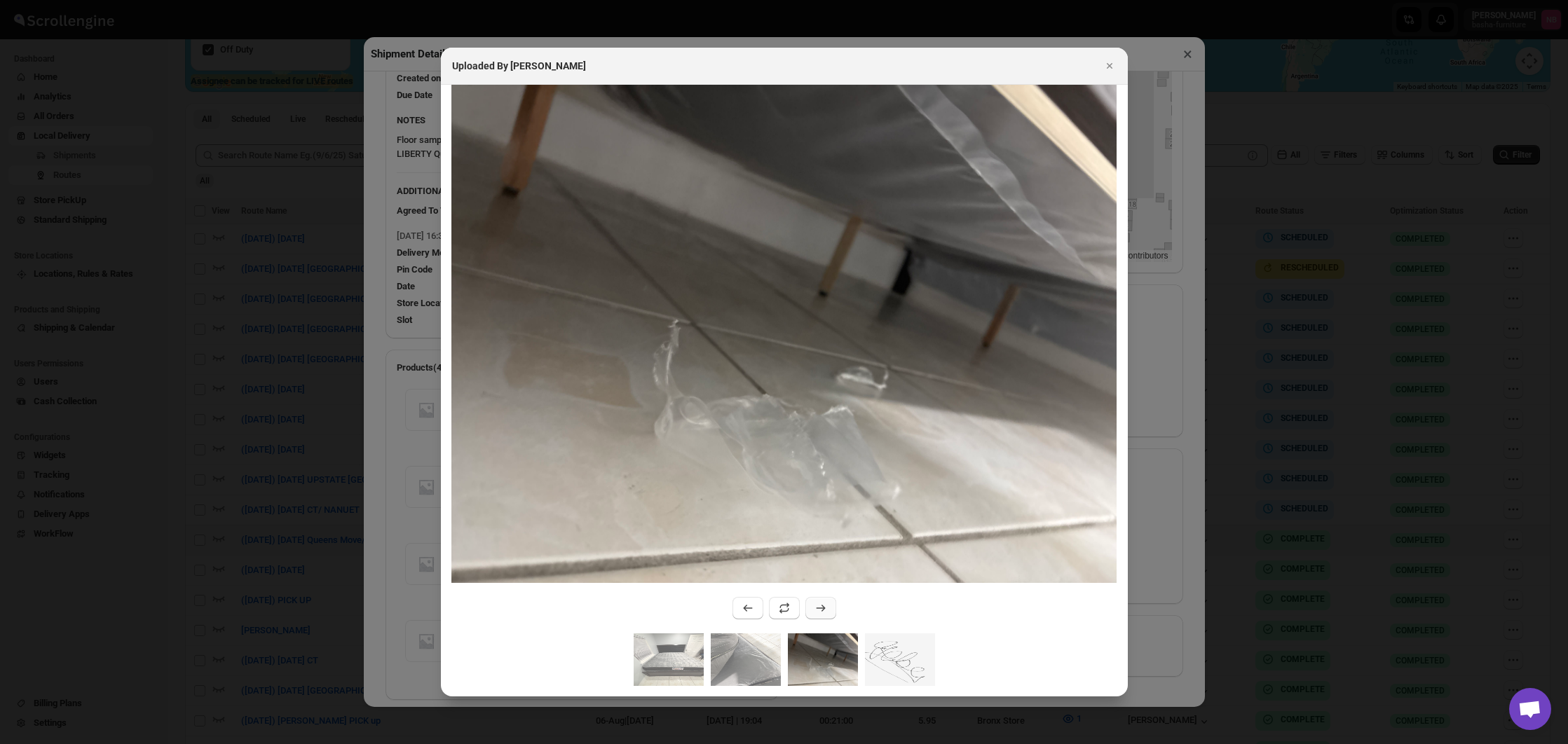
click at [818, 617] on button ":r2864:" at bounding box center [820, 608] width 31 height 22
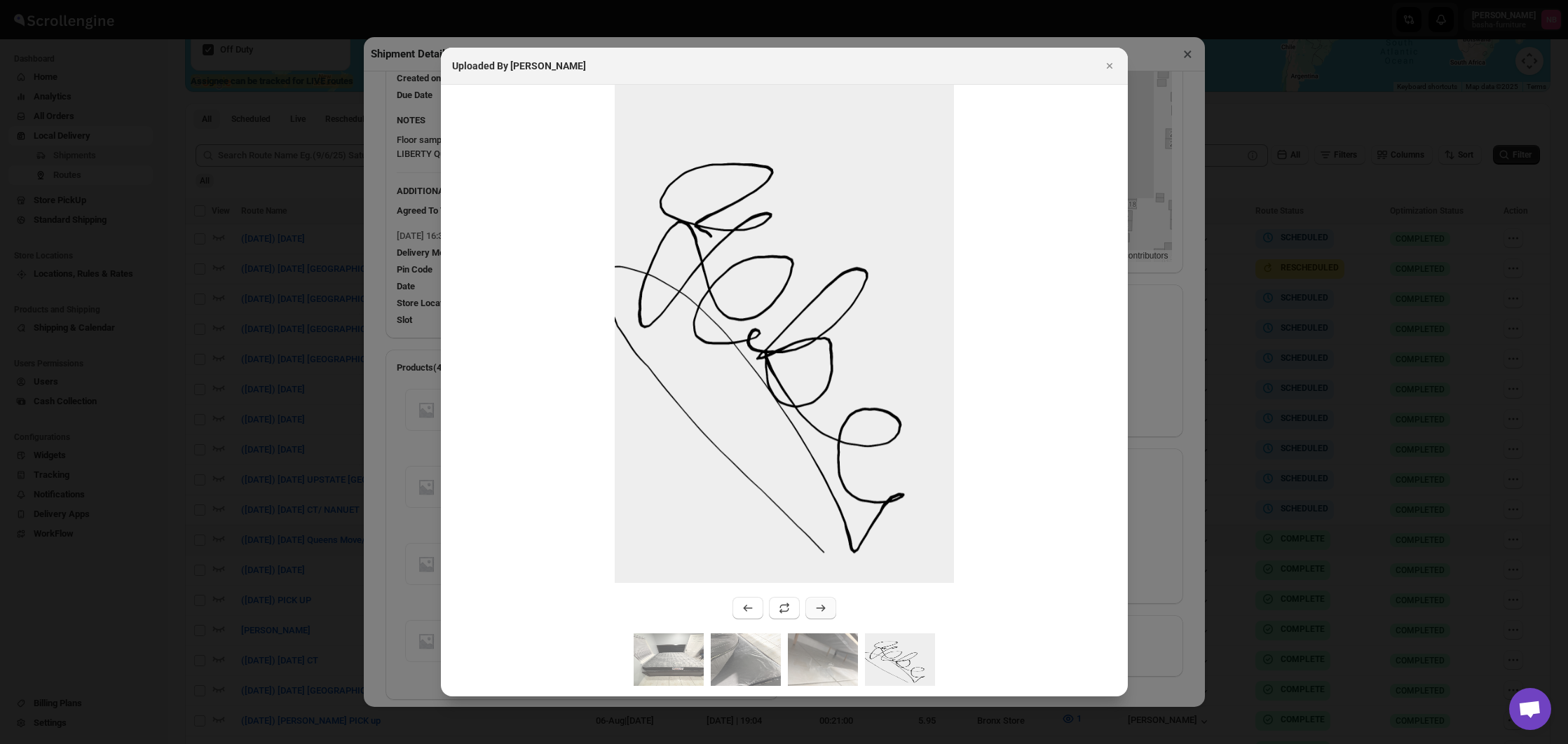
click at [818, 617] on button ":r2864:" at bounding box center [820, 608] width 31 height 22
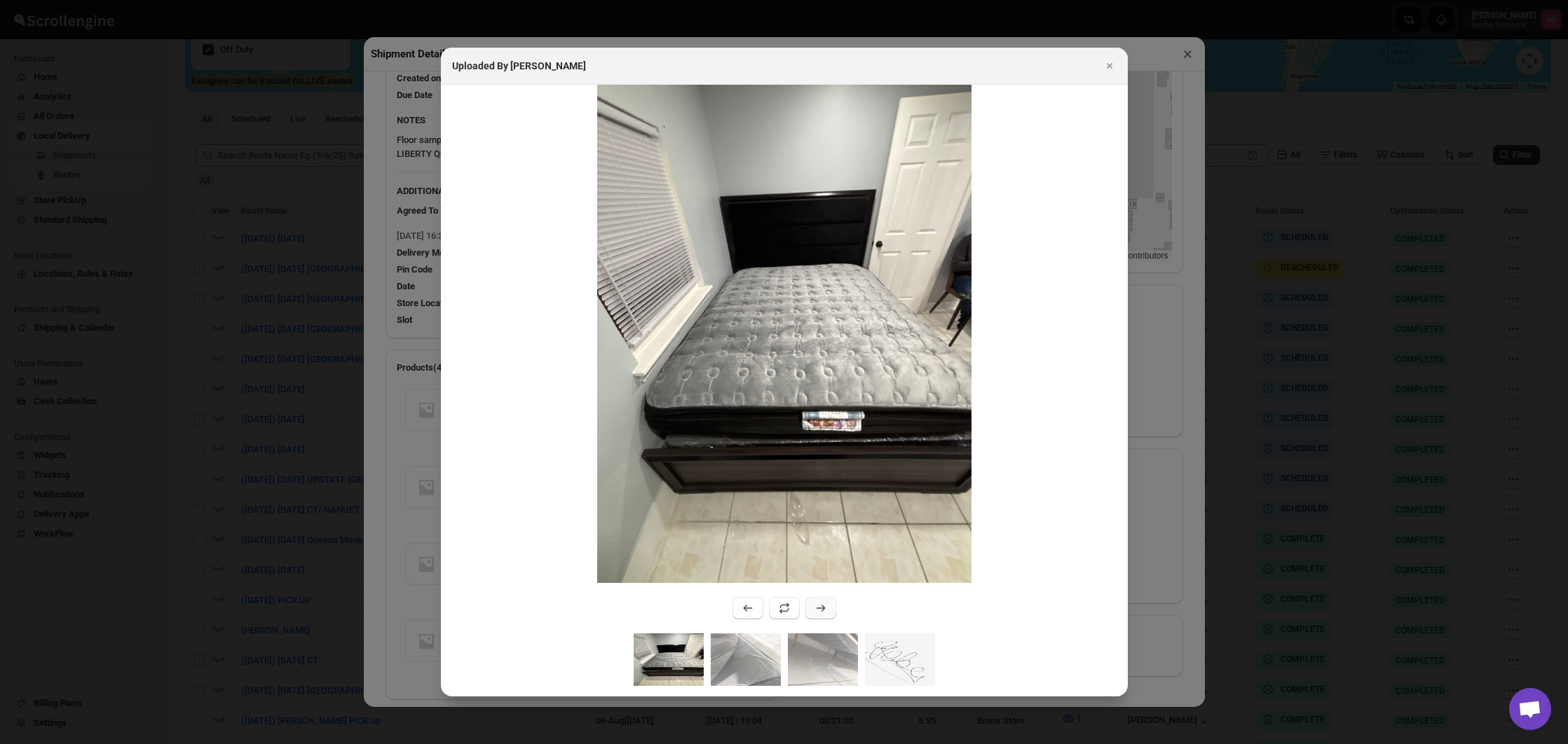
click at [818, 617] on button ":r2864:" at bounding box center [820, 608] width 31 height 22
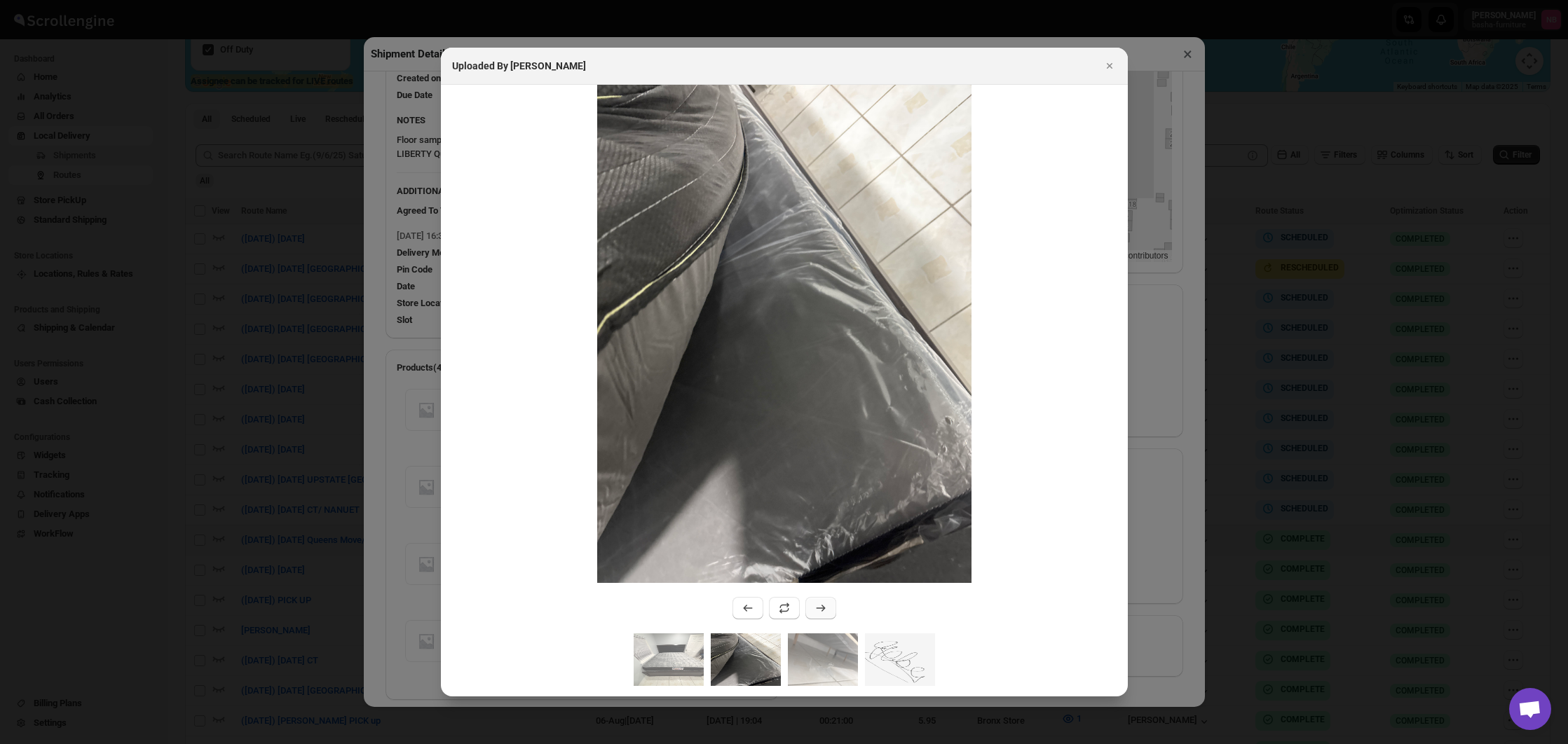
click at [818, 617] on button ":r2864:" at bounding box center [820, 608] width 31 height 22
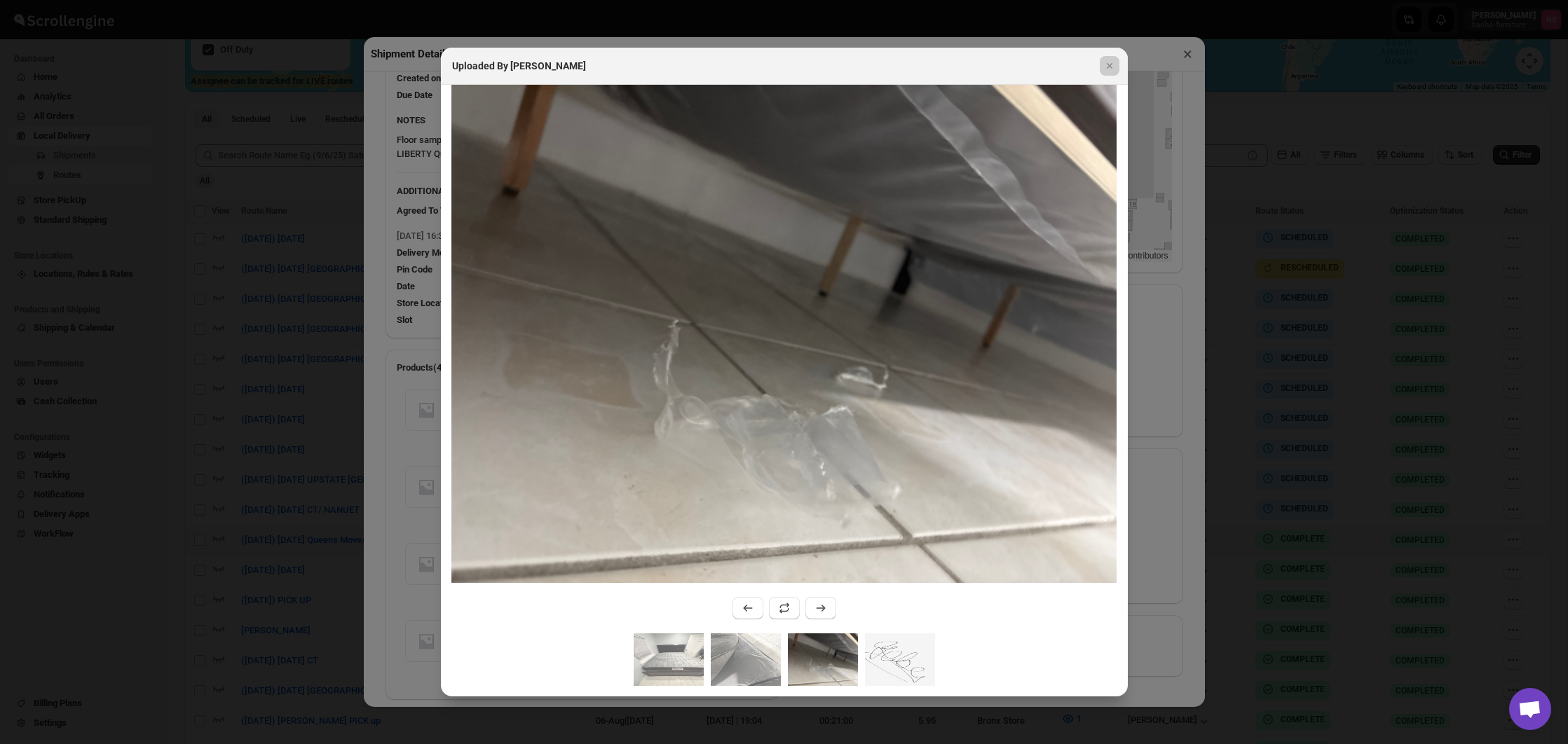
drag, startPoint x: 1298, startPoint y: 584, endPoint x: 1289, endPoint y: 581, distance: 9.5
click at [1294, 582] on div at bounding box center [784, 372] width 1568 height 744
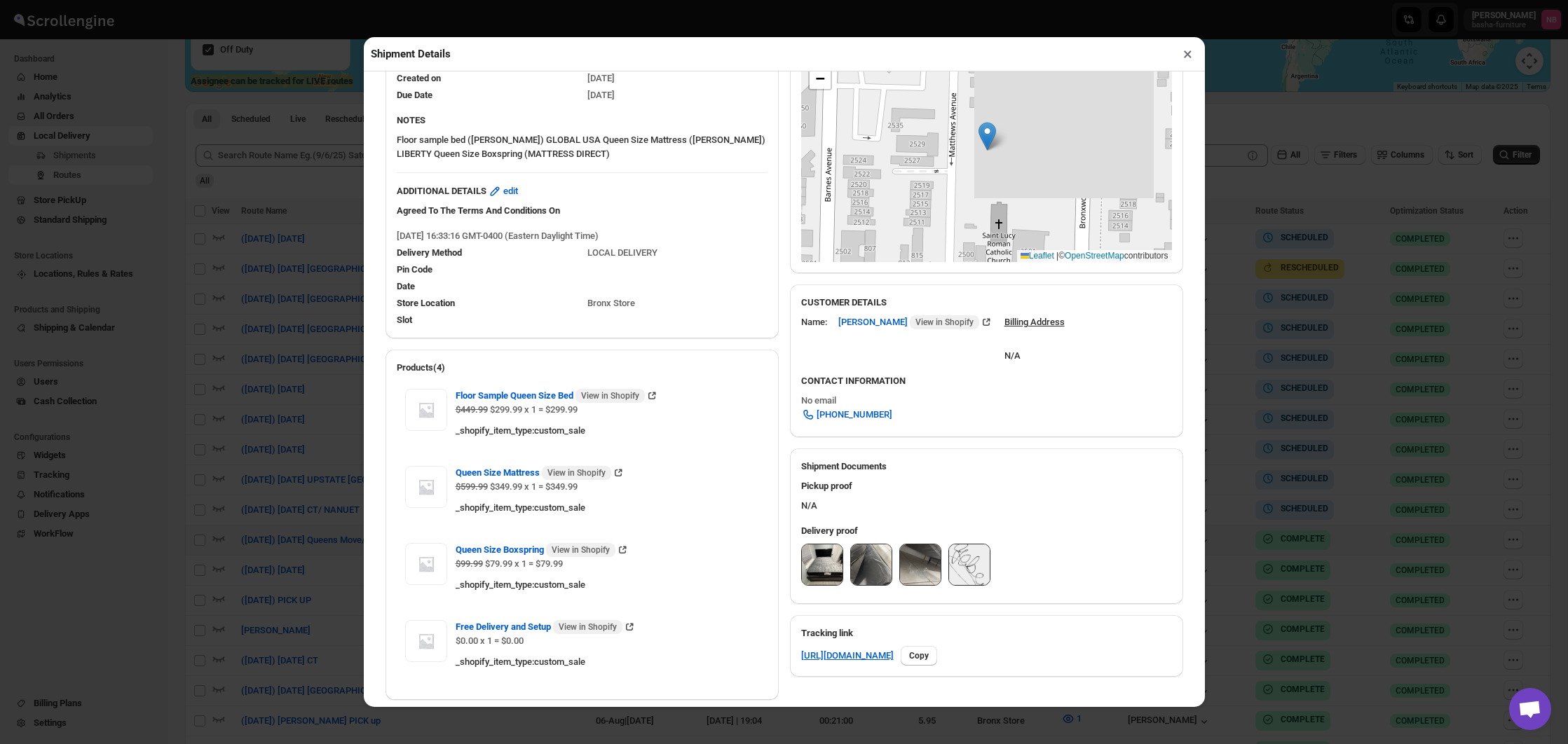
click at [1291, 583] on div "Shipment Details × #3440 Awb : ZGSJPND1NE DATE [DATE] | 16:34 Success DELIVERED…" at bounding box center [784, 372] width 1568 height 744
